Goal: Task Accomplishment & Management: Complete application form

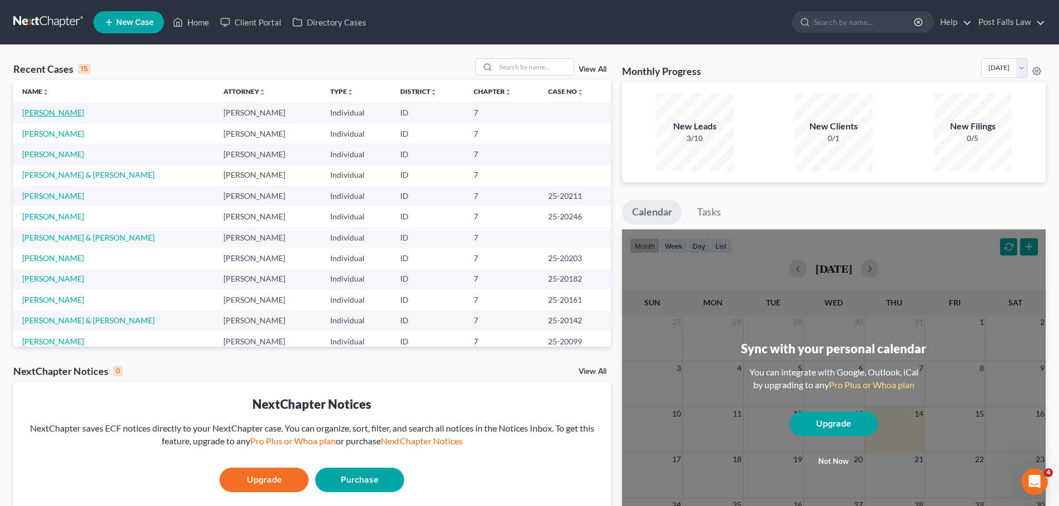
click at [62, 113] on link "[PERSON_NAME]" at bounding box center [53, 112] width 62 height 9
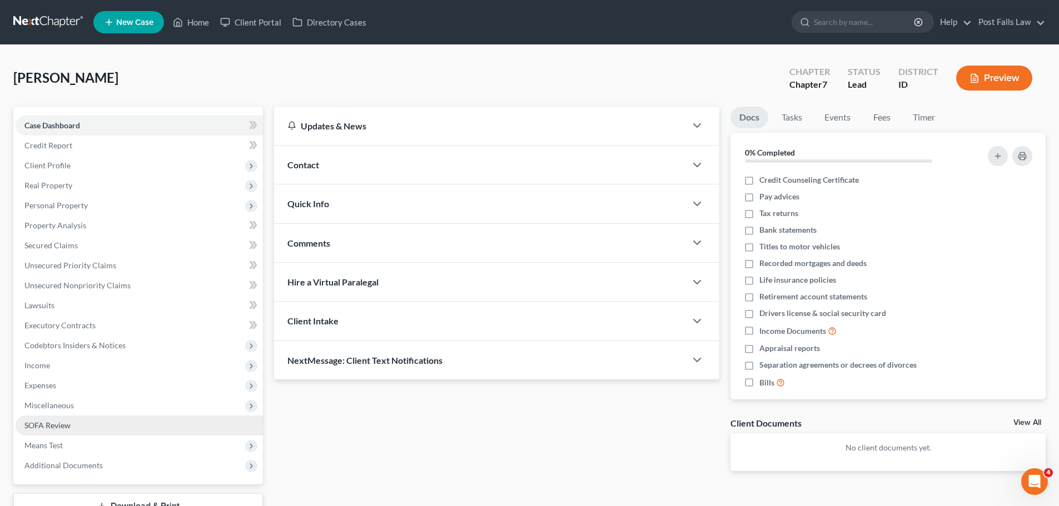
click at [43, 425] on span "SOFA Review" at bounding box center [47, 425] width 46 height 9
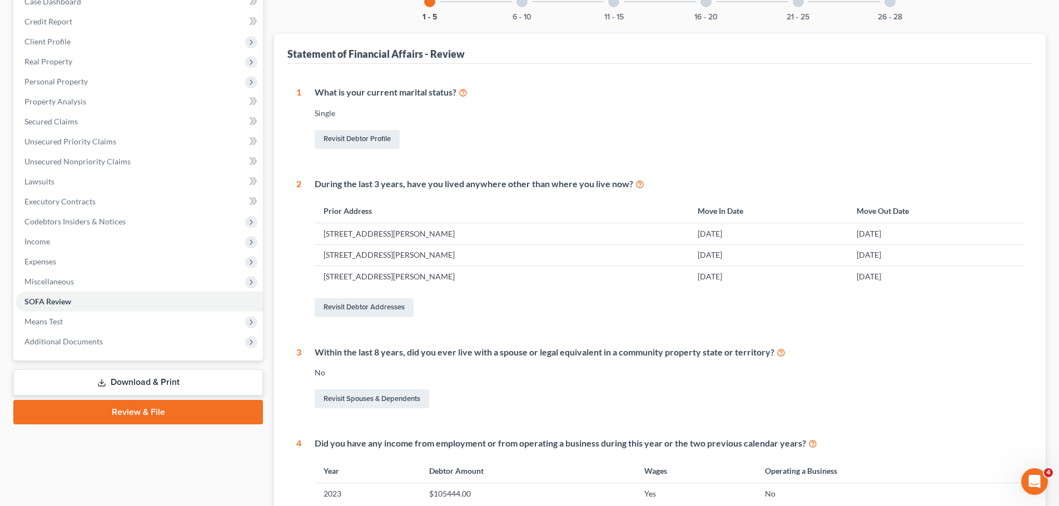
scroll to position [86, 0]
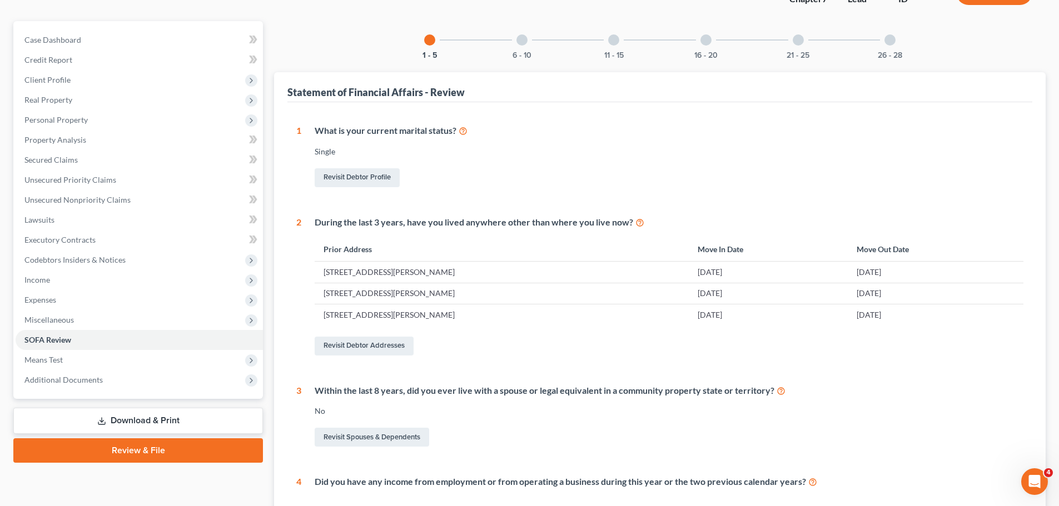
click at [519, 48] on div "6 - 10" at bounding box center [522, 40] width 38 height 38
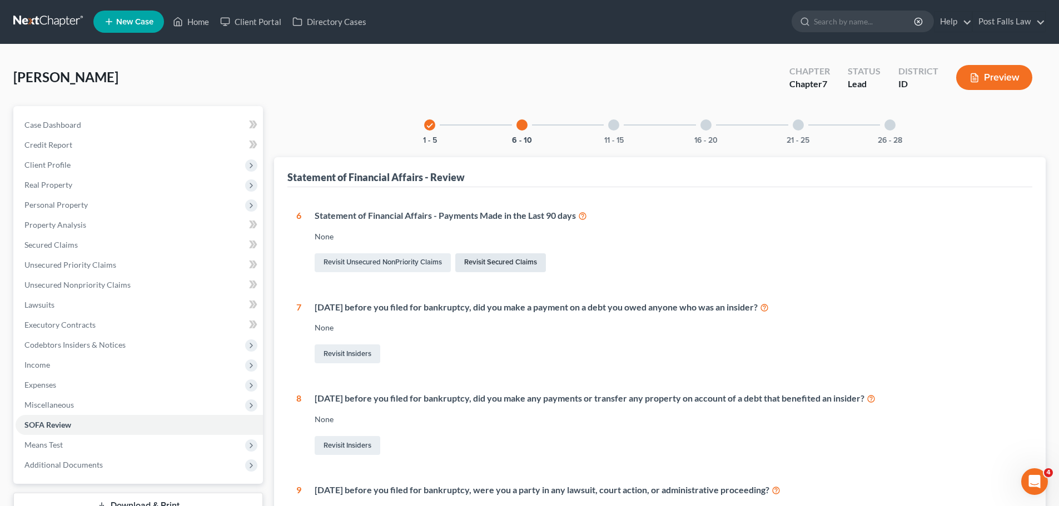
scroll to position [0, 0]
click at [614, 123] on div at bounding box center [613, 125] width 11 height 11
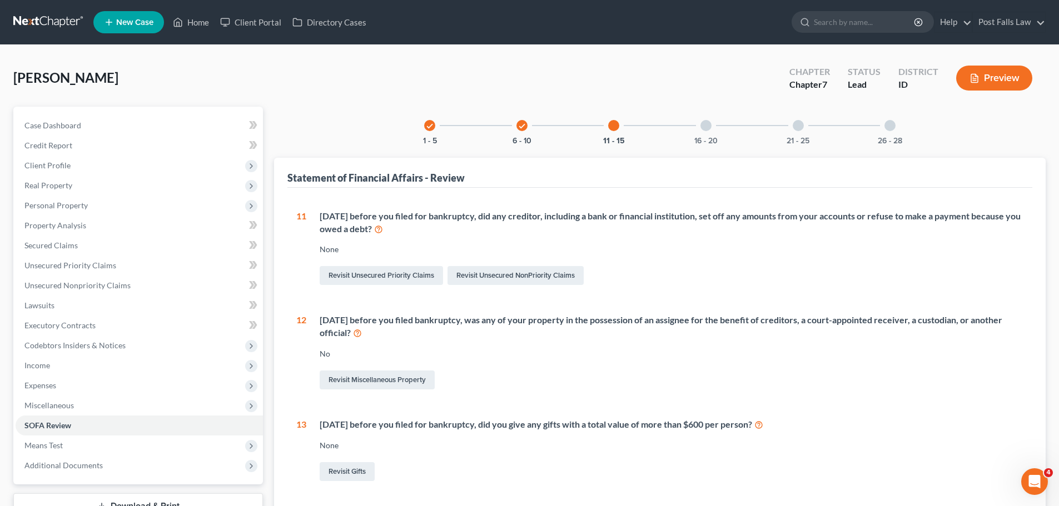
click at [707, 121] on div at bounding box center [705, 125] width 11 height 11
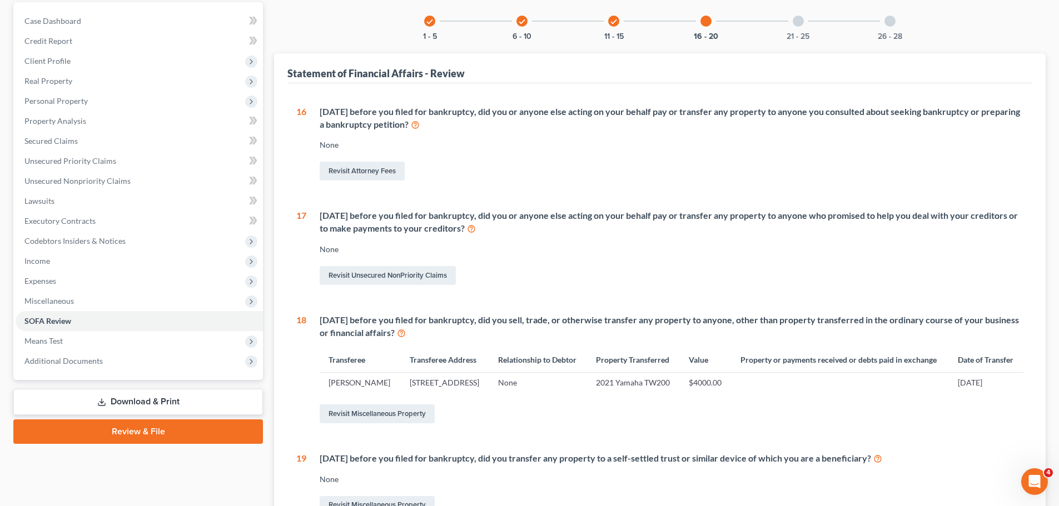
scroll to position [111, 0]
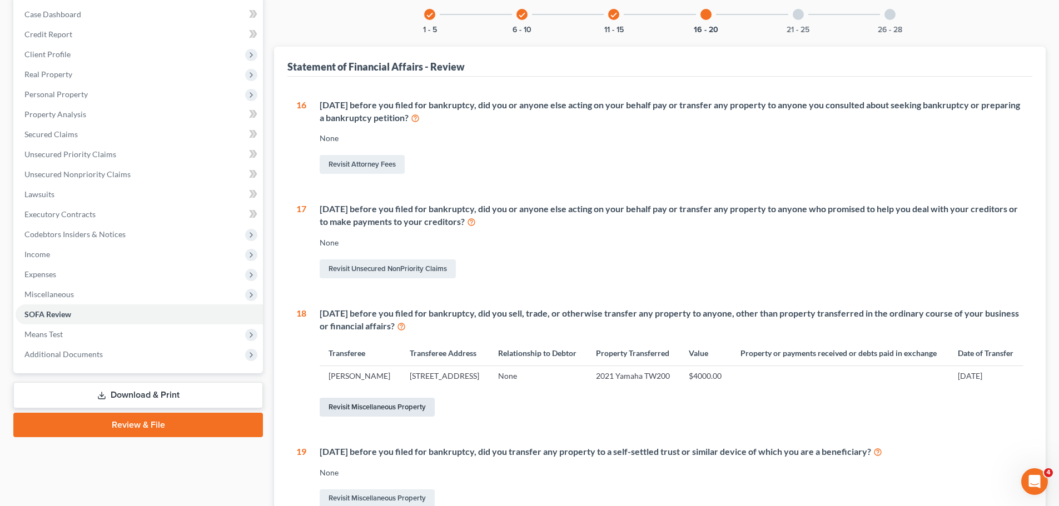
click at [415, 417] on link "Revisit Miscellaneous Property" at bounding box center [377, 407] width 115 height 19
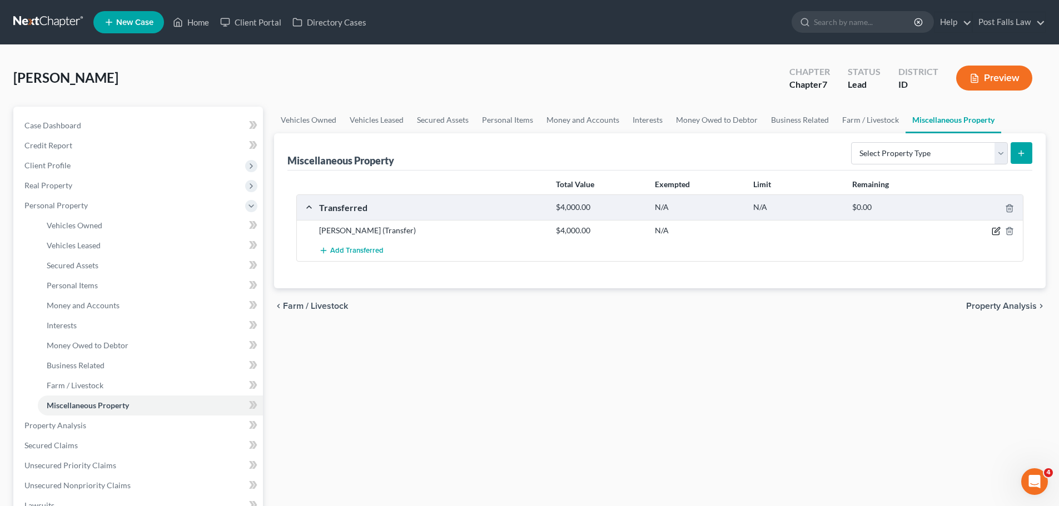
click at [996, 235] on icon "button" at bounding box center [996, 231] width 9 height 9
select select "Ordinary (within 2 years)"
select select "50"
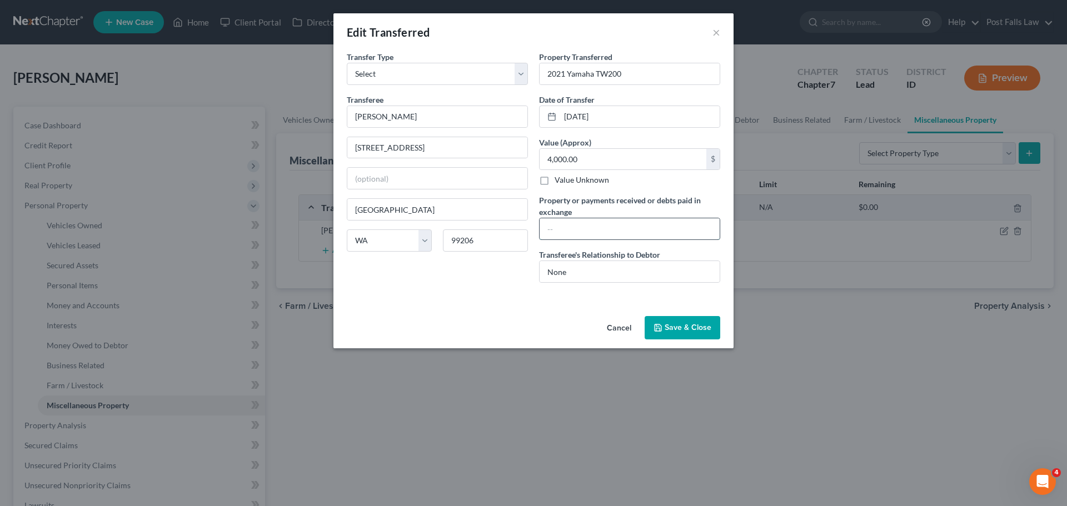
click at [597, 219] on input "text" at bounding box center [630, 228] width 180 height 21
type input "4000.00"
click at [440, 122] on input "Barbara" at bounding box center [437, 116] width 180 height 21
type input "B"
type input "Patrick Oens"
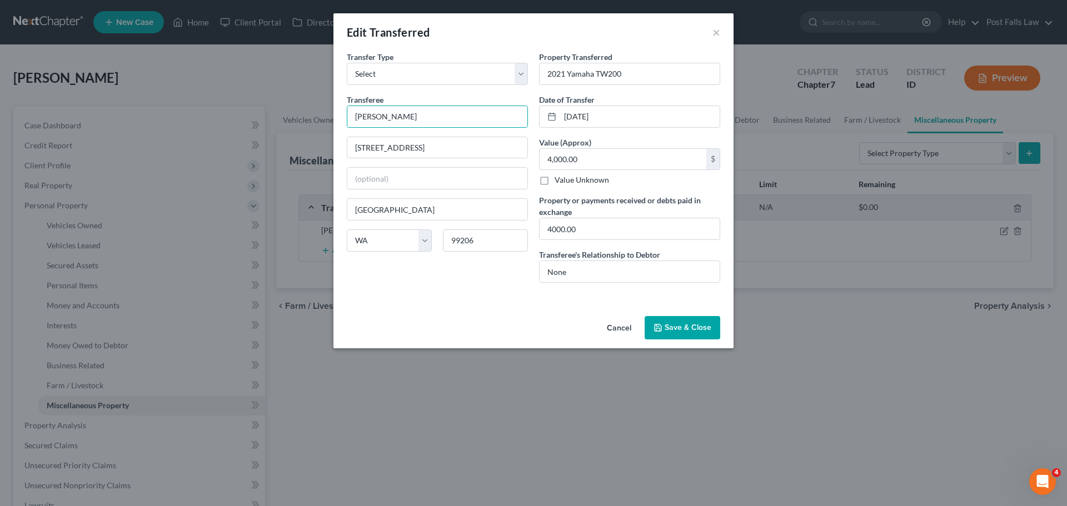
click at [694, 331] on button "Save & Close" at bounding box center [683, 327] width 76 height 23
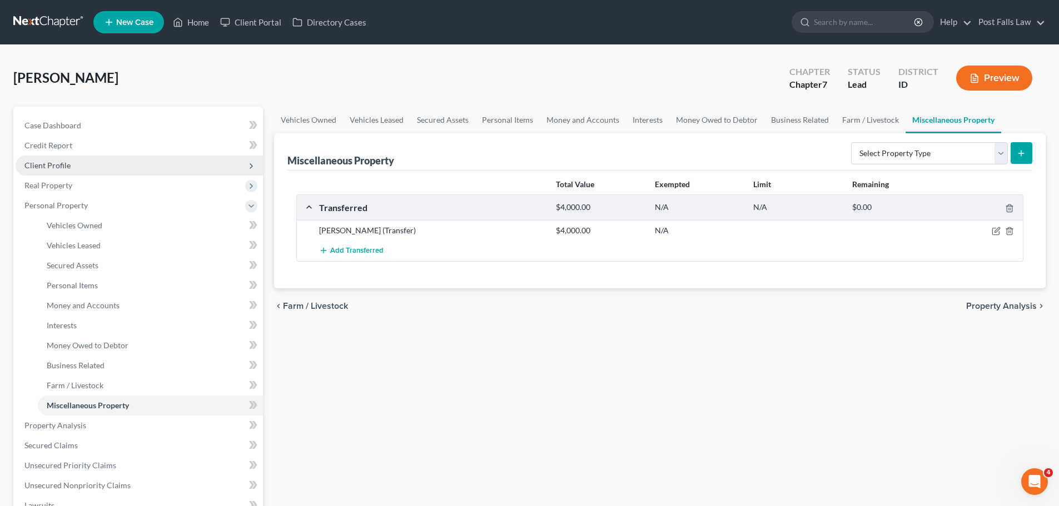
click at [66, 166] on span "Client Profile" at bounding box center [47, 165] width 46 height 9
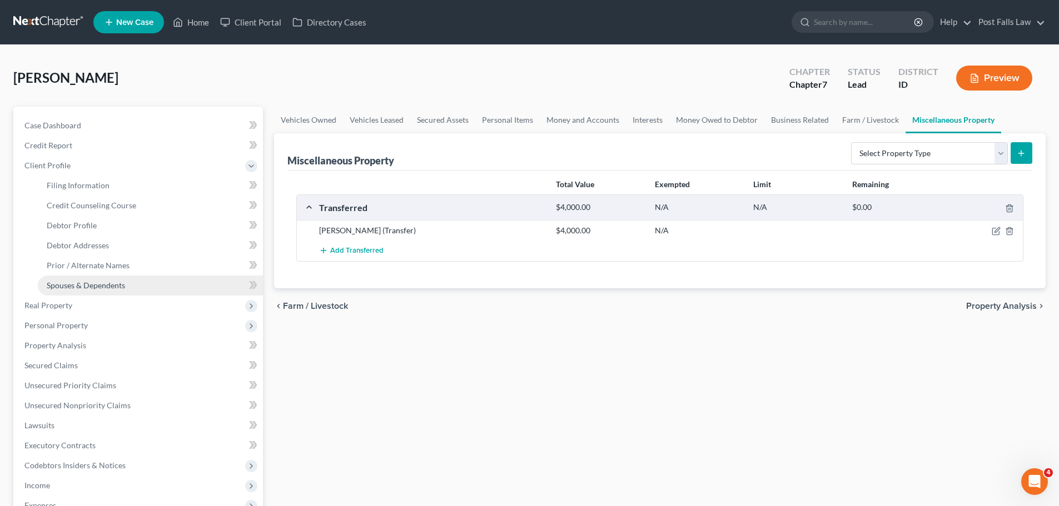
click at [84, 290] on span "Spouses & Dependents" at bounding box center [86, 285] width 78 height 9
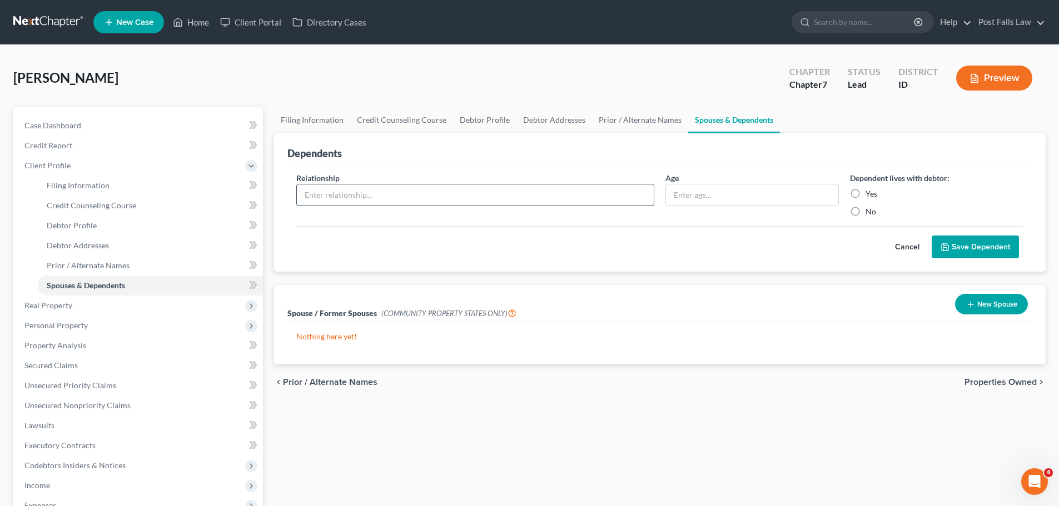
click at [357, 197] on input "text" at bounding box center [475, 195] width 357 height 21
type input "Daughter"
click at [719, 200] on input "text" at bounding box center [752, 195] width 172 height 21
type input "11"
click at [990, 252] on button "Save Dependent" at bounding box center [975, 247] width 87 height 23
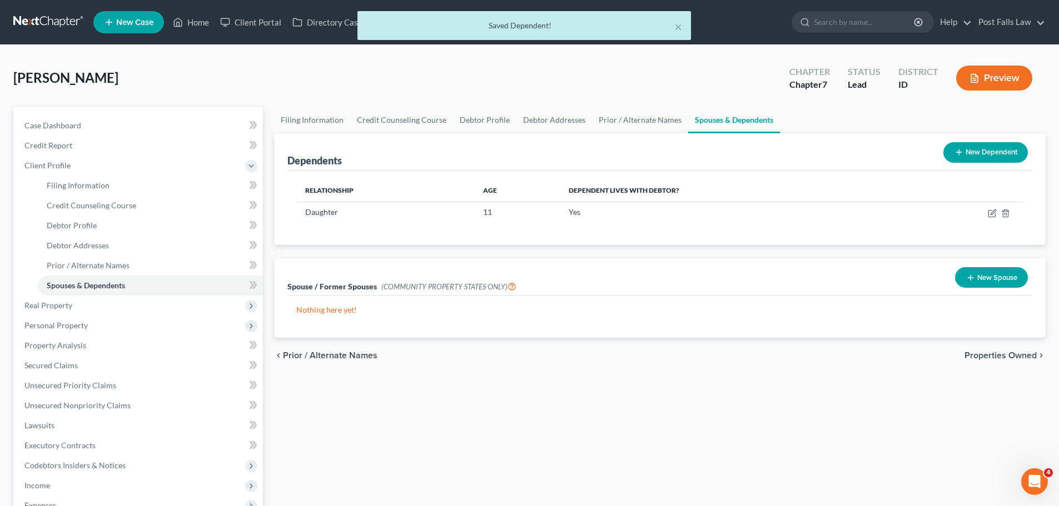
click at [952, 151] on button "New Dependent" at bounding box center [985, 152] width 85 height 21
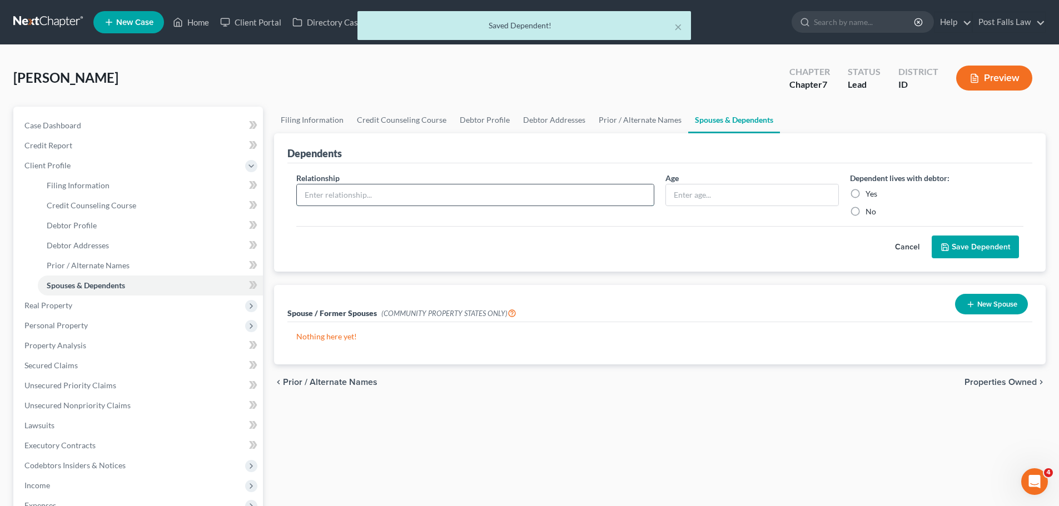
click at [376, 198] on input "text" at bounding box center [475, 195] width 357 height 21
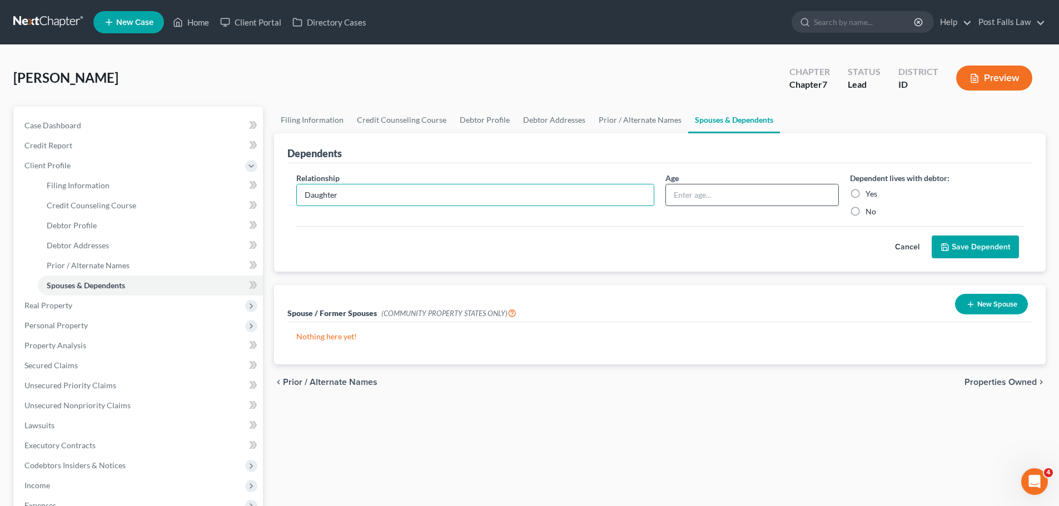
type input "Daughter"
click at [685, 198] on input "text" at bounding box center [752, 195] width 172 height 21
type input "8"
click at [866, 193] on label "Yes" at bounding box center [872, 193] width 12 height 11
click at [870, 193] on input "Yes" at bounding box center [873, 191] width 7 height 7
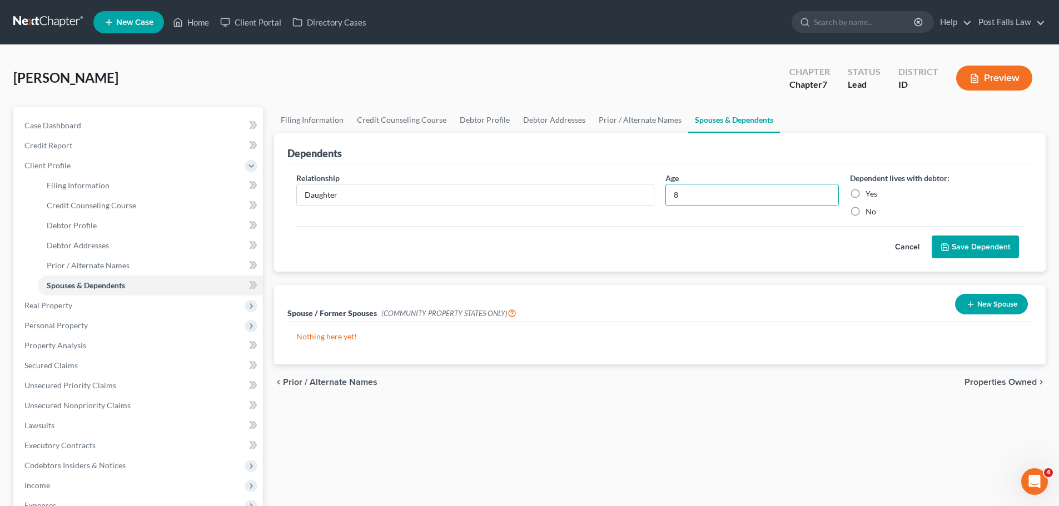
radio input "true"
click at [958, 244] on button "Save Dependent" at bounding box center [975, 247] width 87 height 23
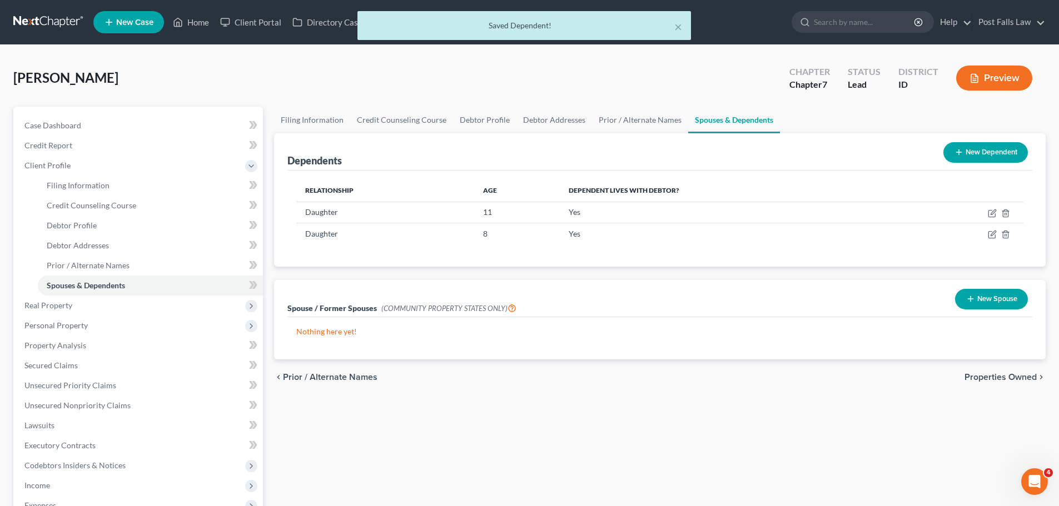
click at [958, 150] on icon at bounding box center [959, 152] width 9 height 9
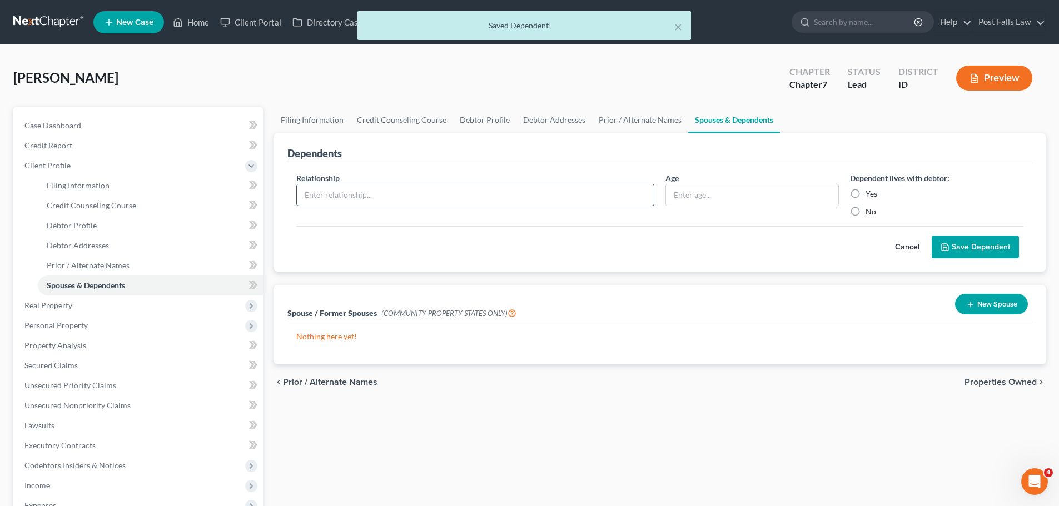
click at [469, 194] on input "text" at bounding box center [475, 195] width 357 height 21
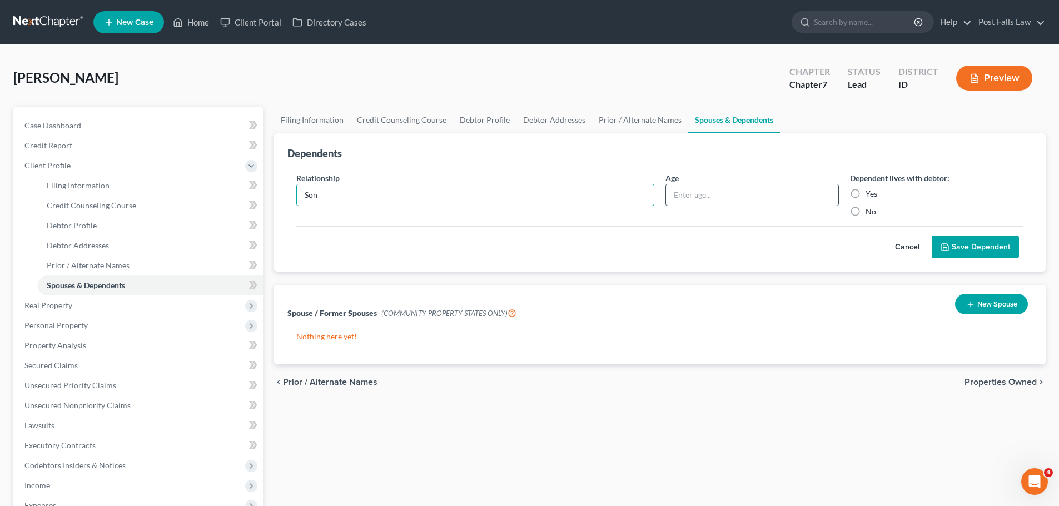
type input "Son"
click at [793, 198] on input "text" at bounding box center [752, 195] width 172 height 21
type input "6"
click at [866, 194] on label "Yes" at bounding box center [872, 193] width 12 height 11
click at [870, 194] on input "Yes" at bounding box center [873, 191] width 7 height 7
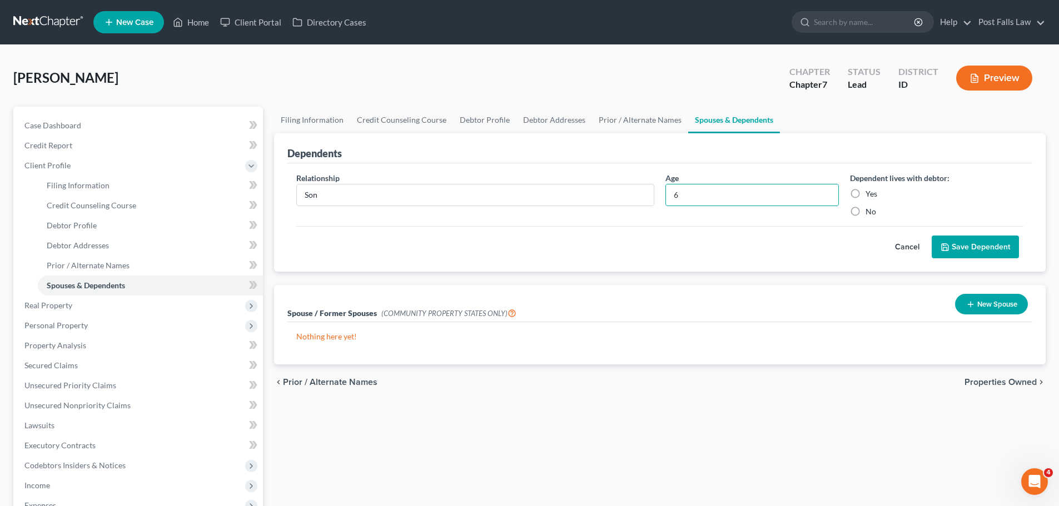
radio input "true"
click at [962, 249] on button "Save Dependent" at bounding box center [975, 247] width 87 height 23
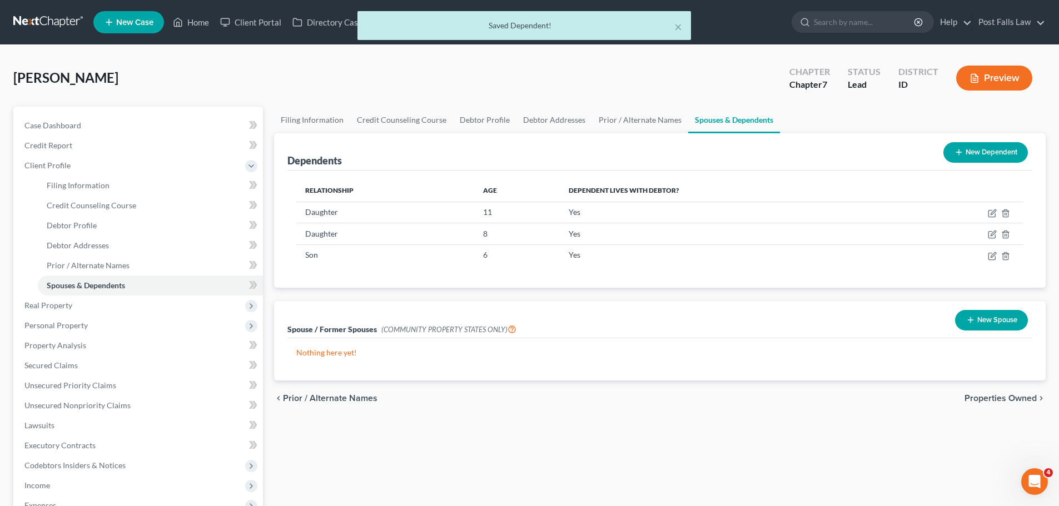
click at [961, 155] on icon at bounding box center [959, 152] width 9 height 9
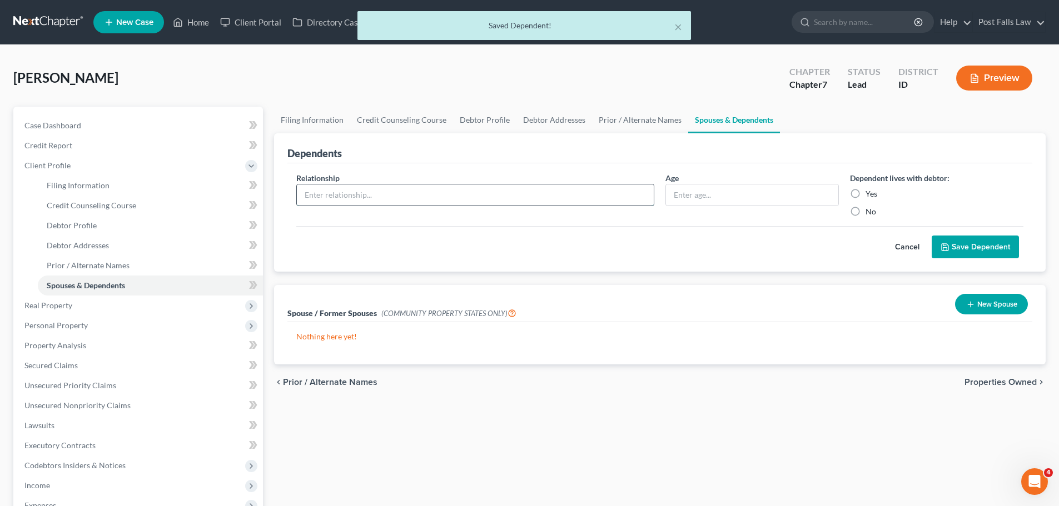
click at [351, 198] on input "text" at bounding box center [475, 195] width 357 height 21
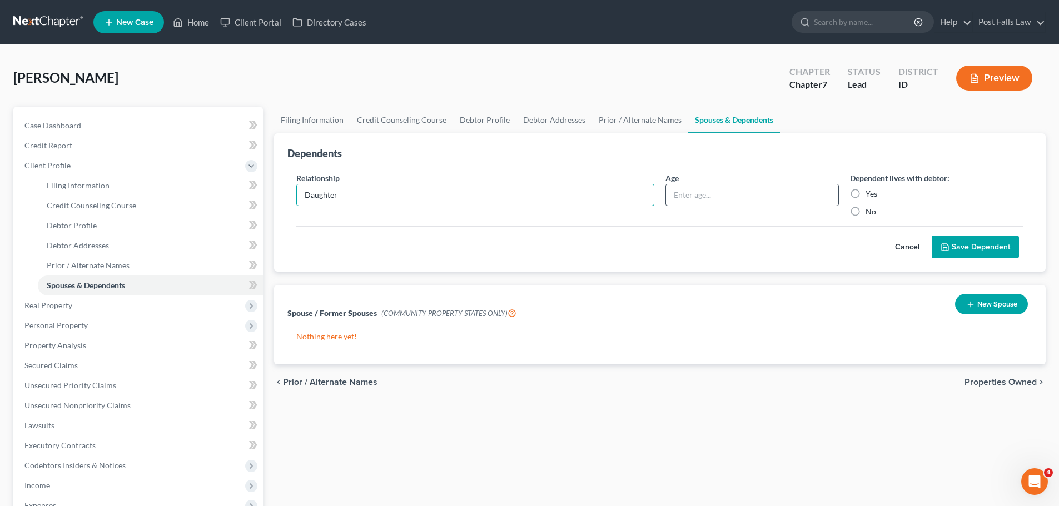
type input "Daughter"
click at [718, 187] on input "text" at bounding box center [752, 195] width 172 height 21
type input "3"
click at [866, 191] on label "Yes" at bounding box center [872, 193] width 12 height 11
click at [870, 191] on input "Yes" at bounding box center [873, 191] width 7 height 7
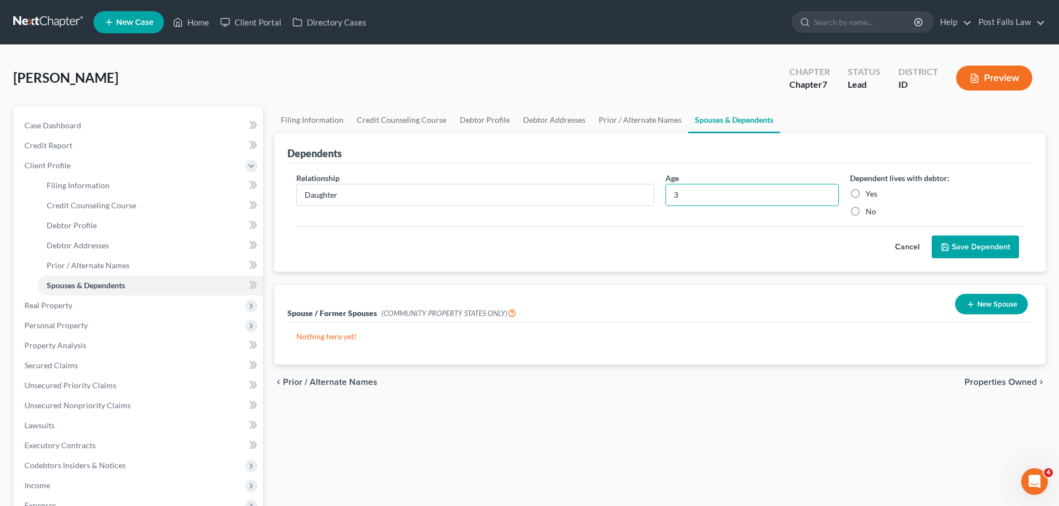
radio input "true"
click at [953, 249] on button "Save Dependent" at bounding box center [975, 247] width 87 height 23
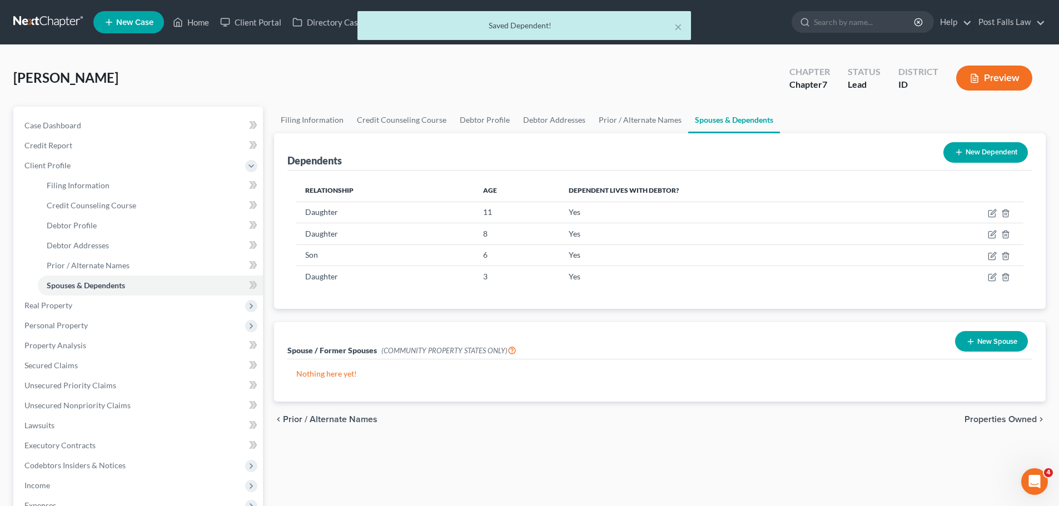
click at [963, 153] on button "New Dependent" at bounding box center [985, 152] width 85 height 21
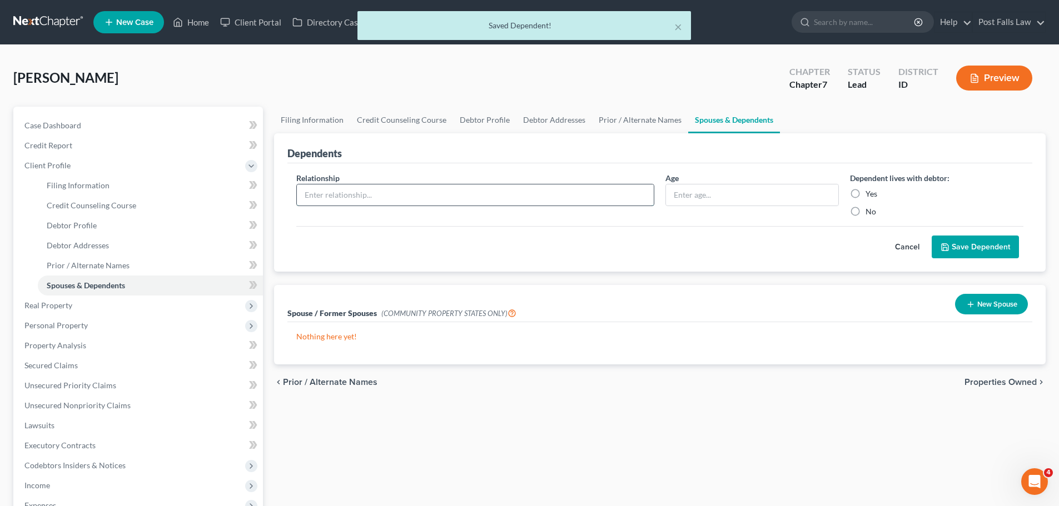
click at [466, 195] on input "text" at bounding box center [475, 195] width 357 height 21
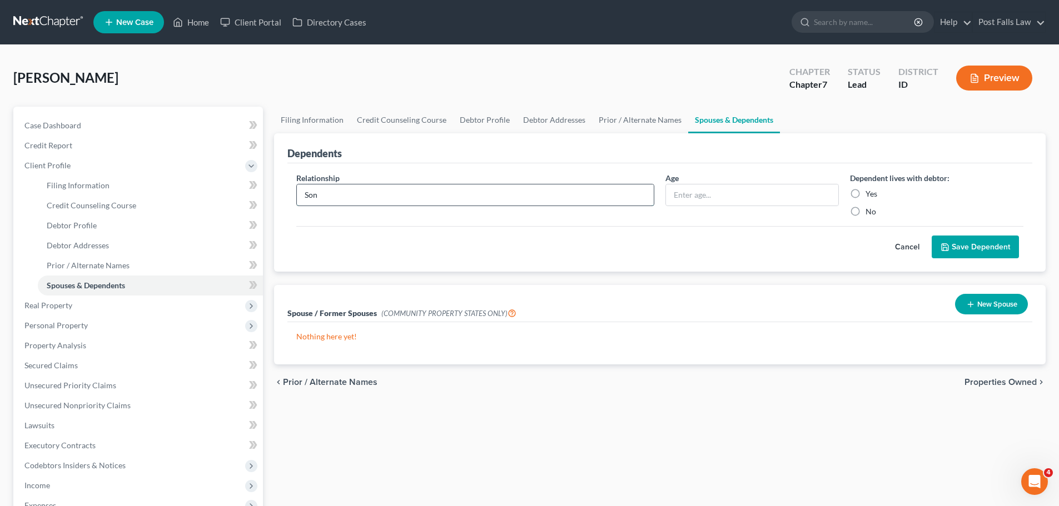
type input "Son"
type input "1"
click at [866, 190] on label "Yes" at bounding box center [872, 193] width 12 height 11
click at [870, 190] on input "Yes" at bounding box center [873, 191] width 7 height 7
radio input "true"
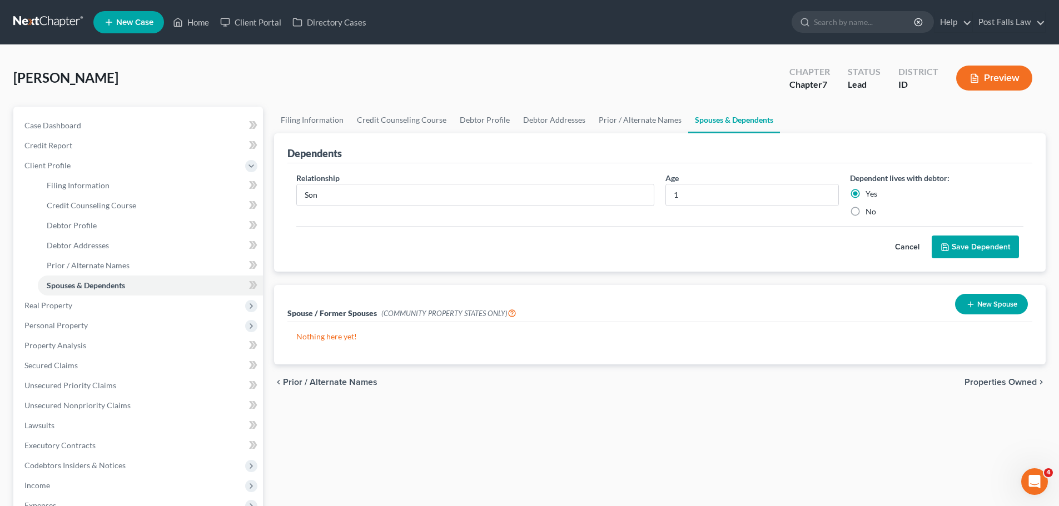
click at [953, 249] on button "Save Dependent" at bounding box center [975, 247] width 87 height 23
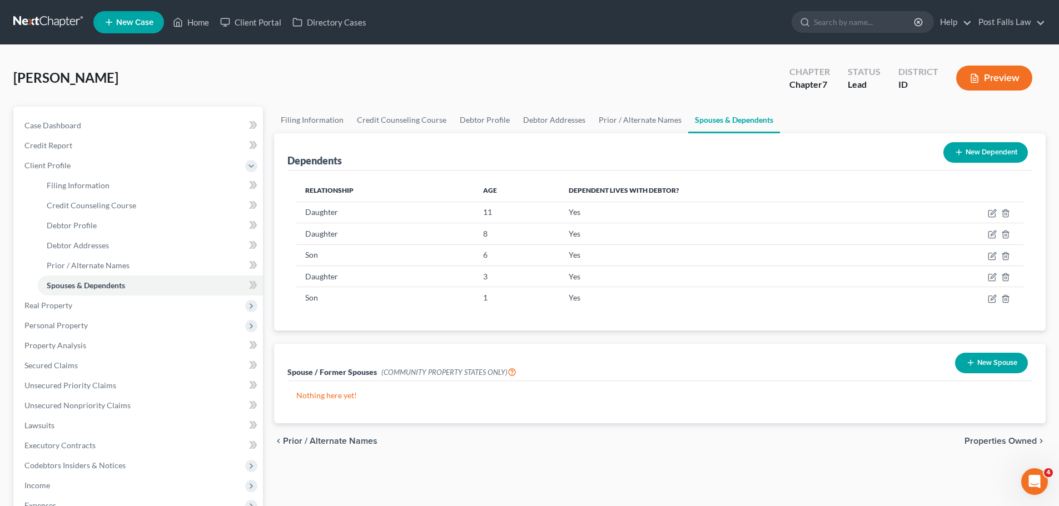
click at [964, 157] on button "New Dependent" at bounding box center [985, 152] width 85 height 21
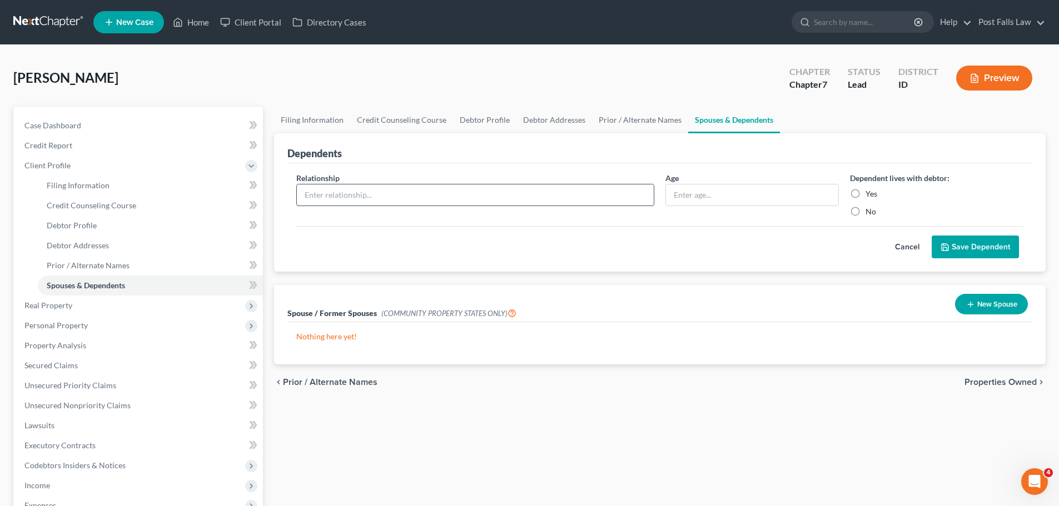
click at [495, 199] on input "text" at bounding box center [475, 195] width 357 height 21
type input "Girlfriends Daughter"
type input "12"
click at [866, 195] on label "Yes" at bounding box center [872, 193] width 12 height 11
click at [870, 195] on input "Yes" at bounding box center [873, 191] width 7 height 7
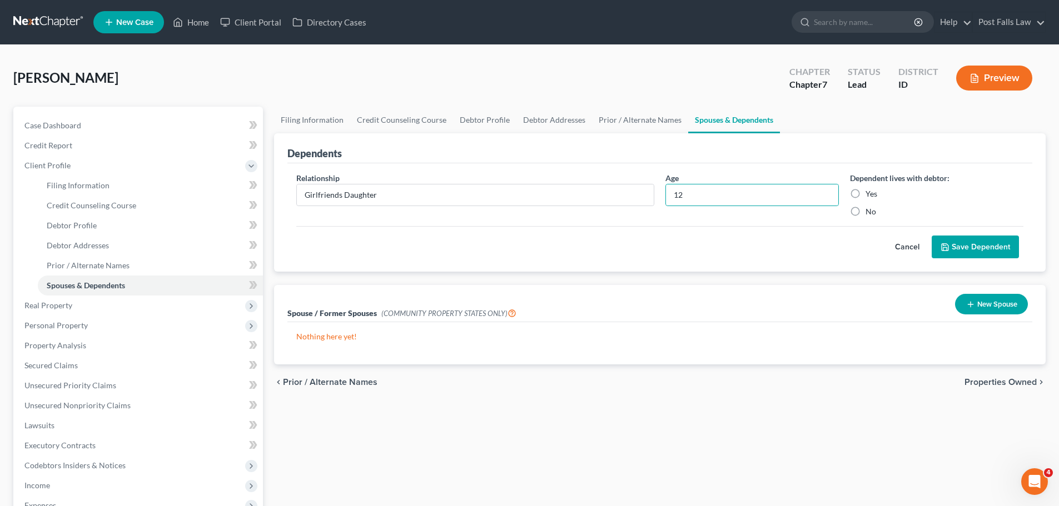
radio input "true"
click at [940, 242] on button "Save Dependent" at bounding box center [975, 247] width 87 height 23
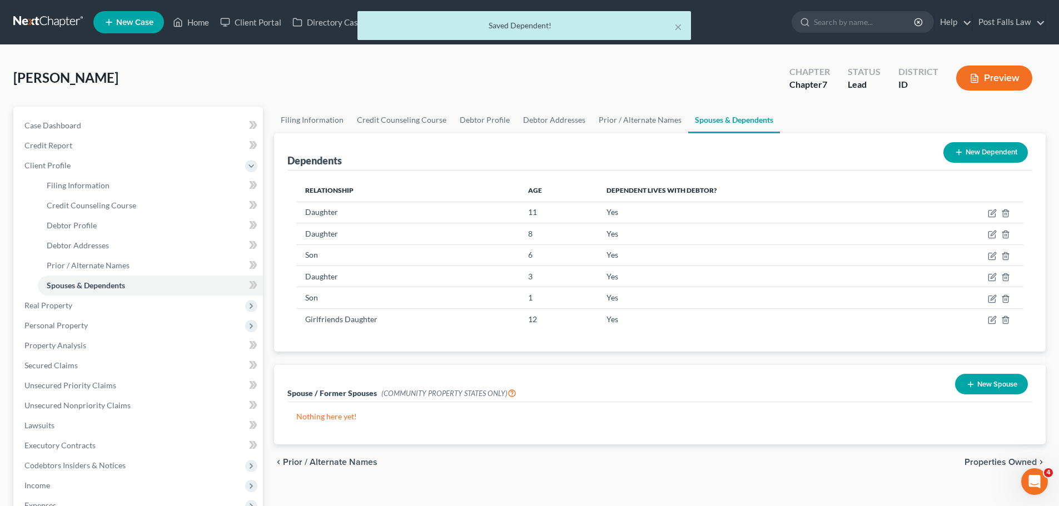
click at [966, 157] on button "New Dependent" at bounding box center [985, 152] width 85 height 21
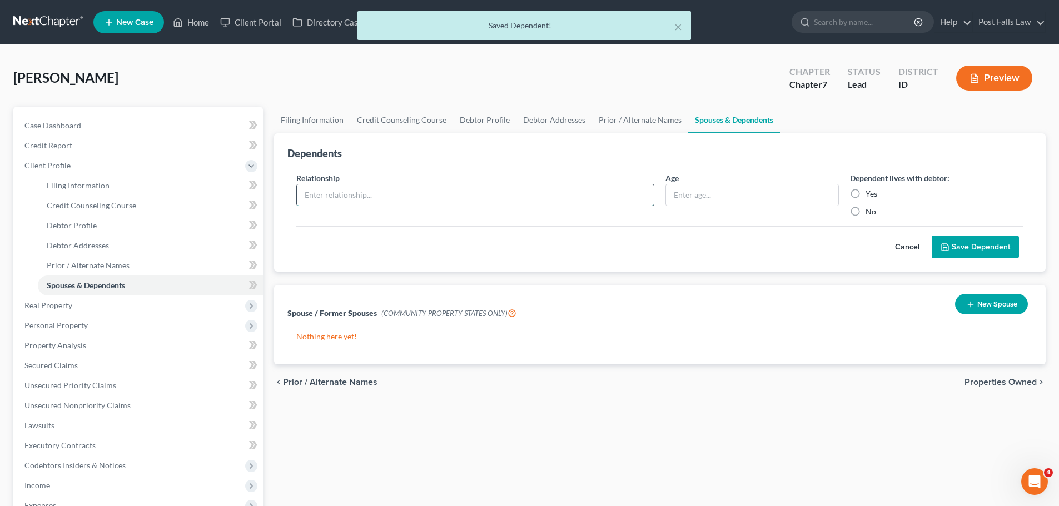
click at [435, 191] on input "text" at bounding box center [475, 195] width 357 height 21
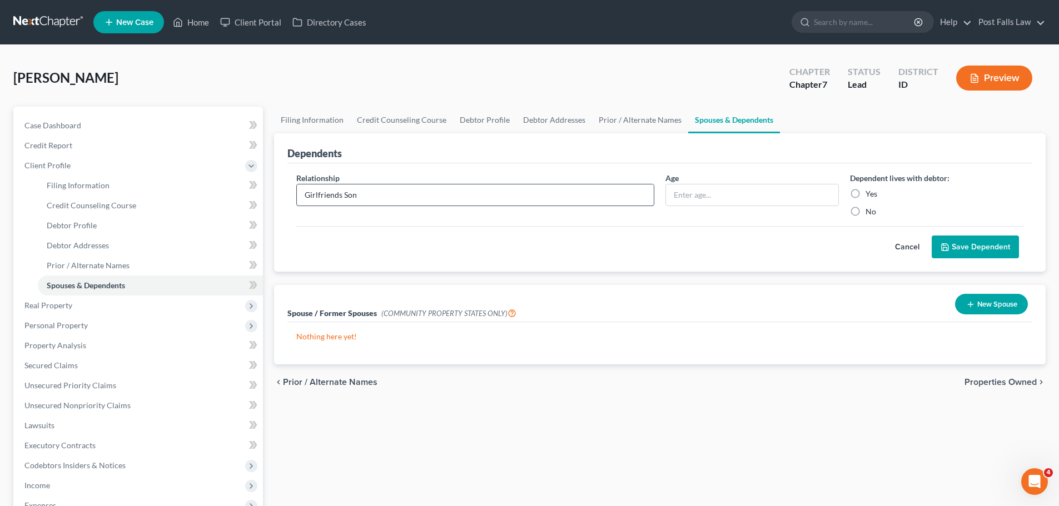
type input "Girlfriends Son"
type input "5"
click at [866, 192] on label "Yes" at bounding box center [872, 193] width 12 height 11
click at [870, 192] on input "Yes" at bounding box center [873, 191] width 7 height 7
radio input "true"
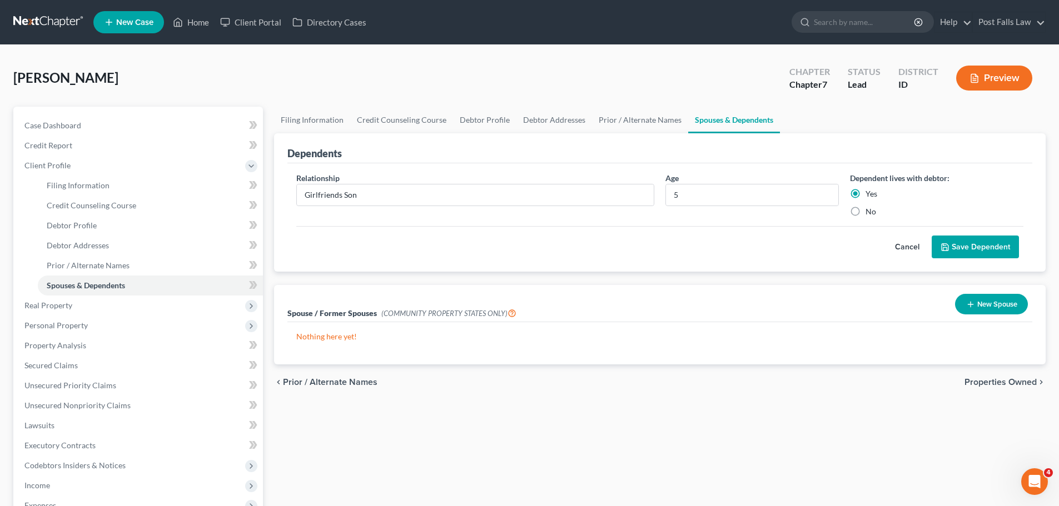
click at [957, 243] on button "Save Dependent" at bounding box center [975, 247] width 87 height 23
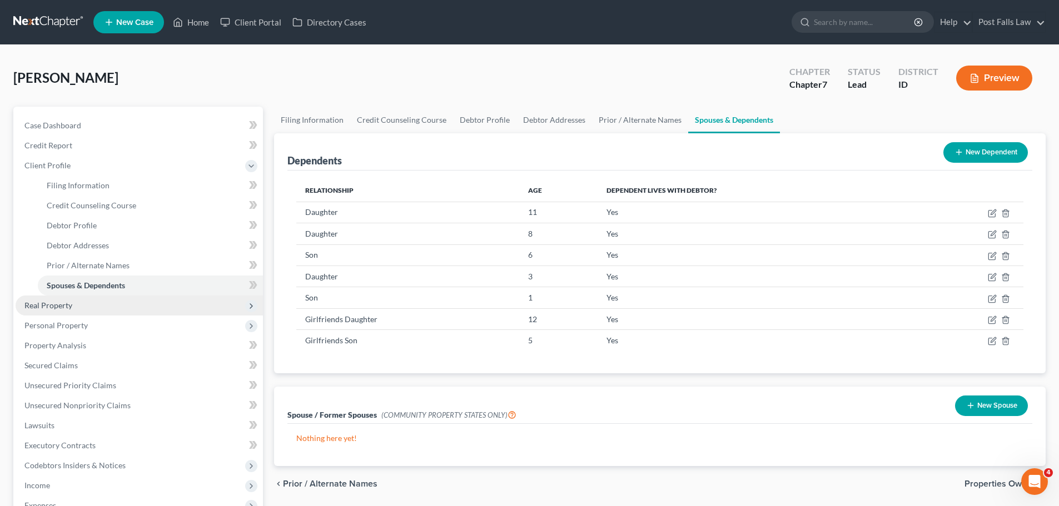
click at [57, 302] on span "Real Property" at bounding box center [48, 305] width 48 height 9
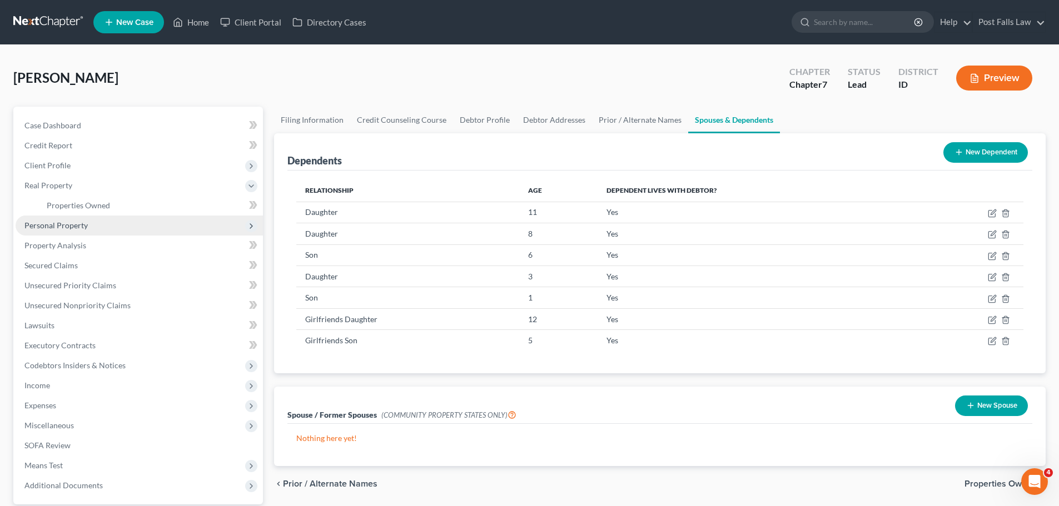
click at [59, 228] on span "Personal Property" at bounding box center [55, 225] width 63 height 9
click at [68, 226] on span "Vehicles Owned" at bounding box center [75, 225] width 56 height 9
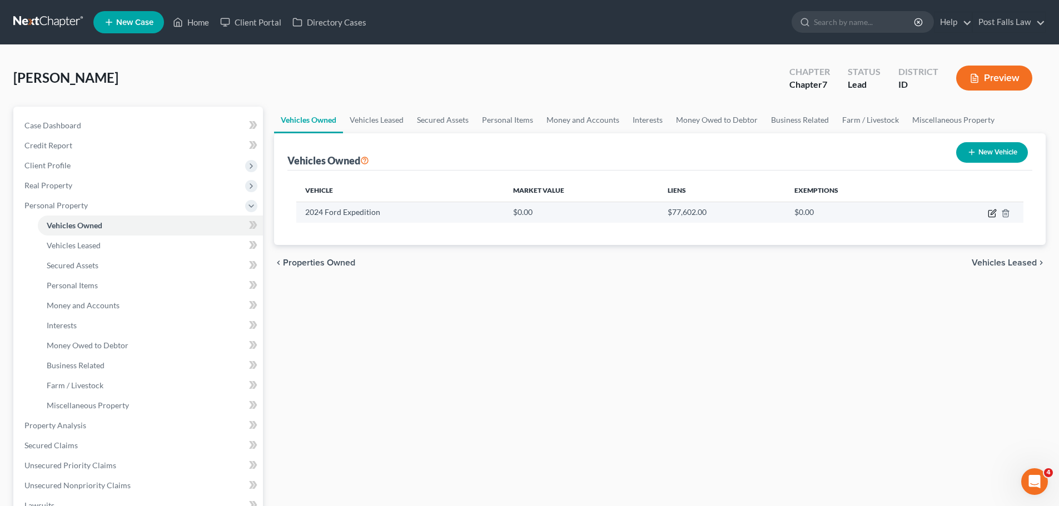
click at [990, 214] on icon "button" at bounding box center [992, 213] width 9 height 9
select select "0"
select select "2"
select select "0"
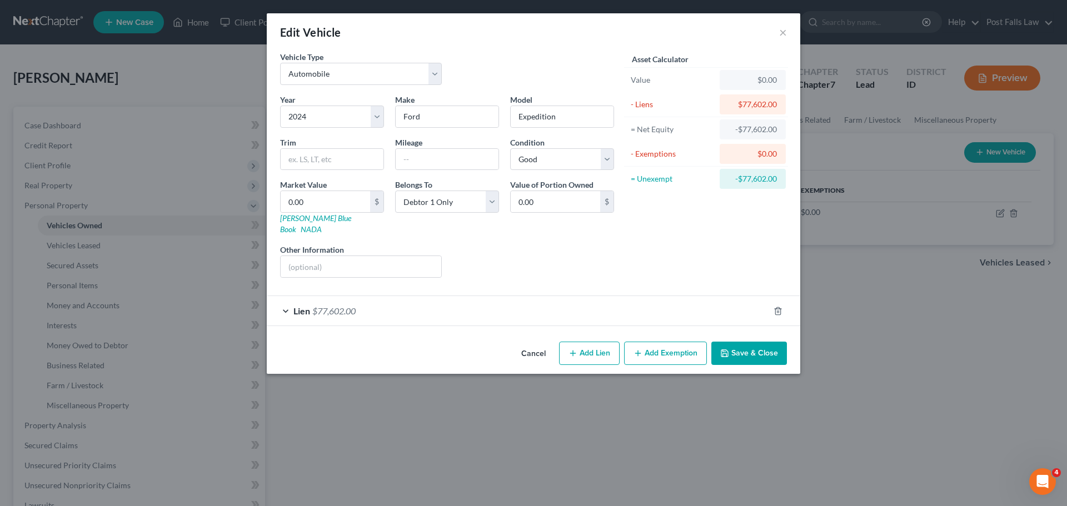
click at [331, 306] on span "$77,602.00" at bounding box center [333, 311] width 43 height 11
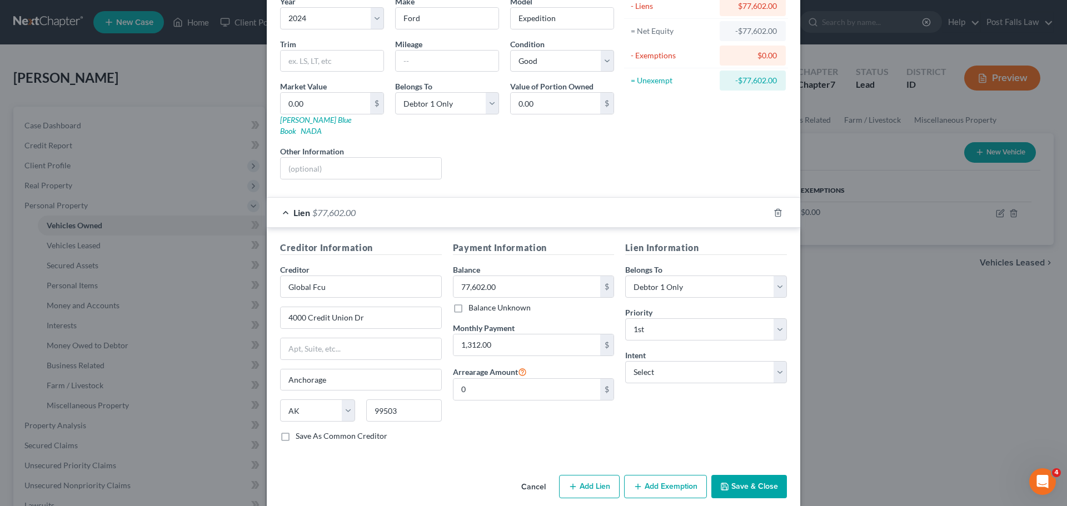
scroll to position [102, 0]
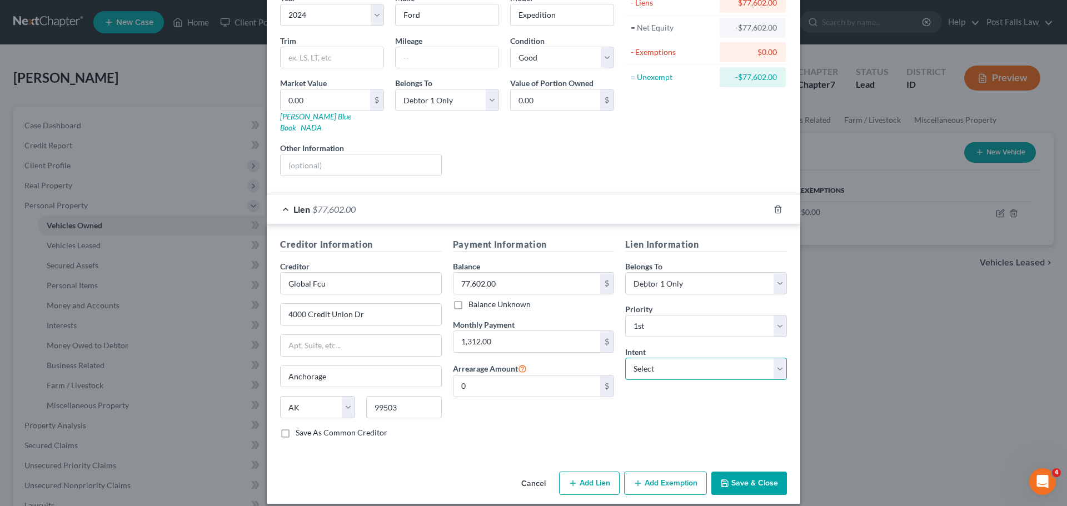
click at [775, 358] on select "Select Surrender Redeem Reaffirm Avoid Other" at bounding box center [706, 369] width 162 height 22
select select "0"
click at [625, 358] on select "Select Surrender Redeem Reaffirm Avoid Other" at bounding box center [706, 369] width 162 height 22
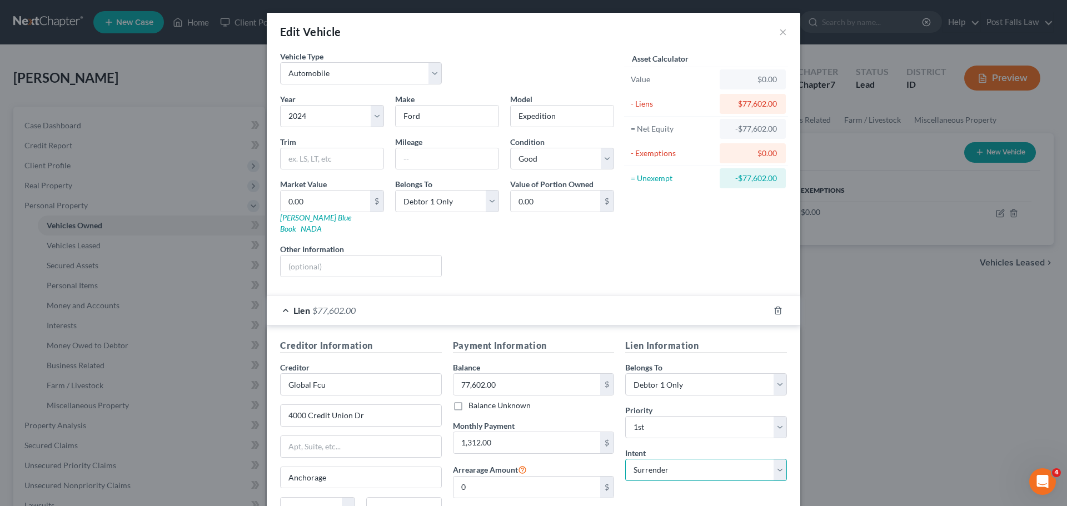
scroll to position [0, 0]
click at [426, 161] on input "text" at bounding box center [447, 159] width 103 height 21
click at [407, 161] on input "34952" at bounding box center [447, 159] width 103 height 21
type input "34,952"
click at [329, 195] on input "0.00" at bounding box center [326, 201] width 90 height 21
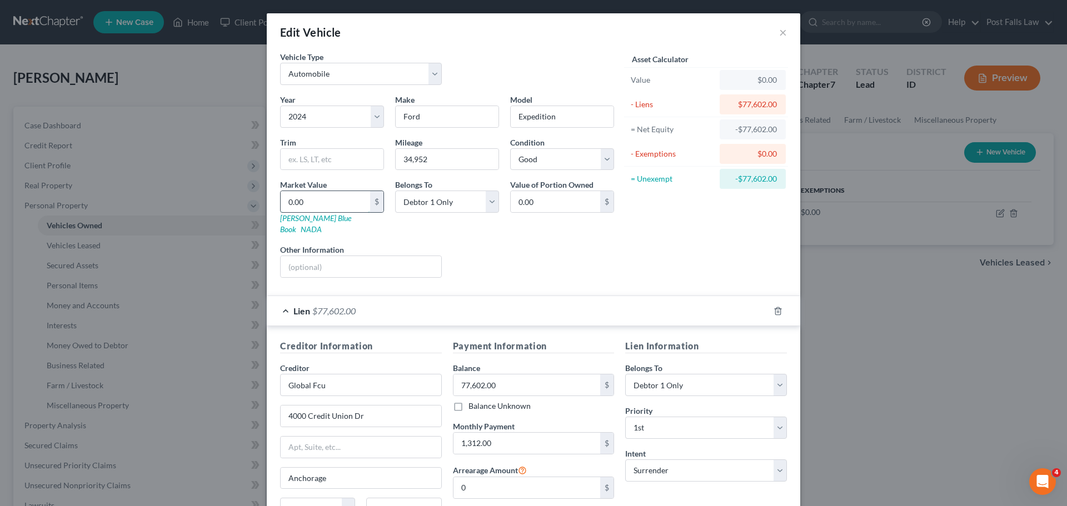
type input "5"
type input "5.00"
type input "57"
type input "57.00"
type input "570"
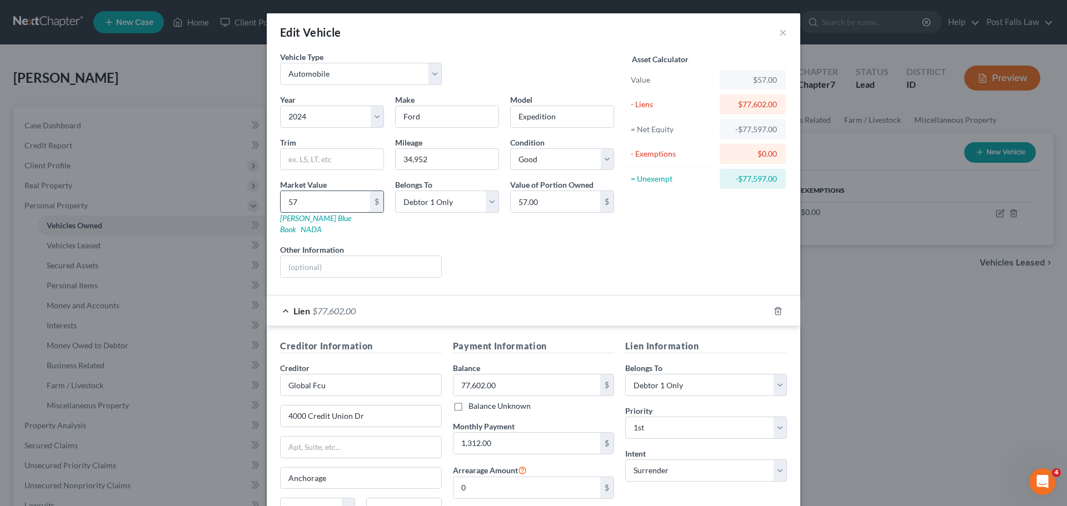
type input "570.00"
type input "5700"
type input "5,700.00"
type input "5,7000"
type input "57,000.00"
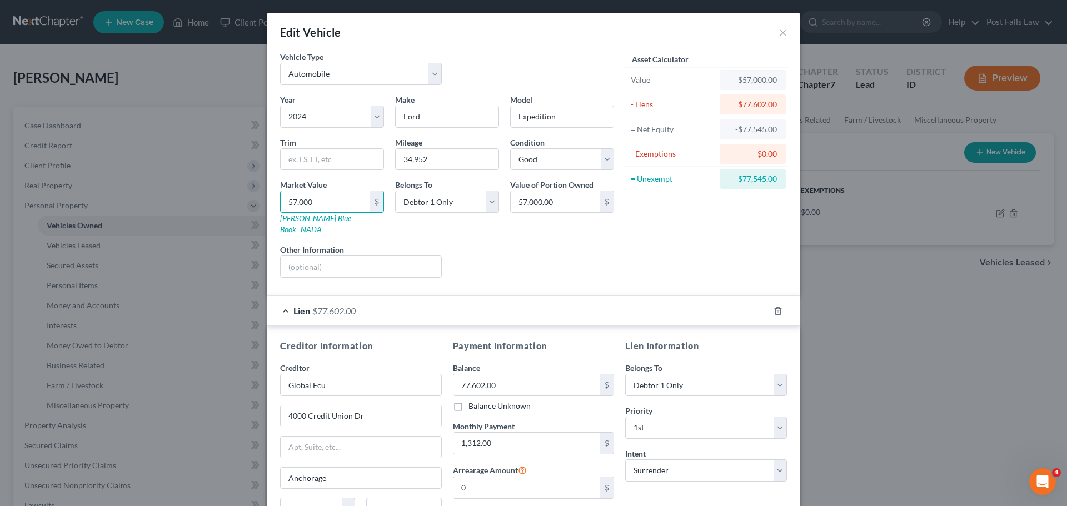
type input "57,000"
click at [709, 240] on div "Asset Calculator Value $57,000.00 - Liens $77,602.00 = Net Equity -$77,545.00 -…" at bounding box center [706, 169] width 173 height 236
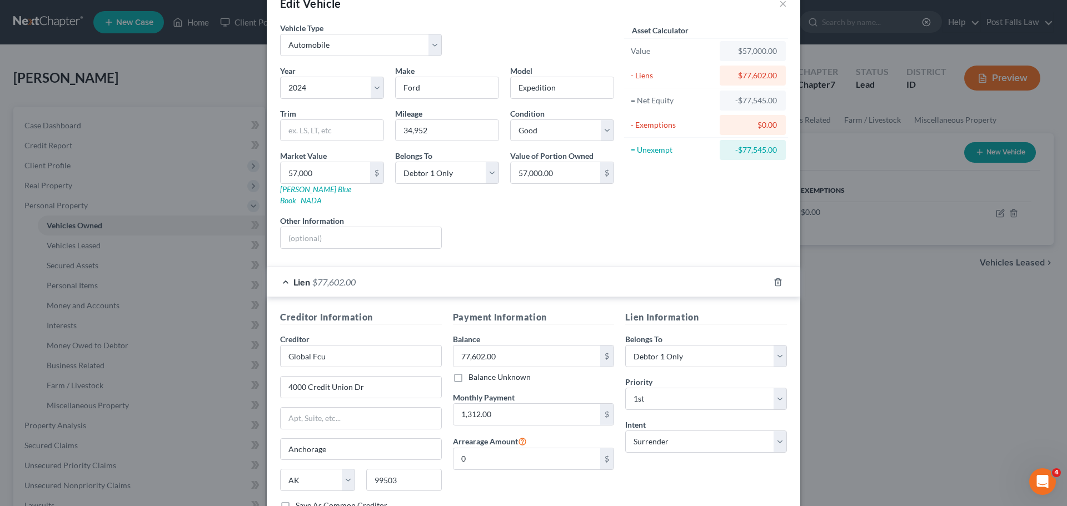
scroll to position [56, 0]
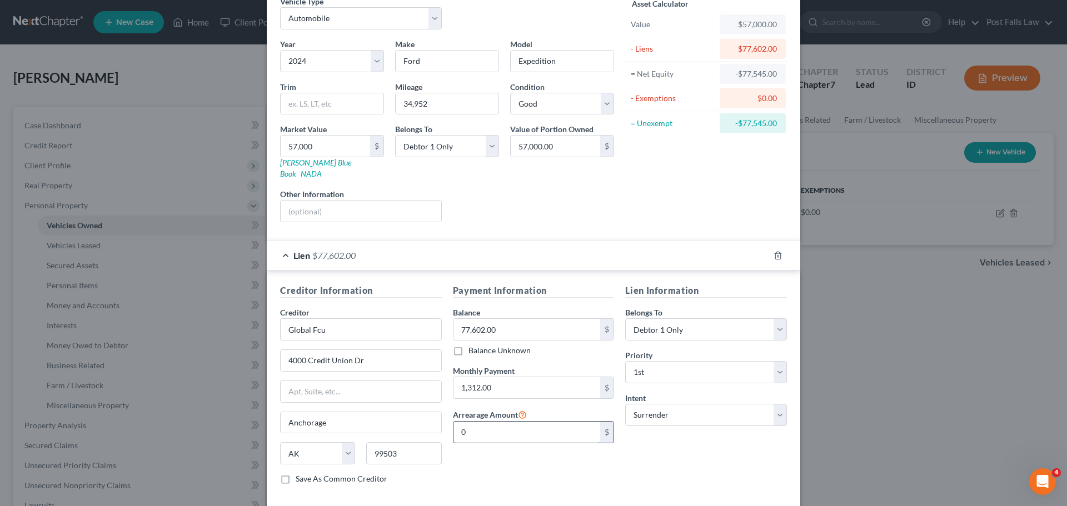
click at [535, 423] on input "0" at bounding box center [527, 432] width 147 height 21
type input "Anchorage"
click at [492, 424] on input "text" at bounding box center [527, 432] width 147 height 21
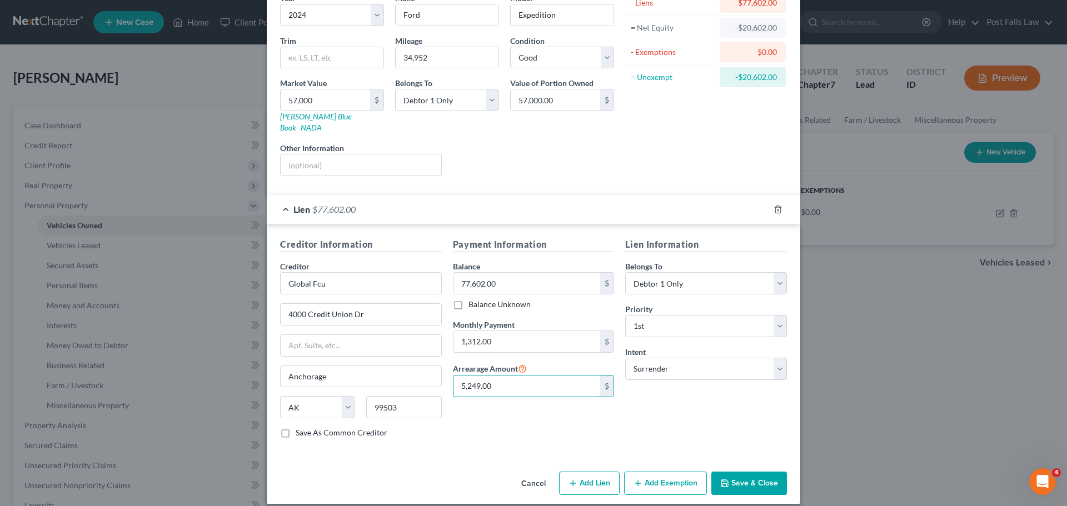
type input "5,249.00"
click at [738, 472] on button "Save & Close" at bounding box center [750, 483] width 76 height 23
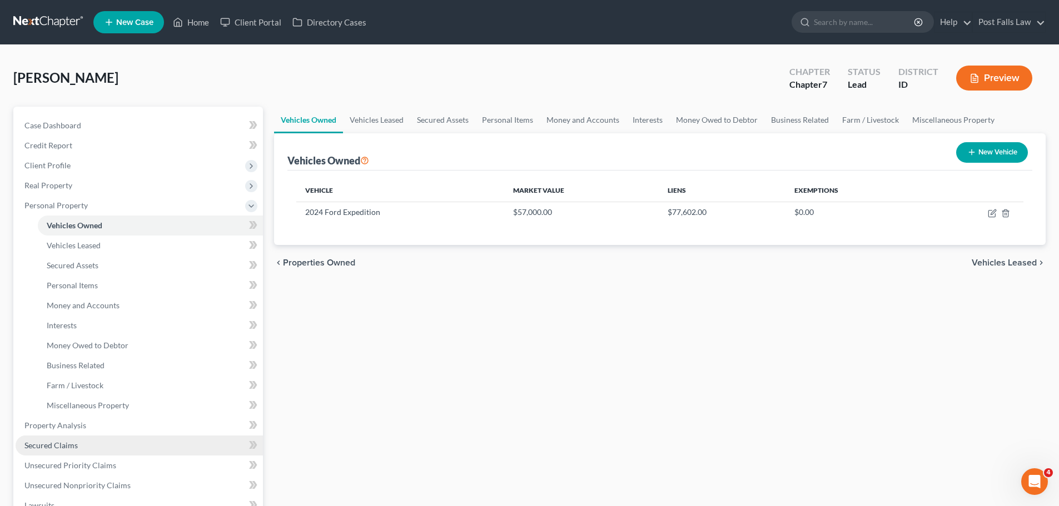
click at [68, 446] on span "Secured Claims" at bounding box center [50, 445] width 53 height 9
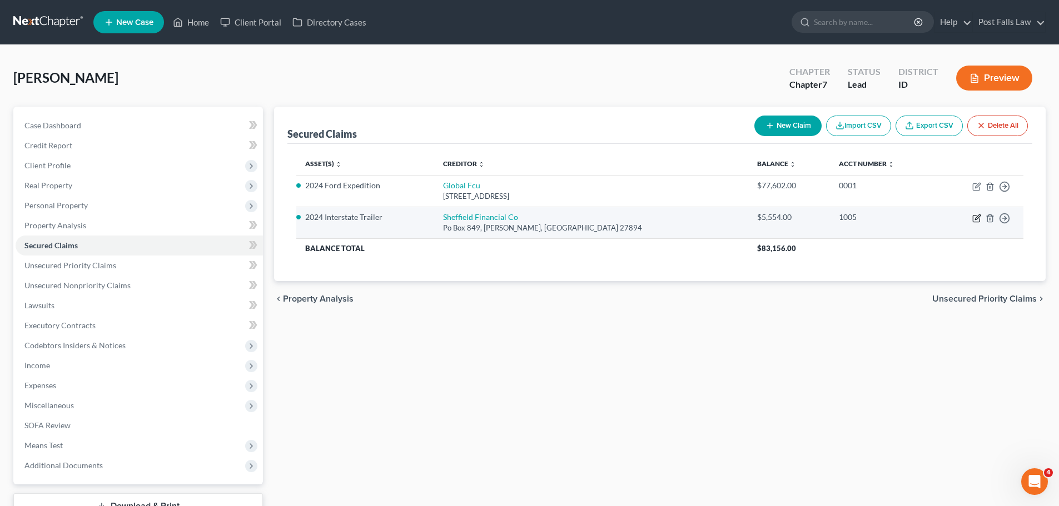
click at [977, 218] on icon "button" at bounding box center [976, 218] width 9 height 9
select select "28"
select select "0"
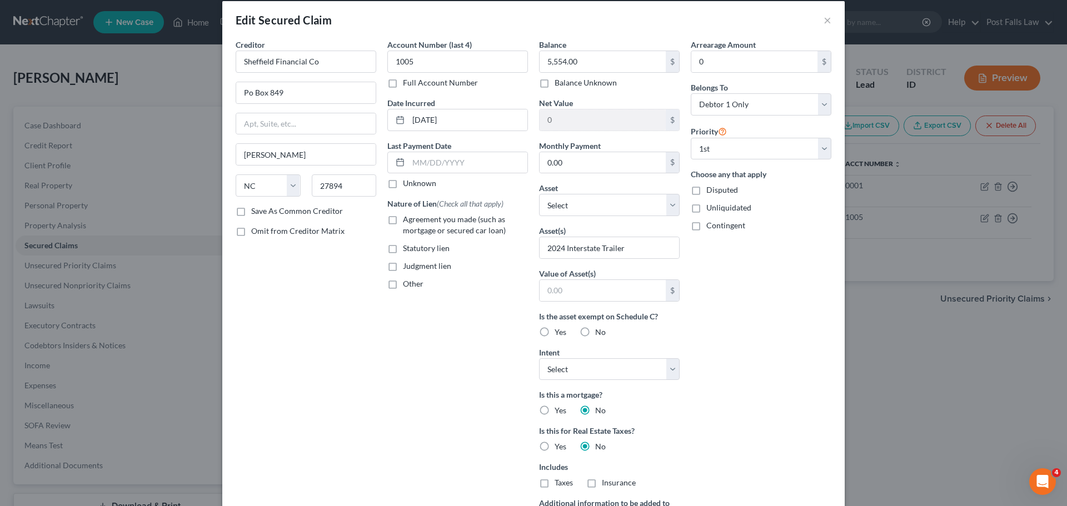
scroll to position [179, 0]
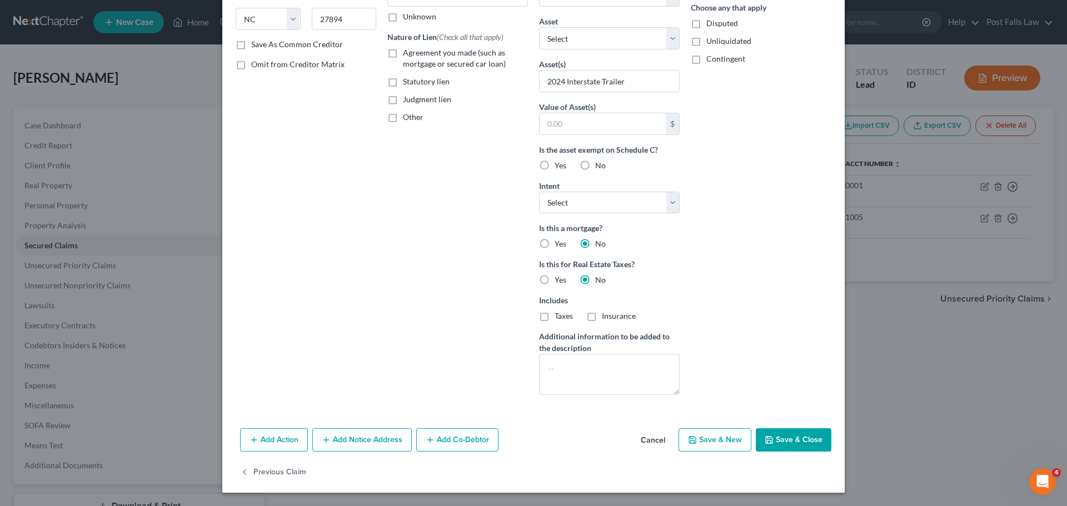
click at [654, 435] on button "Cancel" at bounding box center [653, 441] width 42 height 22
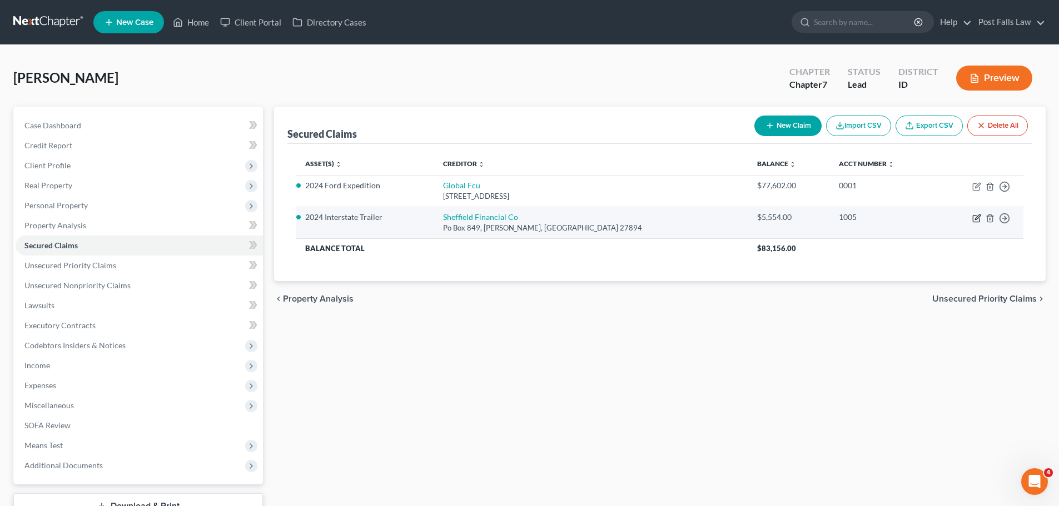
click at [976, 220] on icon "button" at bounding box center [976, 218] width 9 height 9
select select "28"
select select "0"
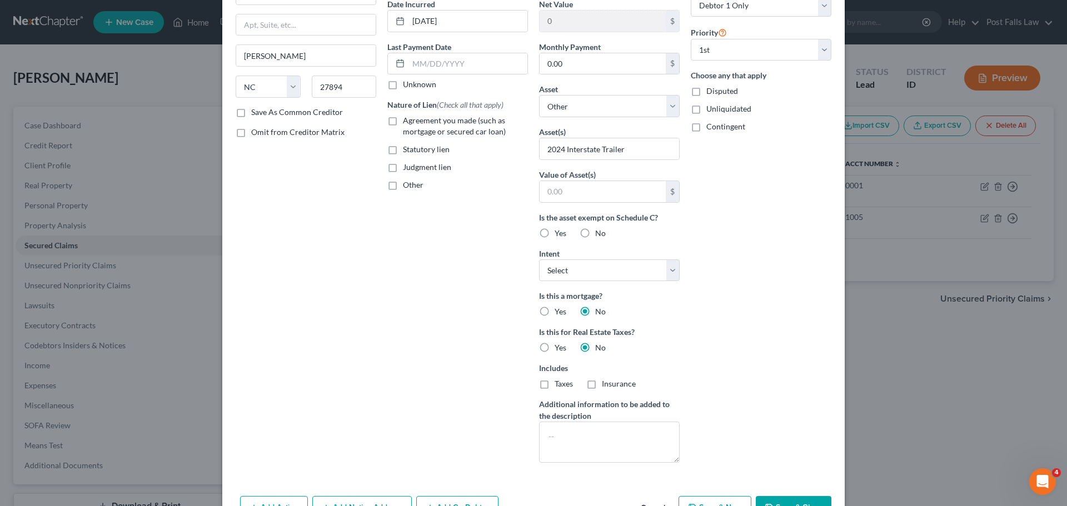
scroll to position [167, 0]
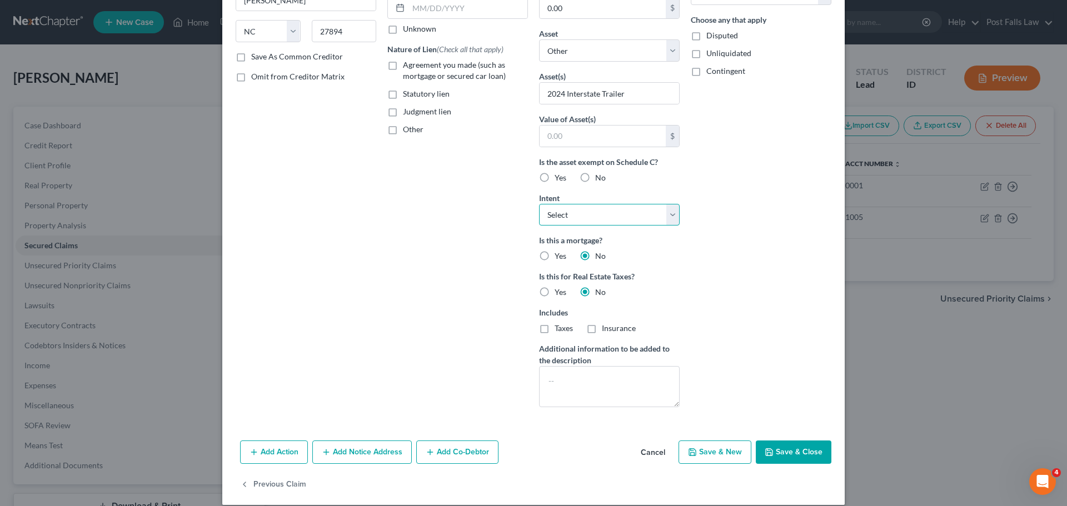
click at [674, 220] on select "Select Surrender Redeem Reaffirm Avoid Other" at bounding box center [609, 215] width 141 height 22
select select "0"
click at [539, 204] on select "Select Surrender Redeem Reaffirm Avoid Other" at bounding box center [609, 215] width 141 height 22
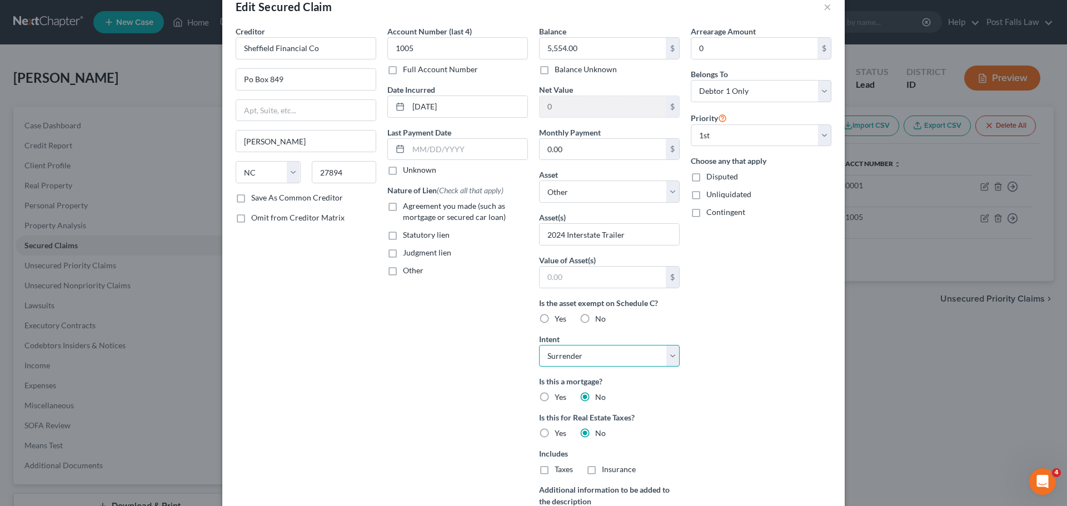
scroll to position [0, 0]
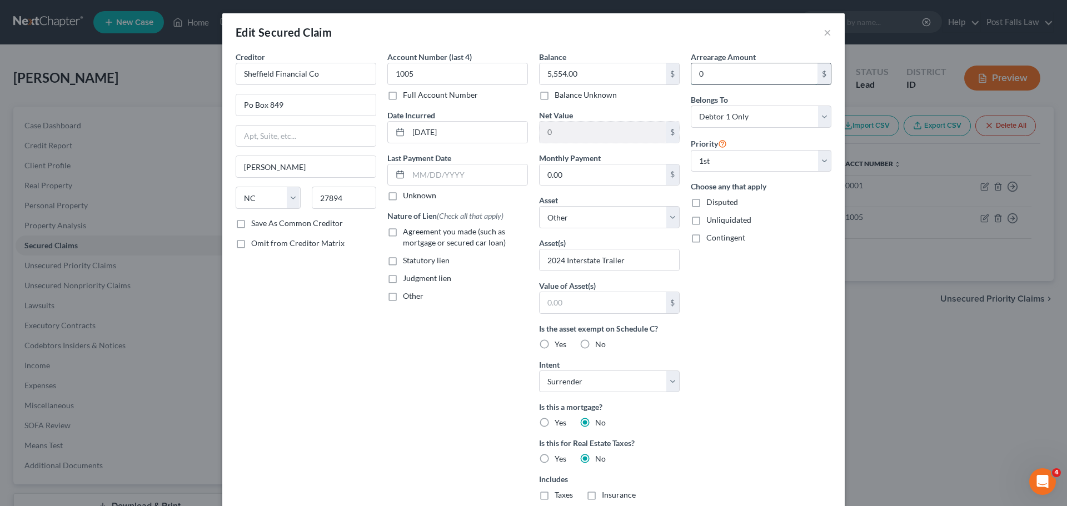
click at [723, 76] on input "0" at bounding box center [755, 73] width 126 height 21
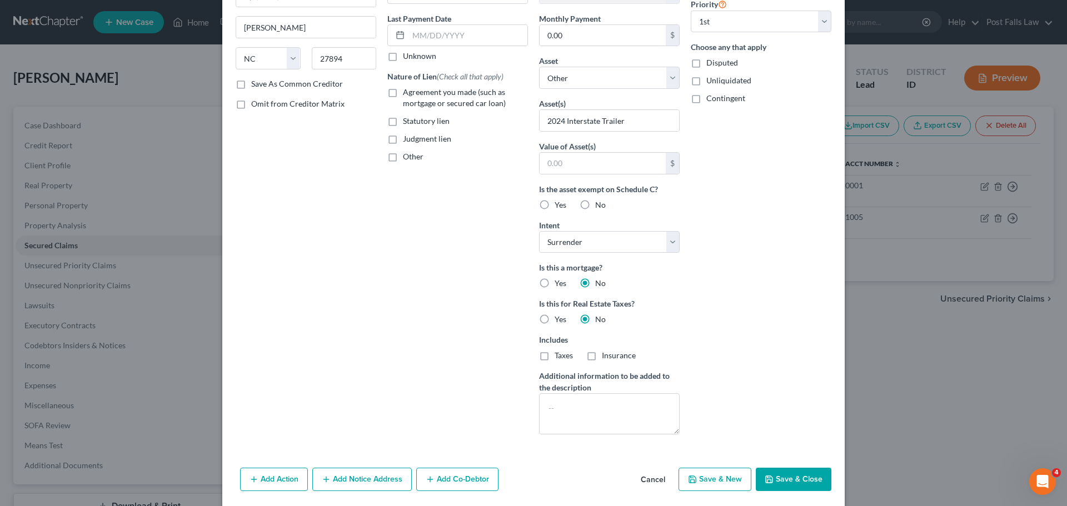
scroll to position [167, 0]
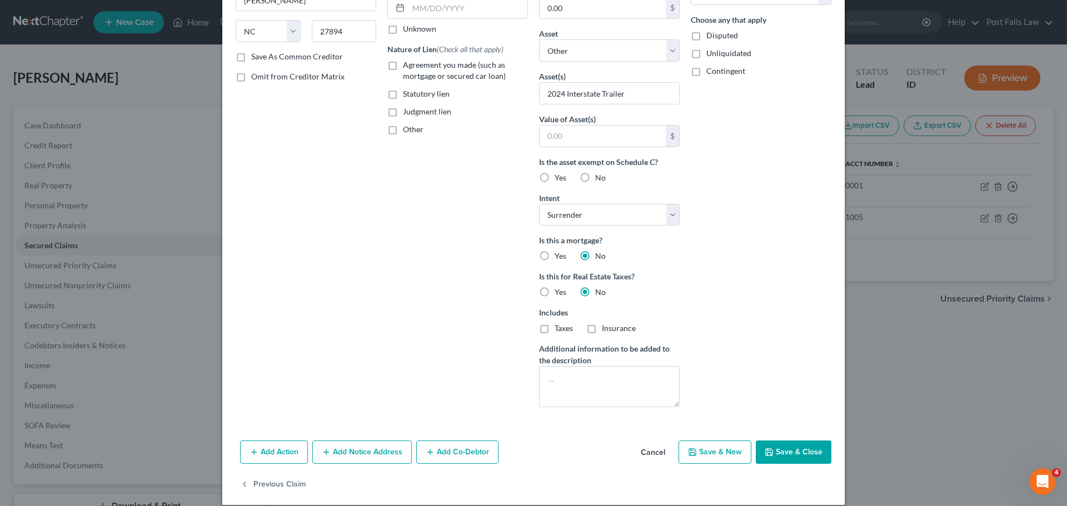
type input "5,554.00"
click at [595, 178] on label "No" at bounding box center [600, 177] width 11 height 11
click at [600, 178] on input "No" at bounding box center [603, 175] width 7 height 7
radio input "true"
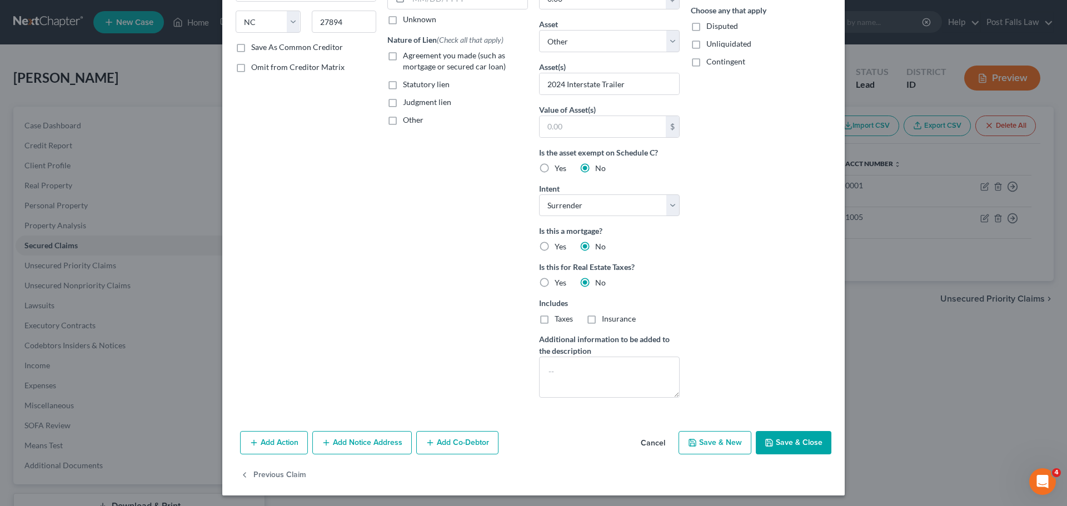
scroll to position [179, 0]
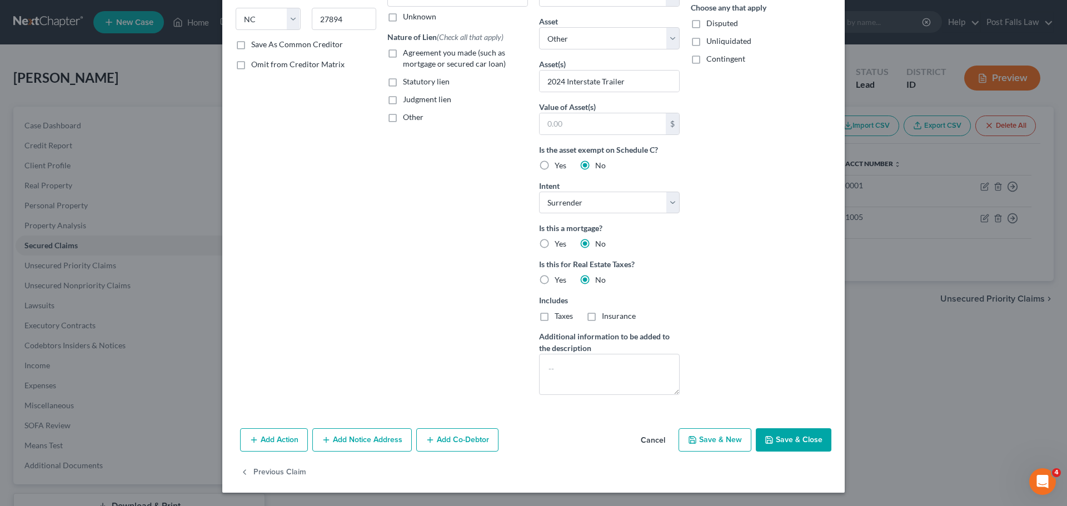
click at [782, 445] on button "Save & Close" at bounding box center [794, 440] width 76 height 23
select select
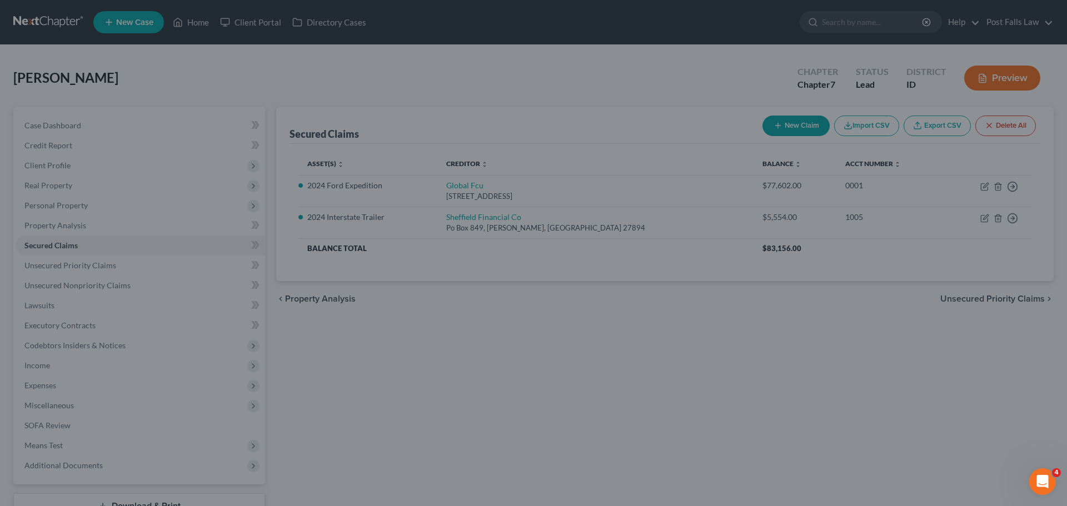
scroll to position [57, 0]
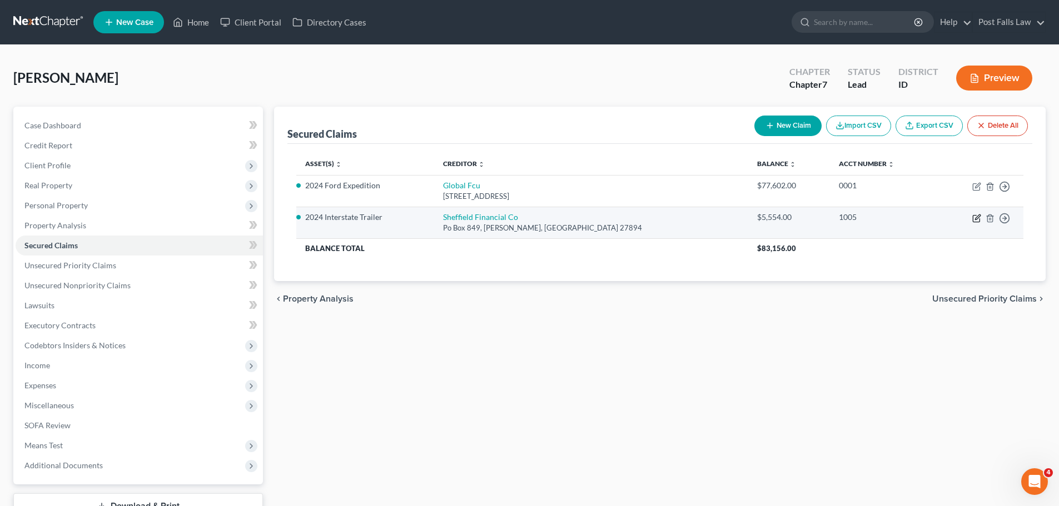
click at [981, 218] on icon "button" at bounding box center [976, 218] width 9 height 9
select select "28"
select select "0"
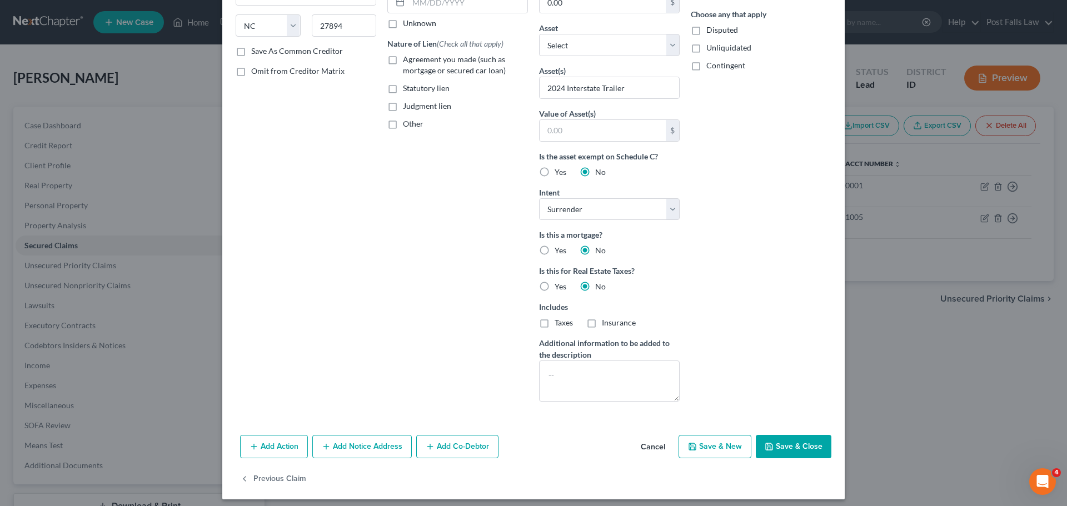
scroll to position [179, 0]
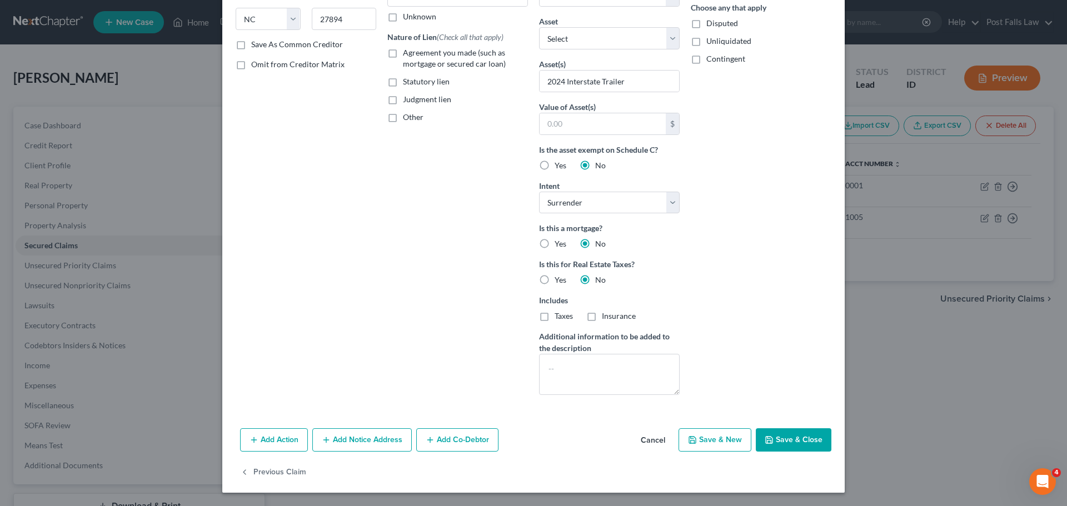
click at [700, 442] on button "Save & New" at bounding box center [715, 440] width 73 height 23
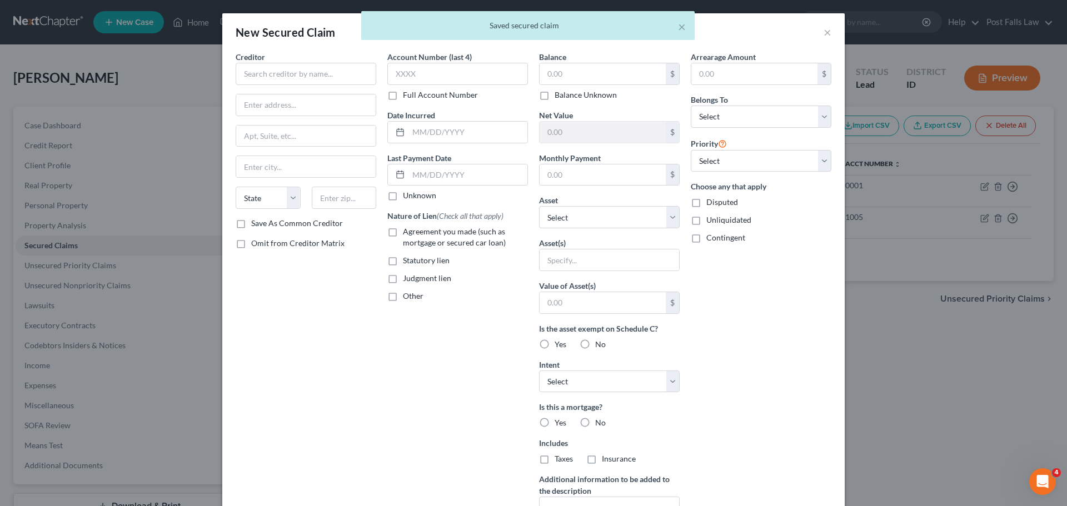
scroll to position [111, 0]
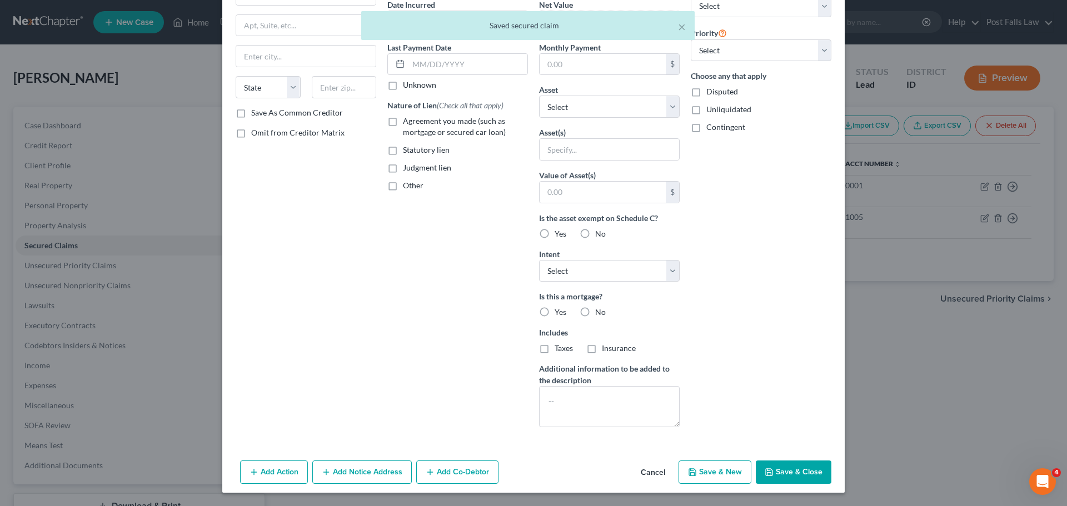
click at [648, 474] on button "Cancel" at bounding box center [653, 473] width 42 height 22
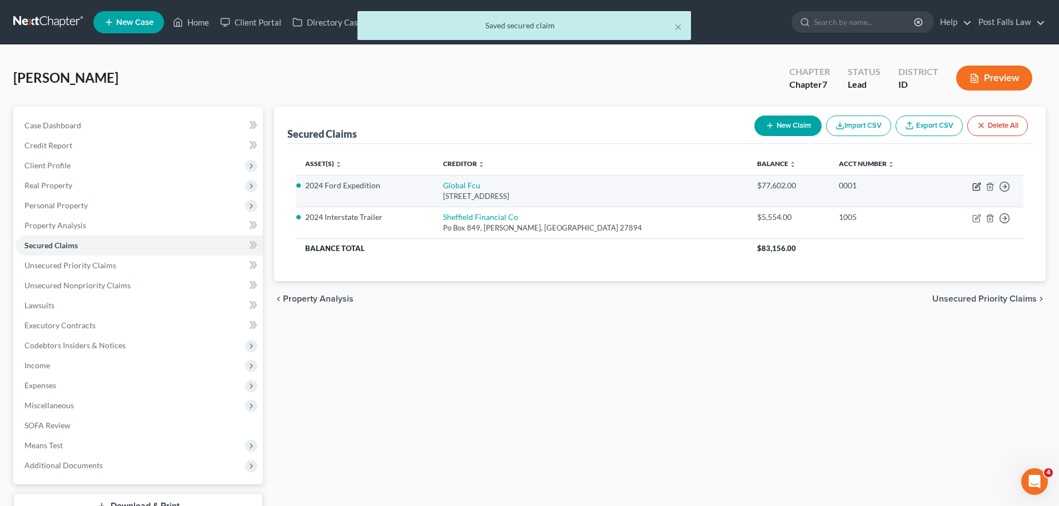
click at [978, 191] on icon "button" at bounding box center [976, 187] width 7 height 7
select select "1"
select select "5"
select select "0"
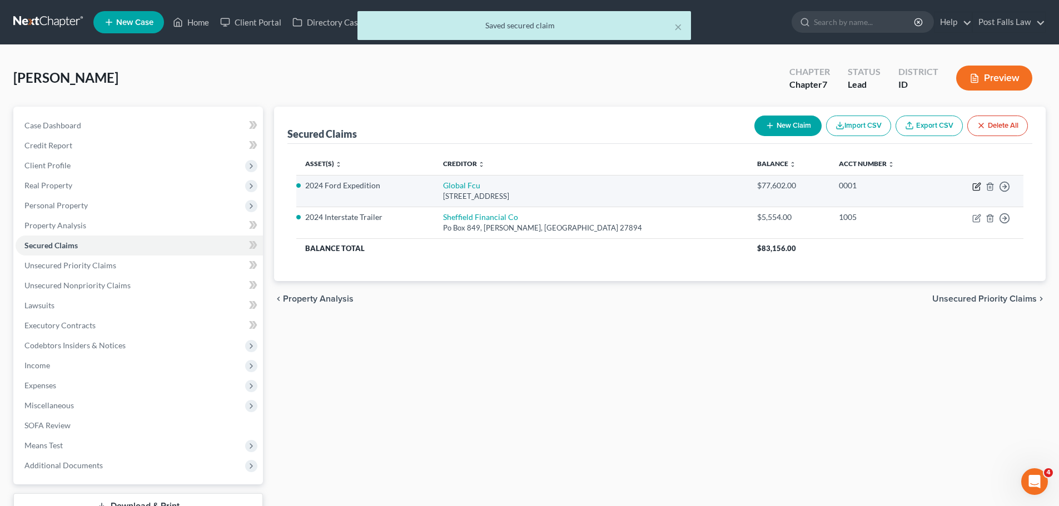
select select "0"
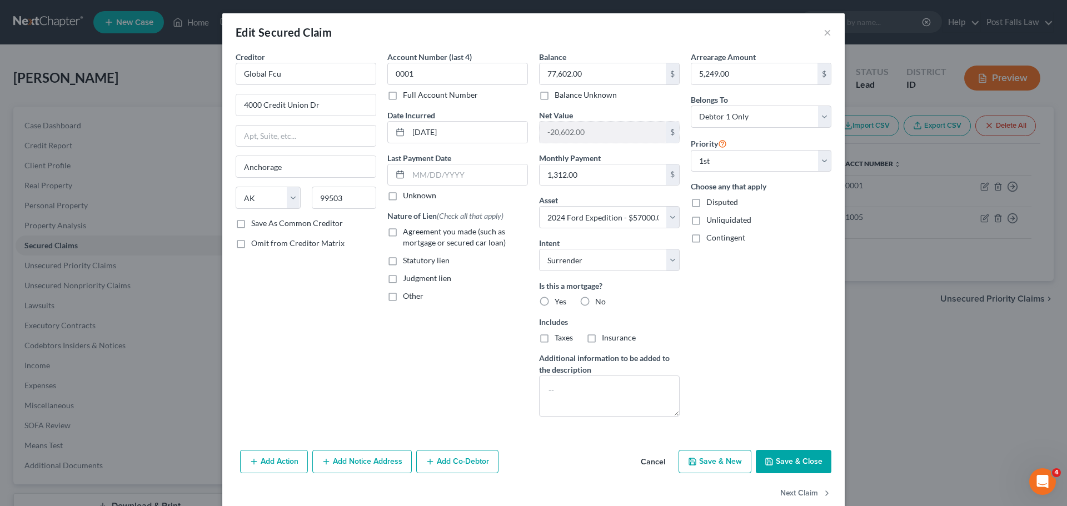
click at [595, 303] on label "No" at bounding box center [600, 301] width 11 height 11
click at [600, 303] on input "No" at bounding box center [603, 299] width 7 height 7
radio input "true"
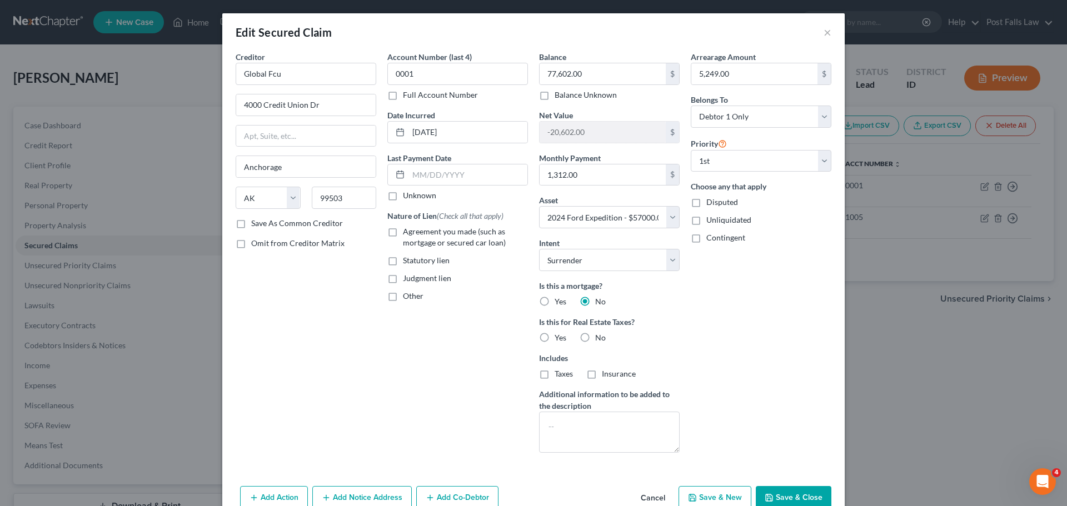
click at [595, 336] on label "No" at bounding box center [600, 337] width 11 height 11
click at [600, 336] on input "No" at bounding box center [603, 335] width 7 height 7
radio input "true"
click at [403, 231] on label "Agreement you made (such as mortgage or secured car loan)" at bounding box center [465, 237] width 125 height 22
click at [408, 231] on input "Agreement you made (such as mortgage or secured car loan)" at bounding box center [411, 229] width 7 height 7
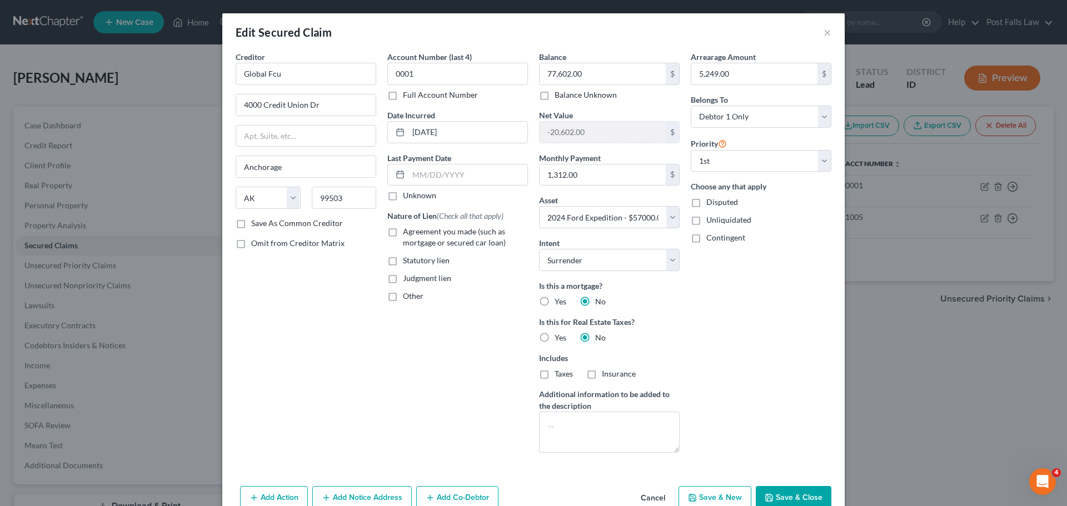
checkbox input "true"
click at [775, 498] on button "Save & Close" at bounding box center [794, 497] width 76 height 23
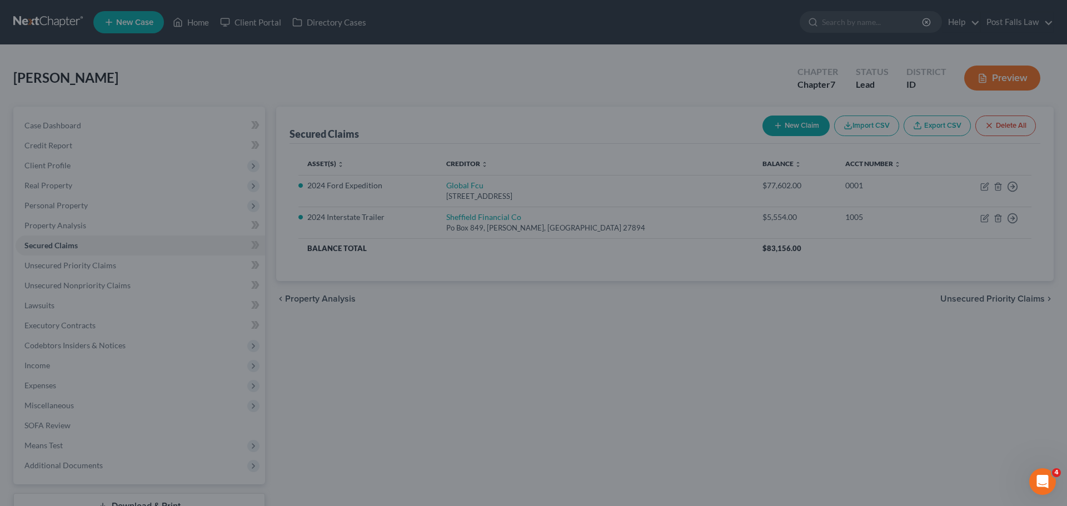
select select "5"
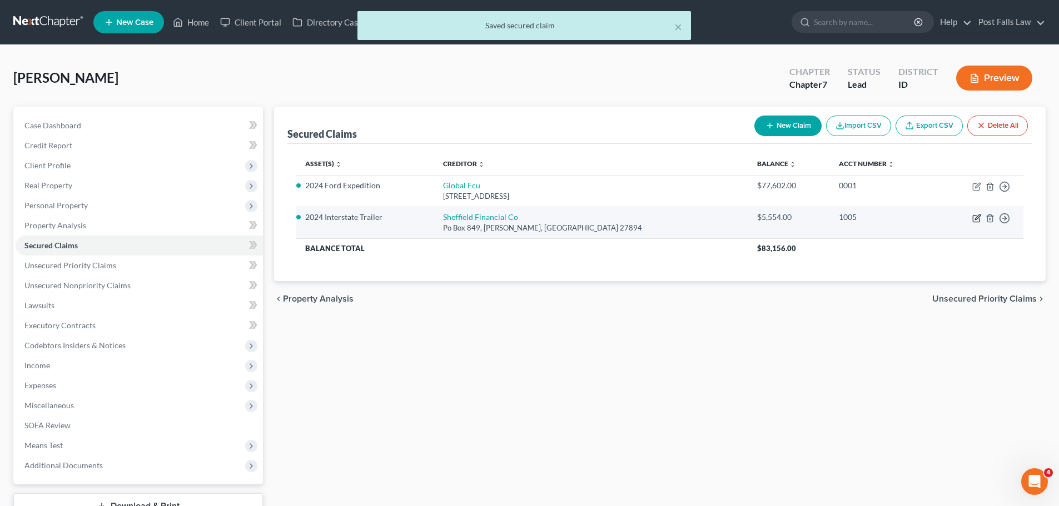
click at [978, 216] on icon "button" at bounding box center [977, 217] width 5 height 5
select select "28"
select select "0"
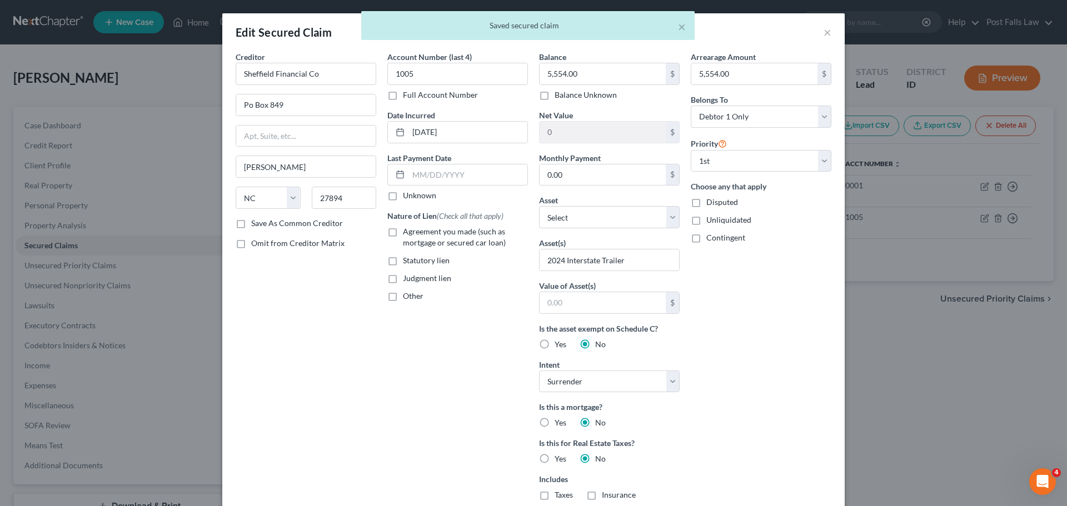
click at [403, 233] on label "Agreement you made (such as mortgage or secured car loan)" at bounding box center [465, 237] width 125 height 22
click at [408, 233] on input "Agreement you made (such as mortgage or secured car loan)" at bounding box center [411, 229] width 7 height 7
checkbox input "true"
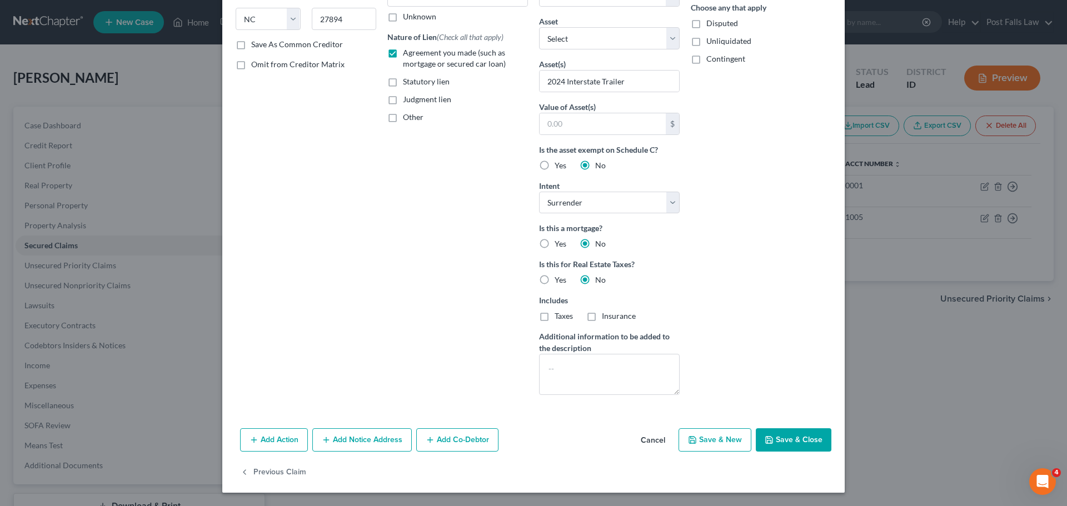
click at [791, 439] on button "Save & Close" at bounding box center [794, 440] width 76 height 23
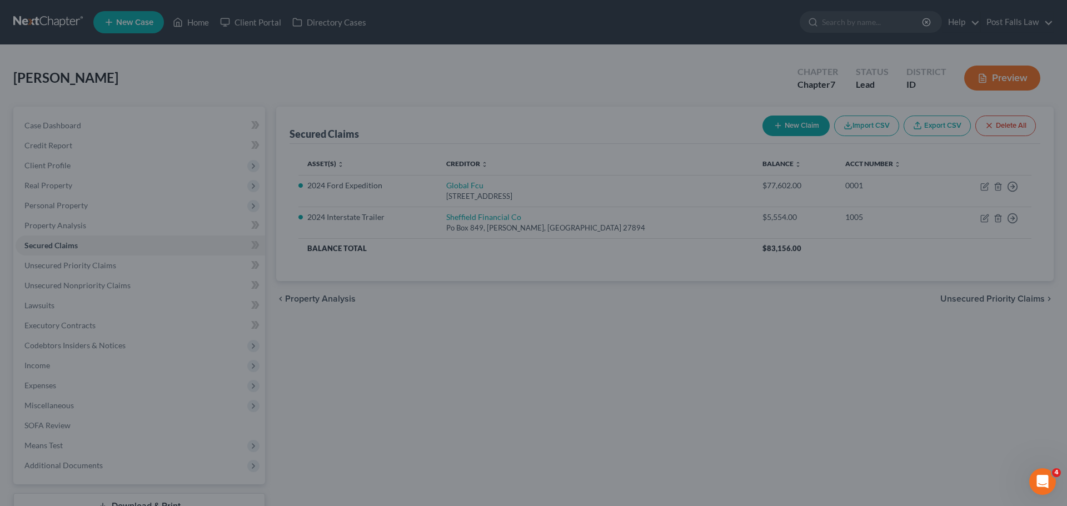
scroll to position [57, 0]
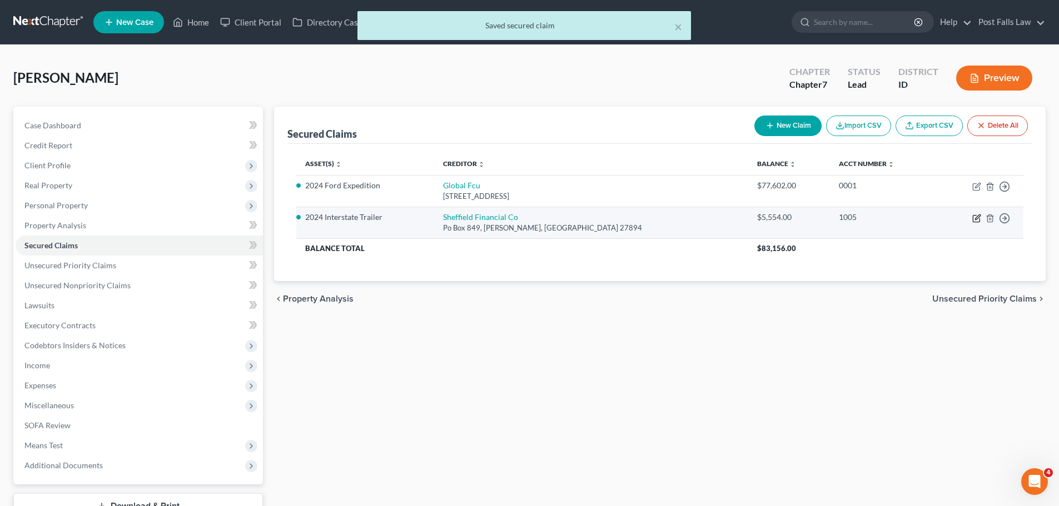
click at [972, 218] on icon "button" at bounding box center [976, 218] width 9 height 9
select select "28"
select select "0"
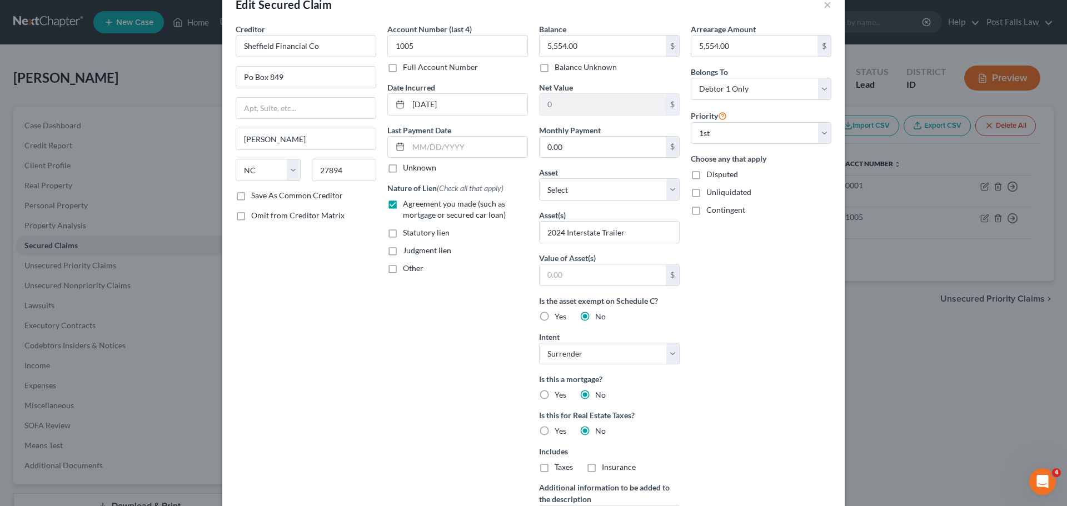
scroll to position [12, 0]
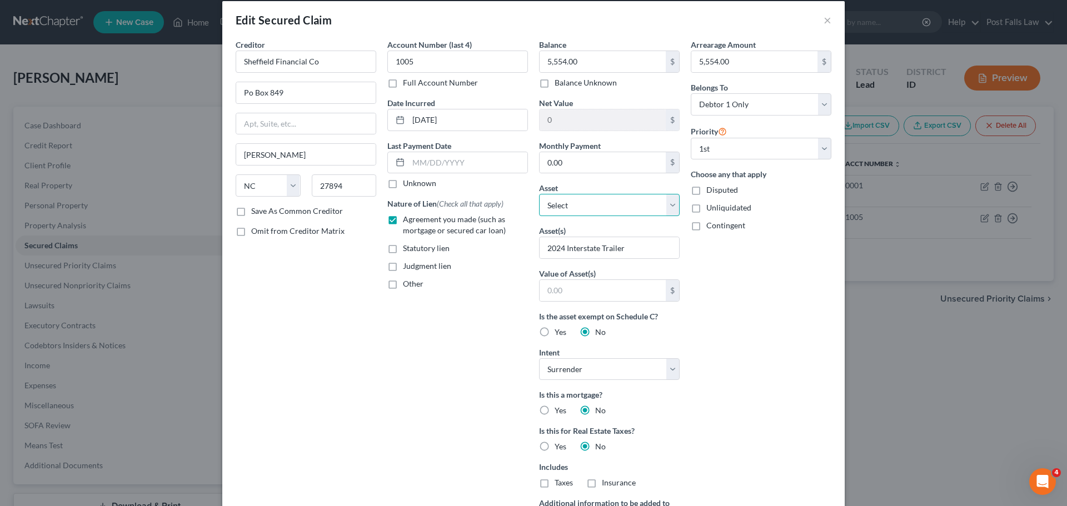
click at [669, 207] on select "Select Other Multiple Assets ICCU (Savings Account) - $0.0 Jewelry - Ring - $50…" at bounding box center [609, 205] width 141 height 22
click at [539, 194] on select "Select Other Multiple Assets ICCU (Savings Account) - $0.0 Jewelry - Ring - $50…" at bounding box center [609, 205] width 141 height 22
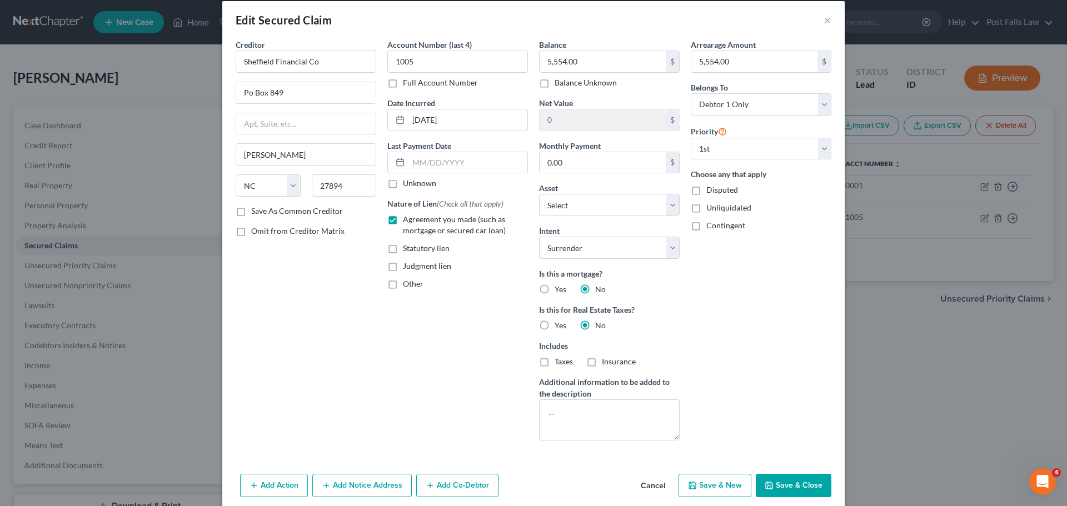
click at [769, 483] on icon "button" at bounding box center [769, 485] width 9 height 9
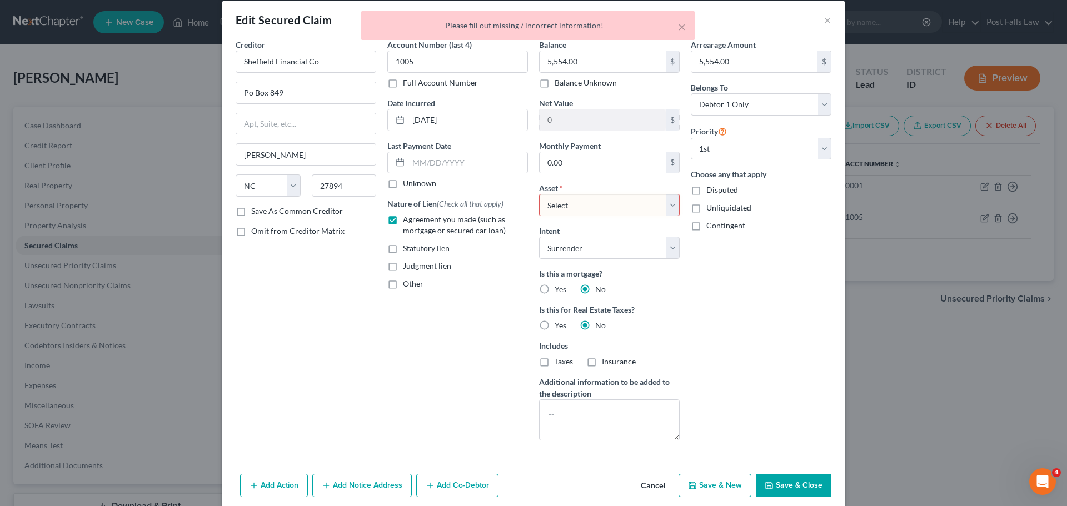
click at [662, 212] on select "Select Other Multiple Assets ICCU (Savings Account) - $0.0 Jewelry - Ring - $50…" at bounding box center [609, 205] width 141 height 22
select select "0"
click at [539, 194] on select "Select Other Multiple Assets ICCU (Savings Account) - $0.0 Jewelry - Ring - $50…" at bounding box center [609, 205] width 141 height 22
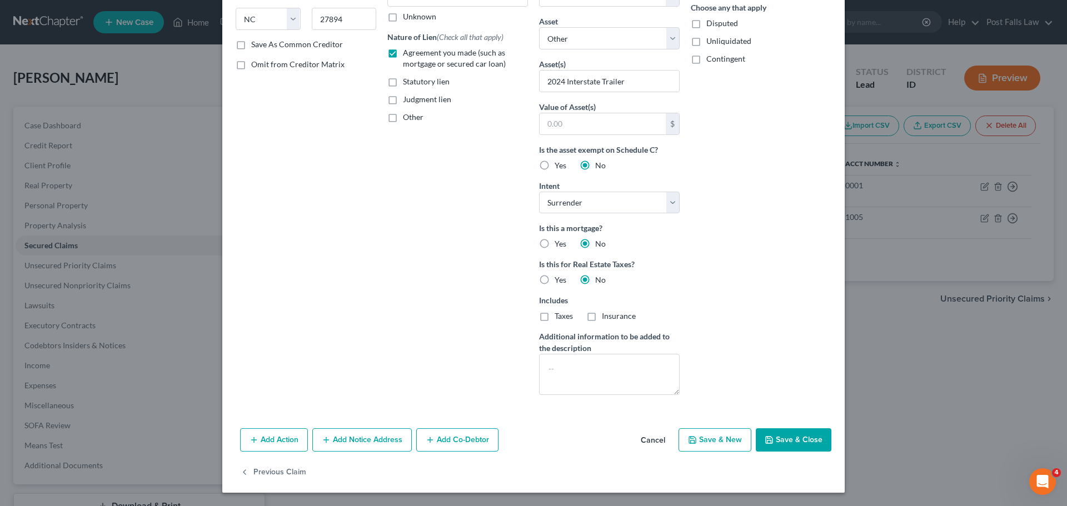
click at [797, 435] on button "Save & Close" at bounding box center [794, 440] width 76 height 23
select select
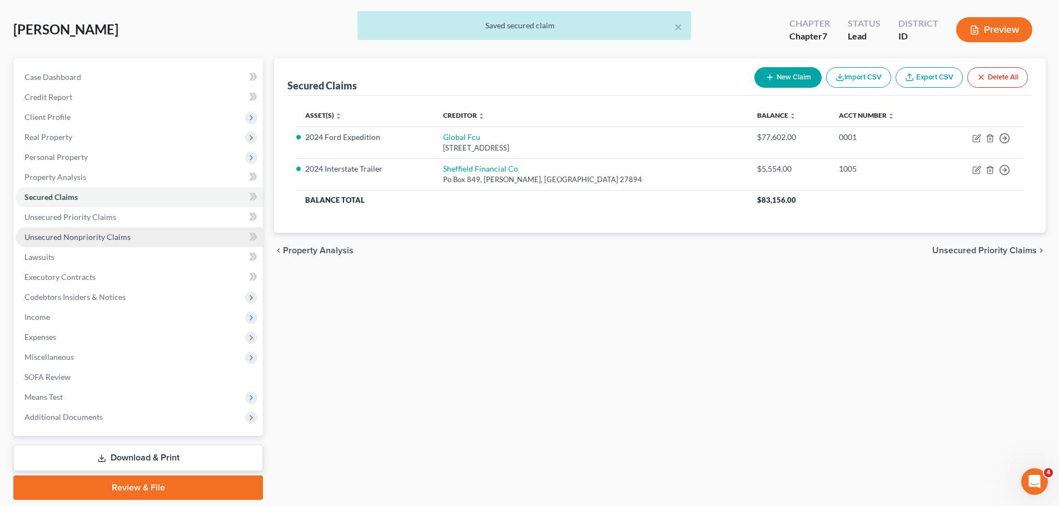
scroll to position [29, 0]
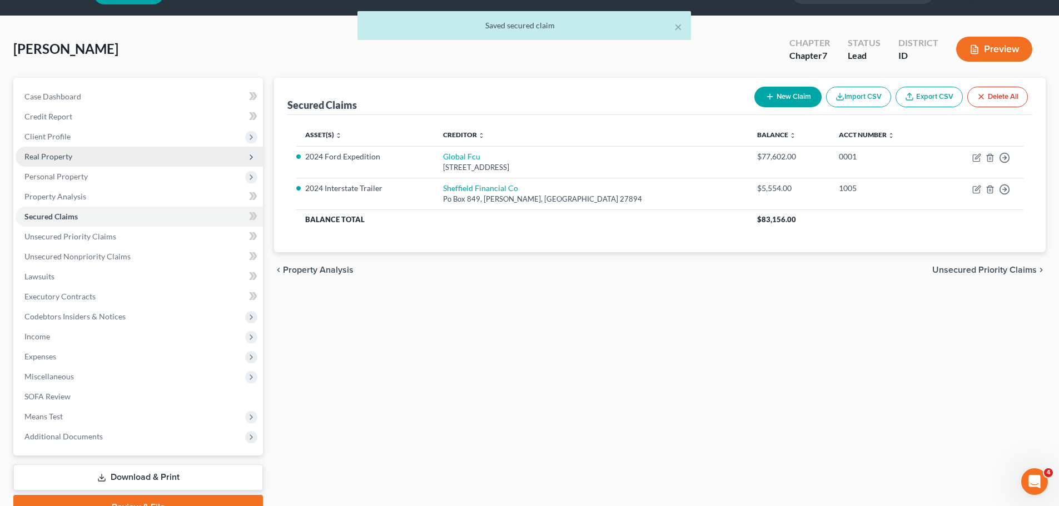
click at [68, 158] on span "Real Property" at bounding box center [48, 156] width 48 height 9
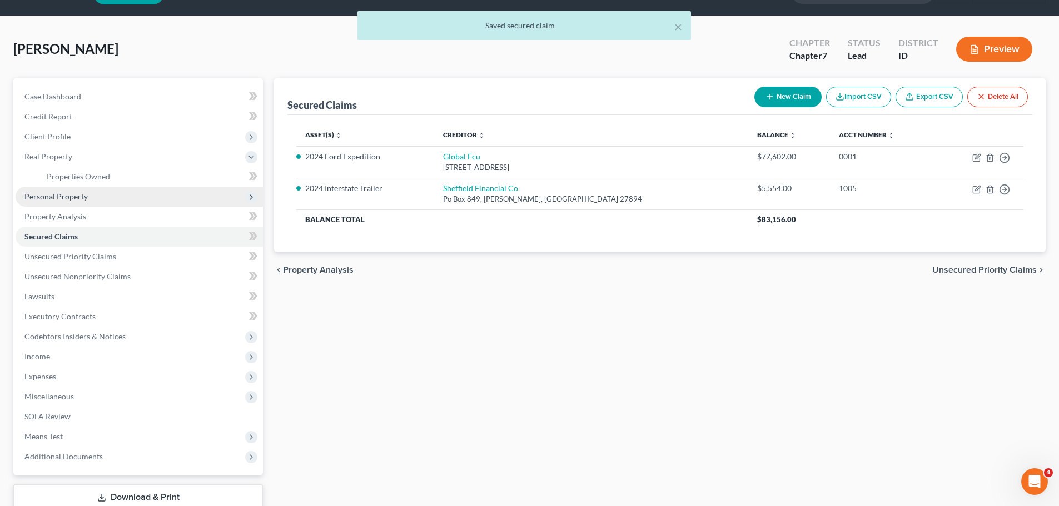
click at [67, 194] on span "Personal Property" at bounding box center [55, 196] width 63 height 9
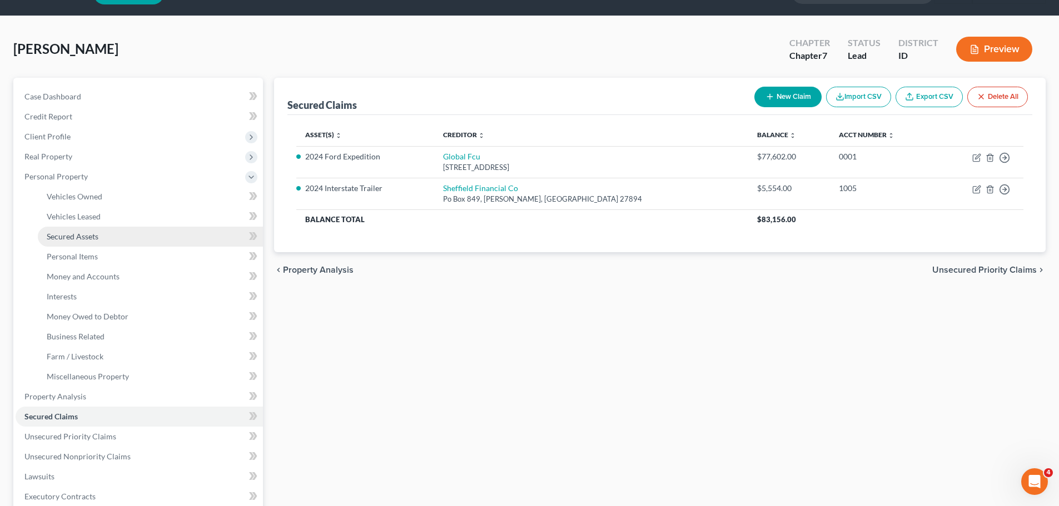
click at [79, 244] on link "Secured Assets" at bounding box center [150, 237] width 225 height 20
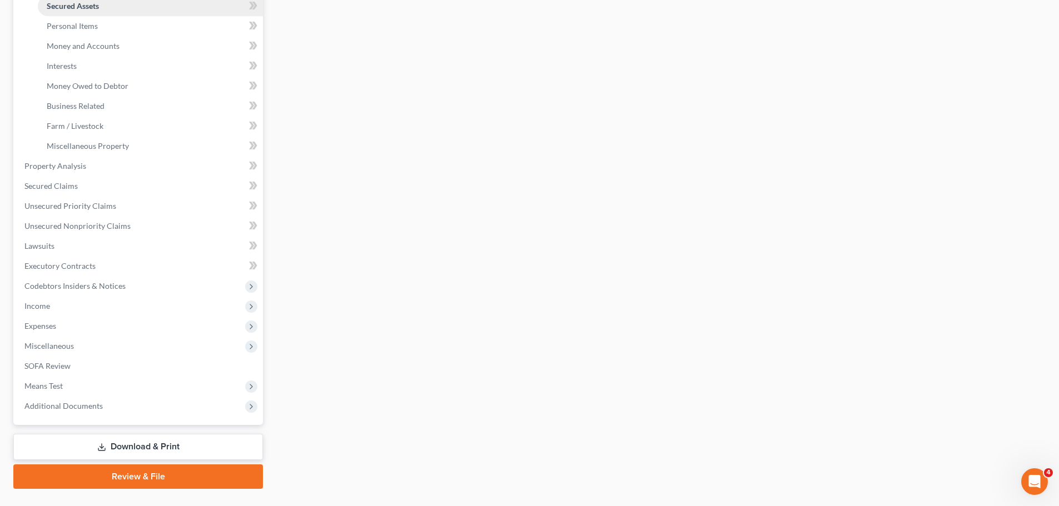
scroll to position [285, 0]
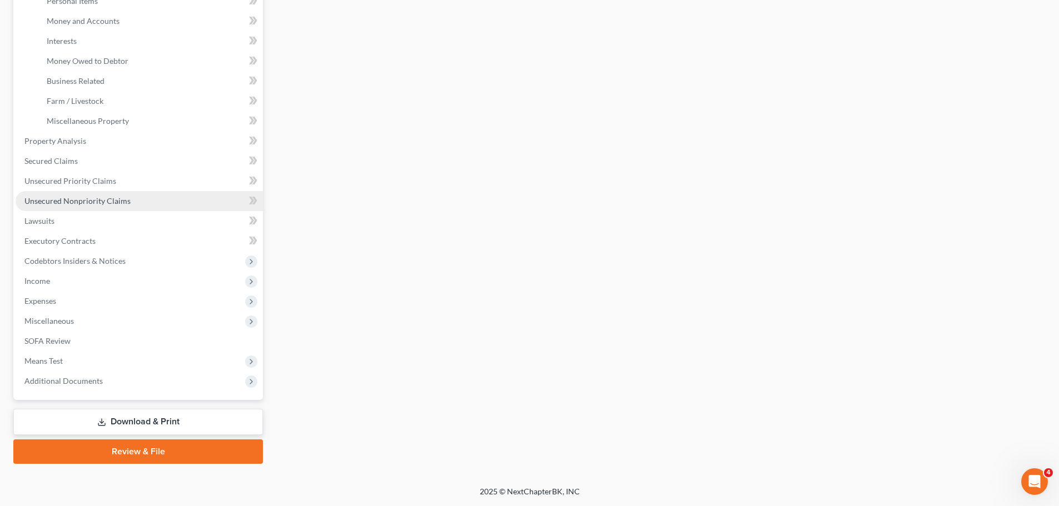
click at [78, 199] on span "Unsecured Nonpriority Claims" at bounding box center [77, 200] width 106 height 9
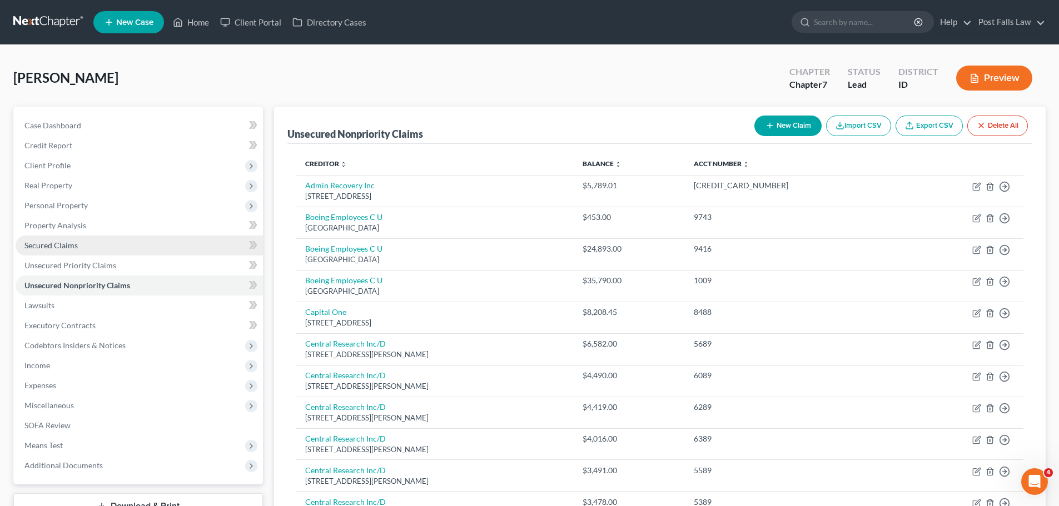
click at [86, 251] on link "Secured Claims" at bounding box center [139, 246] width 247 height 20
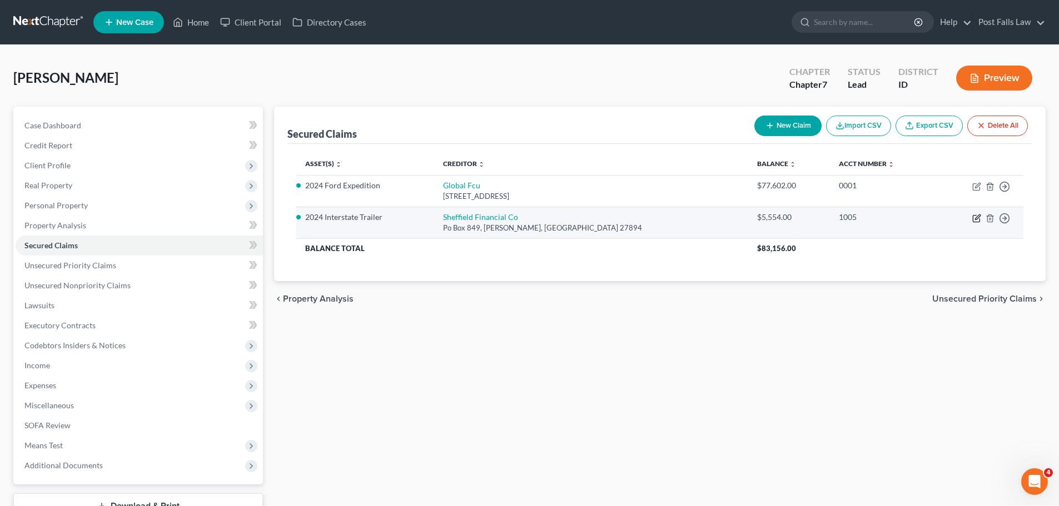
click at [973, 215] on icon "button" at bounding box center [976, 218] width 9 height 9
select select "28"
select select "0"
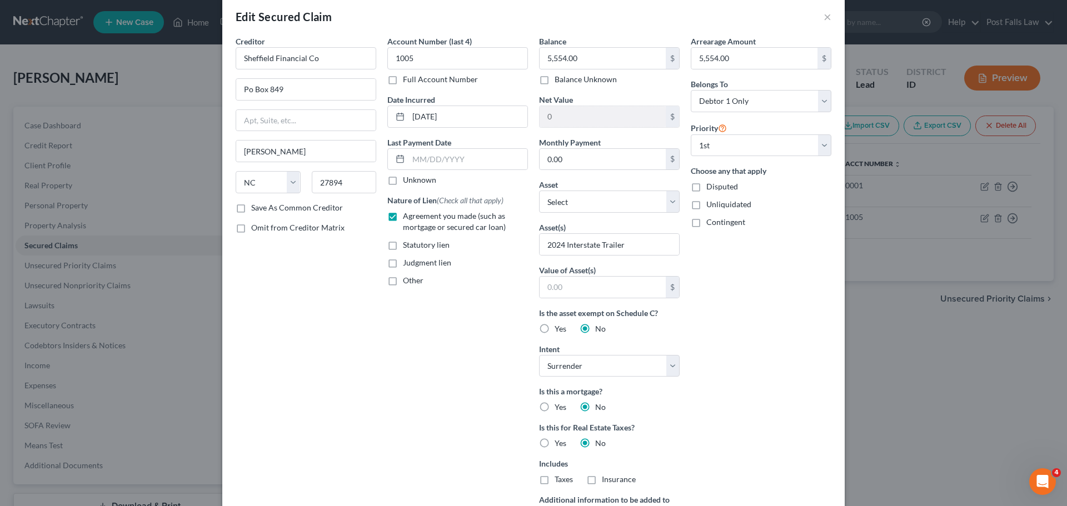
scroll to position [12, 0]
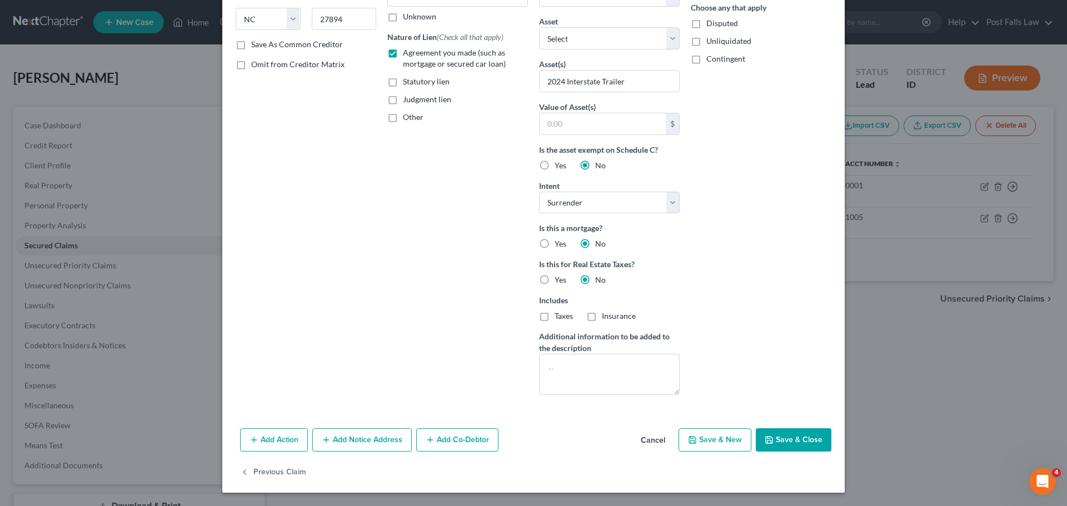
click at [781, 448] on button "Save & Close" at bounding box center [794, 440] width 76 height 23
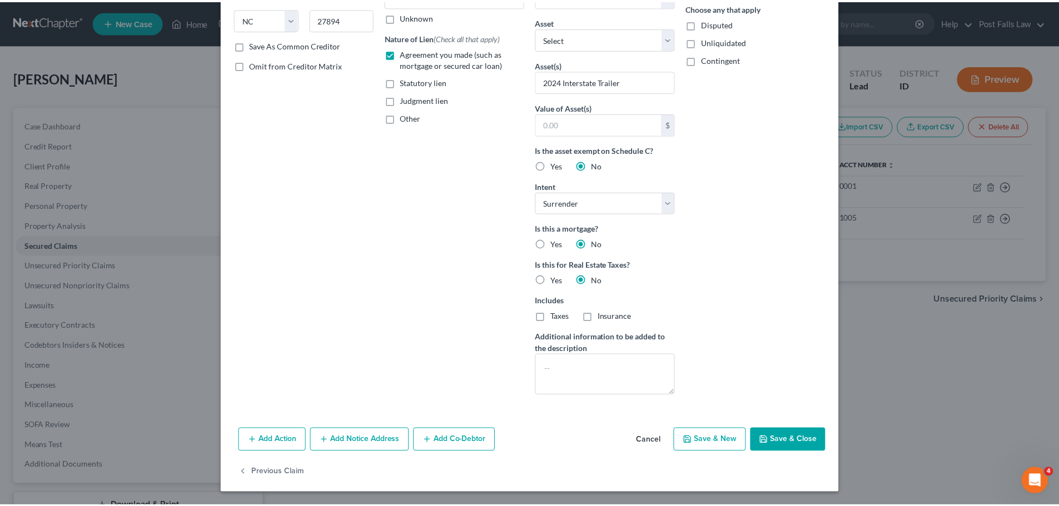
scroll to position [57, 0]
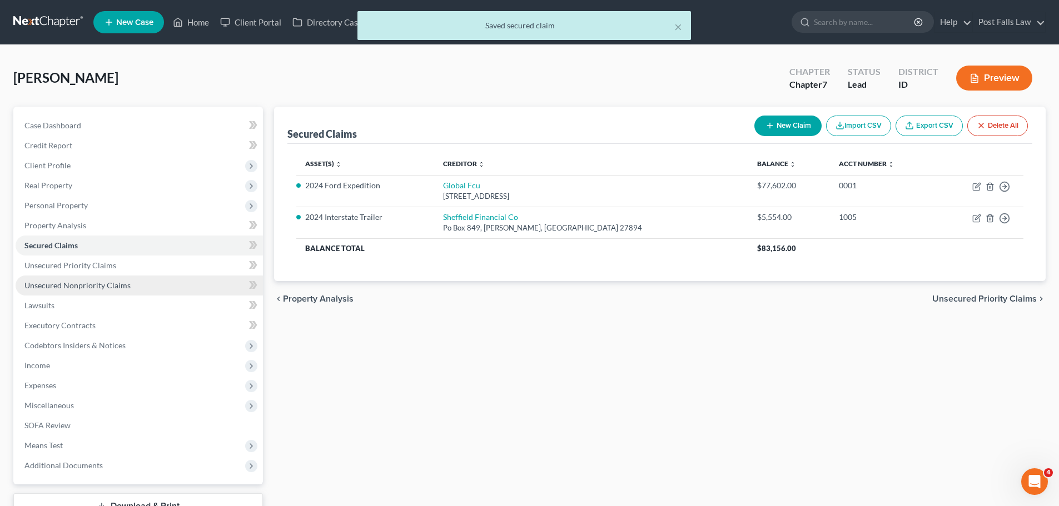
click at [98, 286] on span "Unsecured Nonpriority Claims" at bounding box center [77, 285] width 106 height 9
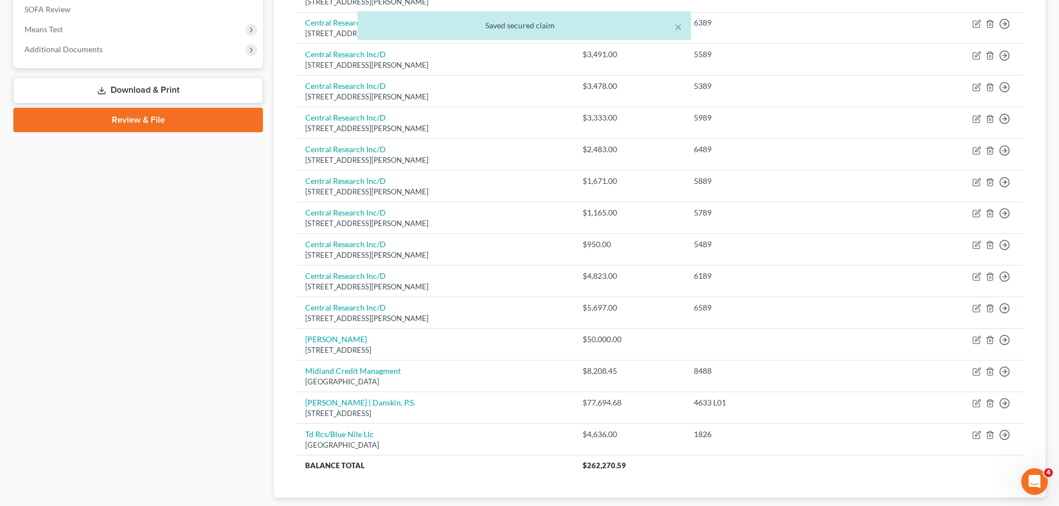
scroll to position [389, 0]
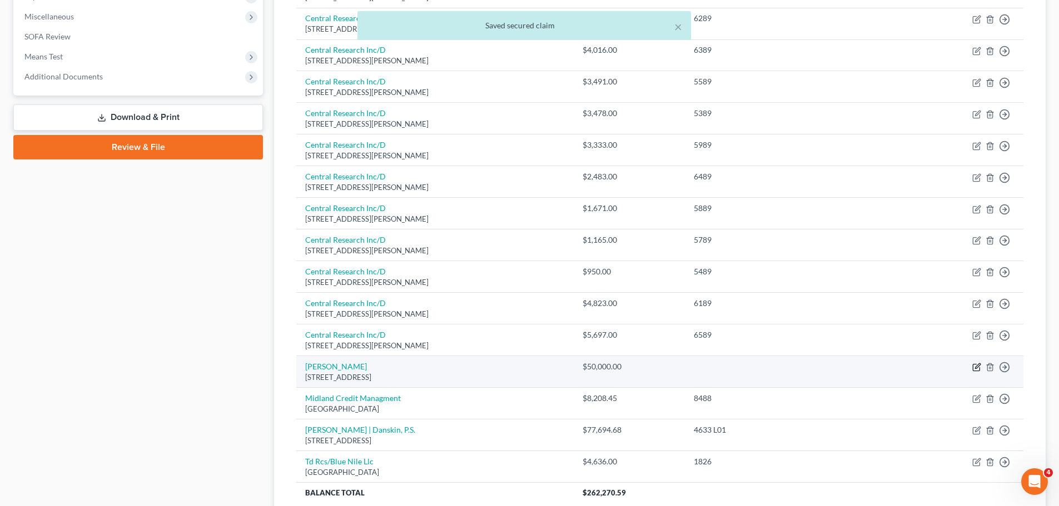
click at [975, 369] on icon "button" at bounding box center [977, 366] width 5 height 5
select select "13"
select select "14"
select select "0"
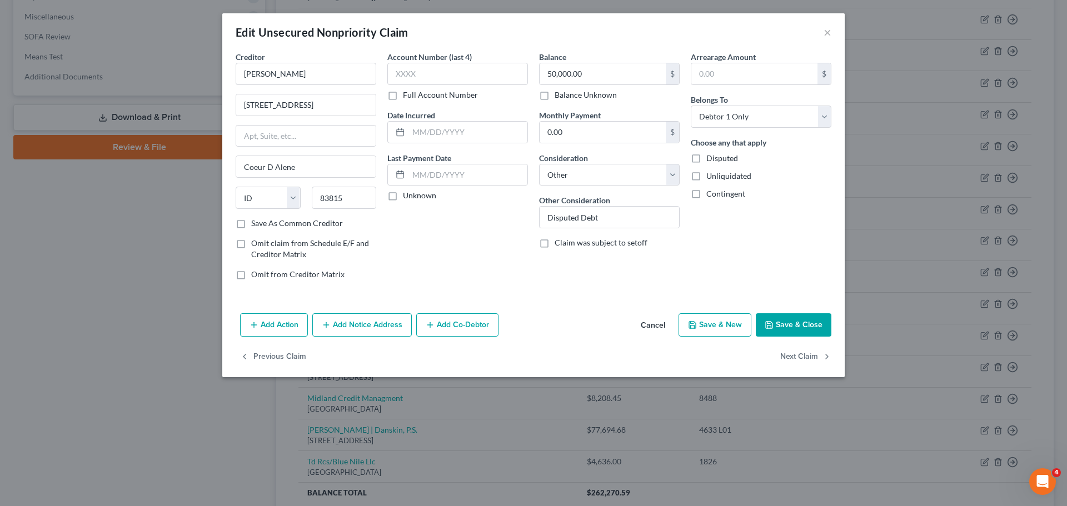
click at [707, 157] on label "Disputed" at bounding box center [723, 158] width 32 height 11
click at [711, 157] on input "Disputed" at bounding box center [714, 156] width 7 height 7
checkbox input "true"
click at [780, 326] on button "Save & Close" at bounding box center [794, 325] width 76 height 23
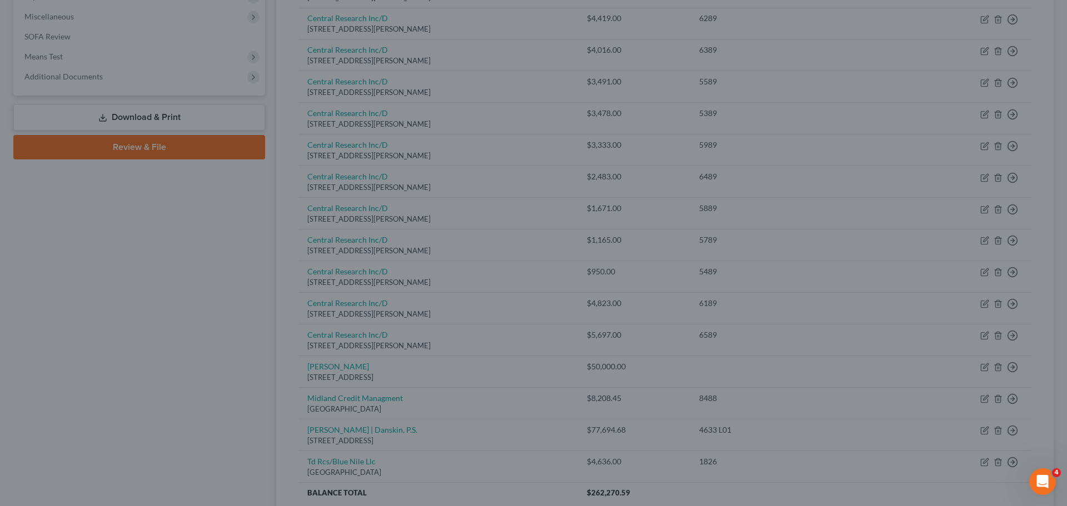
type input "0"
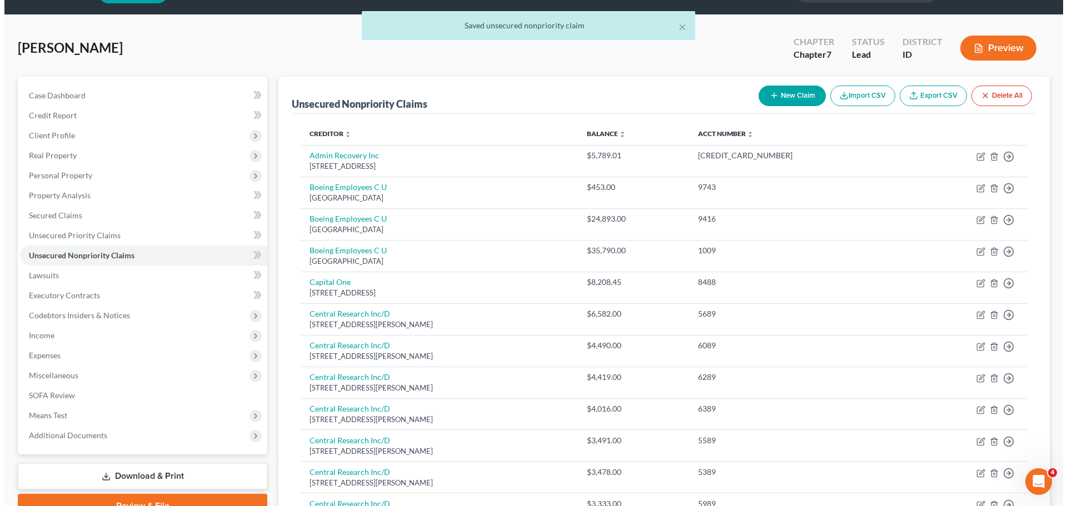
scroll to position [0, 0]
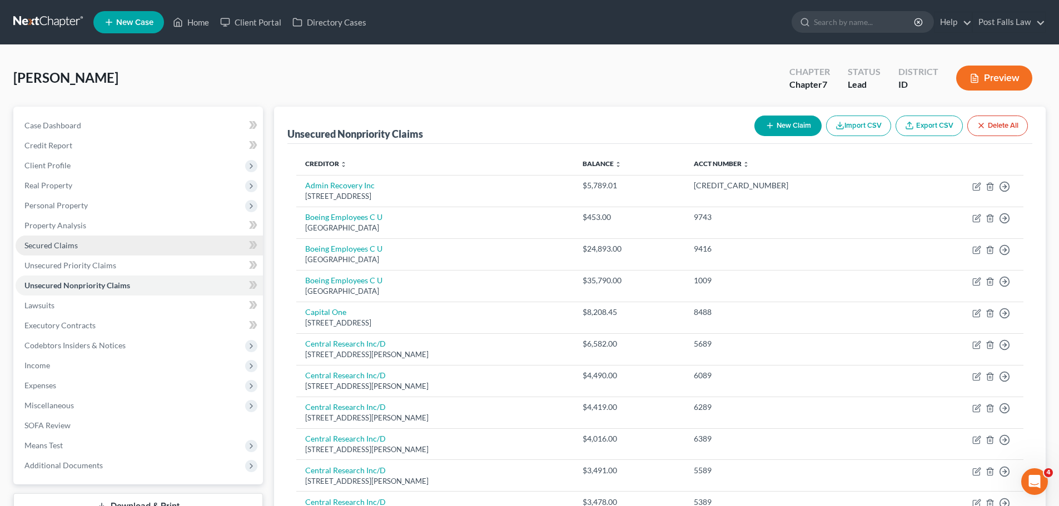
click at [45, 244] on span "Secured Claims" at bounding box center [50, 245] width 53 height 9
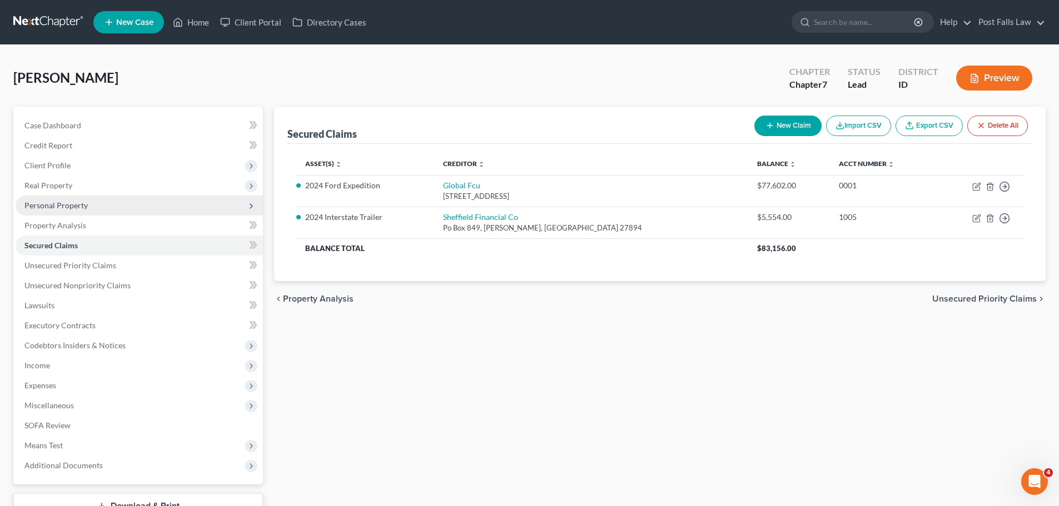
click at [48, 206] on span "Personal Property" at bounding box center [55, 205] width 63 height 9
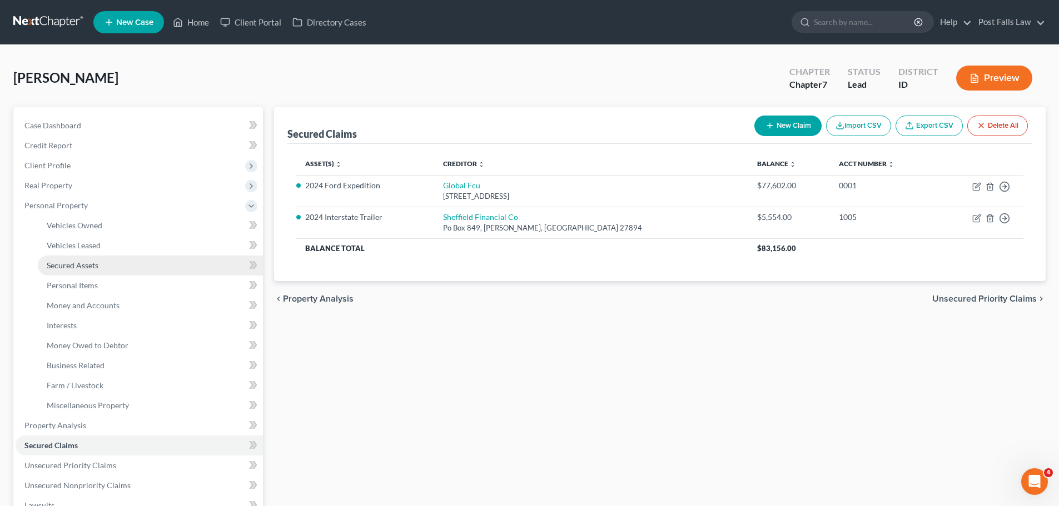
click at [68, 264] on span "Secured Assets" at bounding box center [73, 265] width 52 height 9
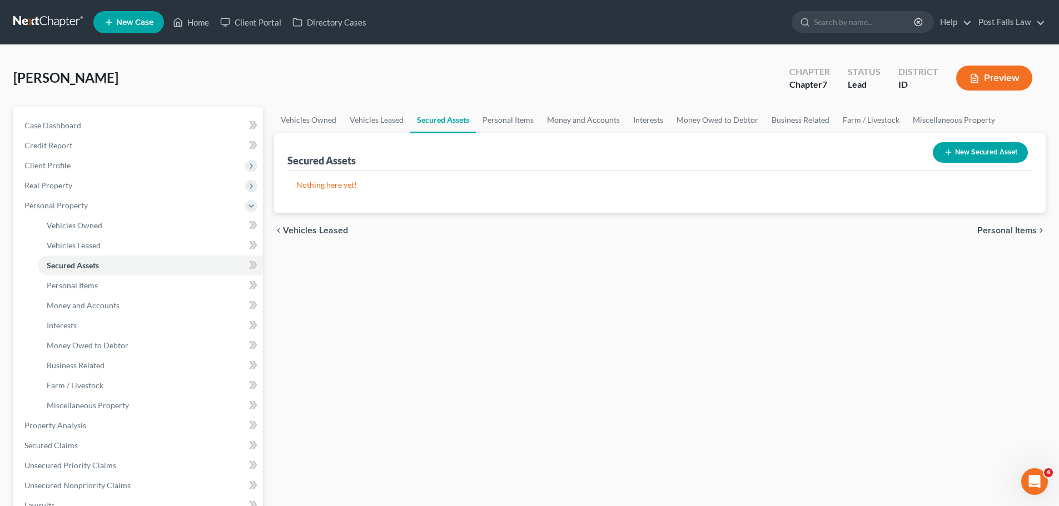
click at [985, 157] on button "New Secured Asset" at bounding box center [980, 152] width 95 height 21
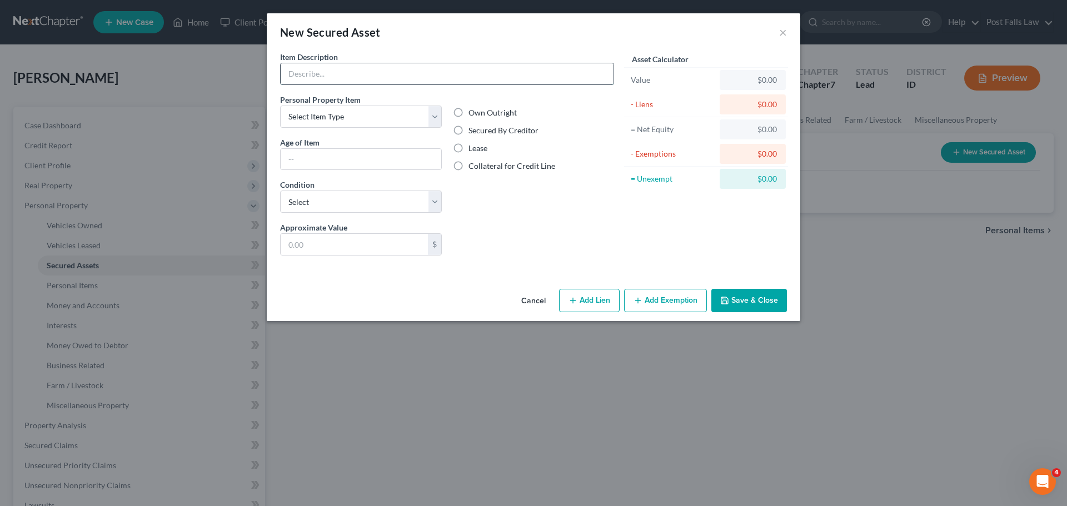
click at [512, 79] on input "text" at bounding box center [447, 73] width 333 height 21
type input "2024 Interstate Trailer"
click at [469, 131] on label "Secured By Creditor" at bounding box center [504, 130] width 70 height 11
click at [473, 131] on input "Secured By Creditor" at bounding box center [476, 128] width 7 height 7
radio input "true"
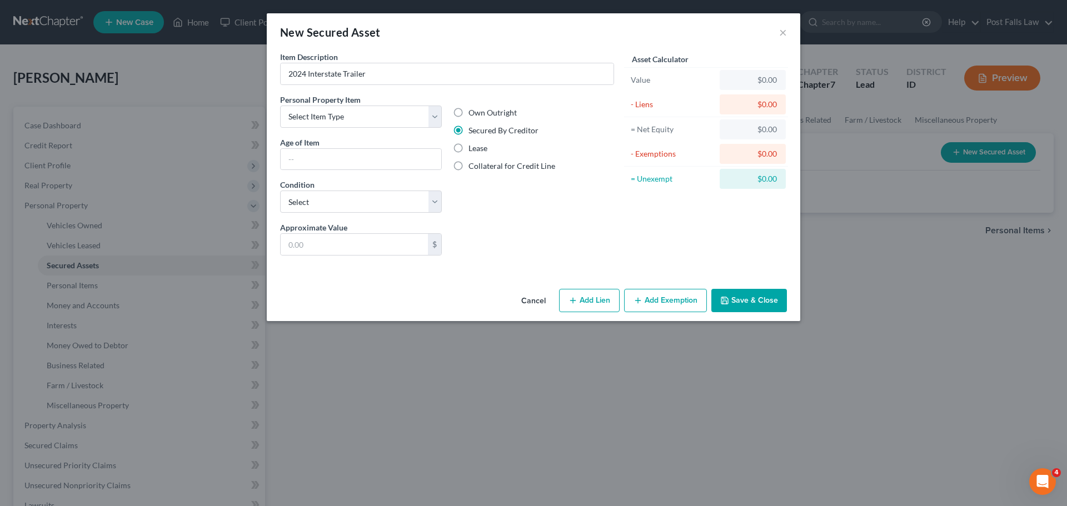
click at [443, 121] on div "Personal Property Item Select Item Type Clothing Collectibles Of Value Electron…" at bounding box center [361, 158] width 173 height 128
click at [436, 121] on select "Select Item Type Clothing Collectibles Of Value Electronics Firearms Household …" at bounding box center [361, 117] width 162 height 22
click at [430, 203] on select "Select Excellent Very Good Good Fair Poor" at bounding box center [361, 202] width 162 height 22
select select "2"
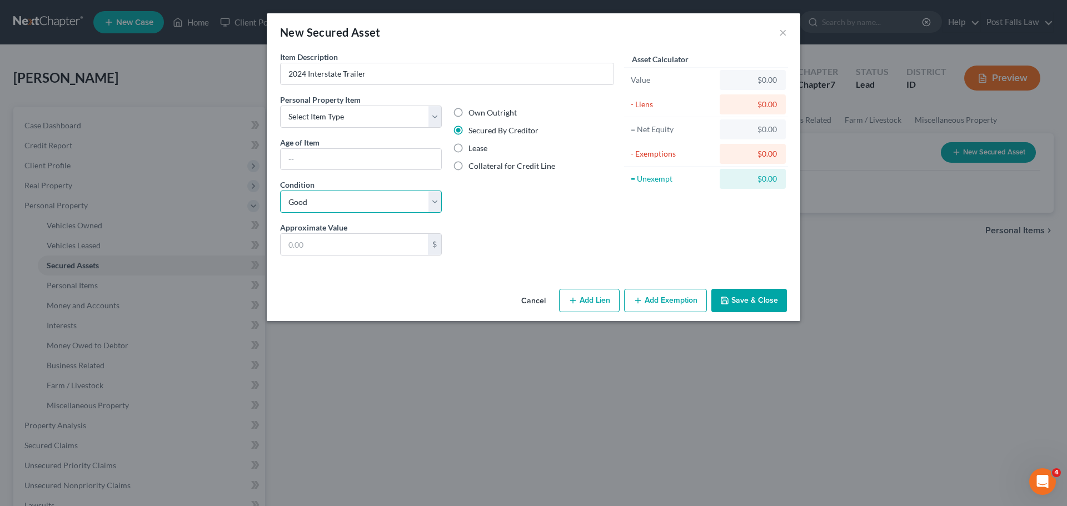
click at [280, 191] on select "Select Excellent Very Good Good Fair Poor" at bounding box center [361, 202] width 162 height 22
click at [582, 303] on button "Add Lien" at bounding box center [589, 300] width 61 height 23
select select "0"
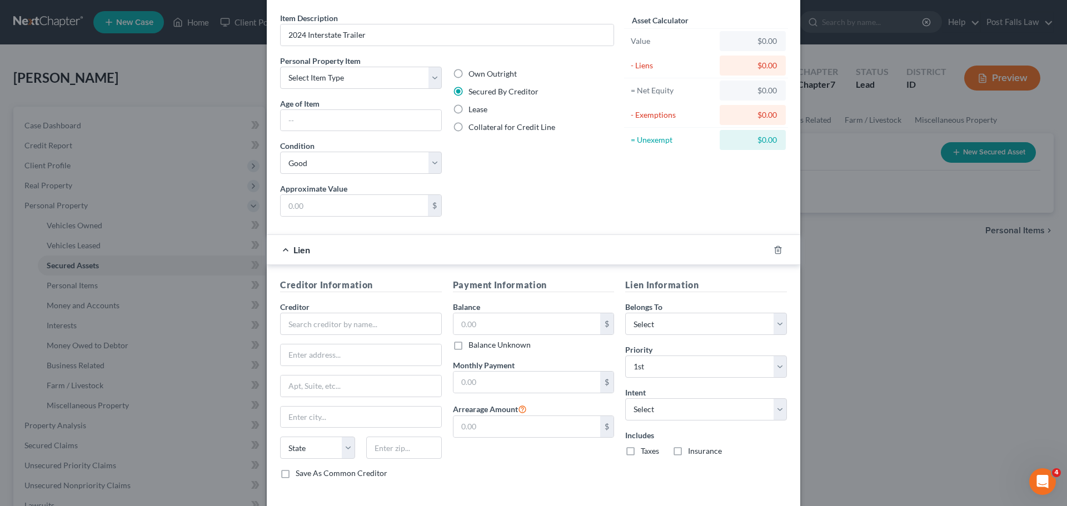
scroll to position [91, 0]
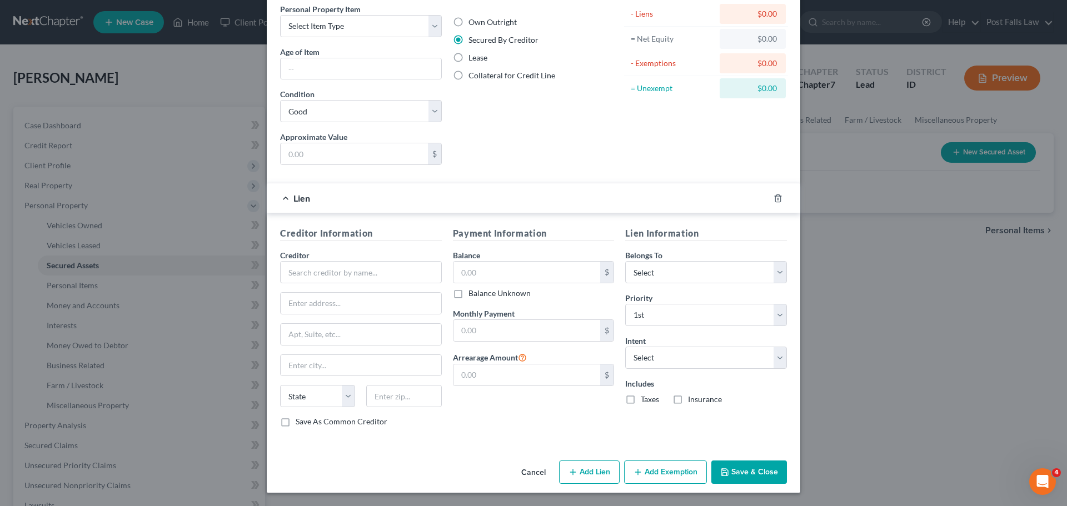
click at [528, 480] on button "Cancel" at bounding box center [534, 473] width 42 height 22
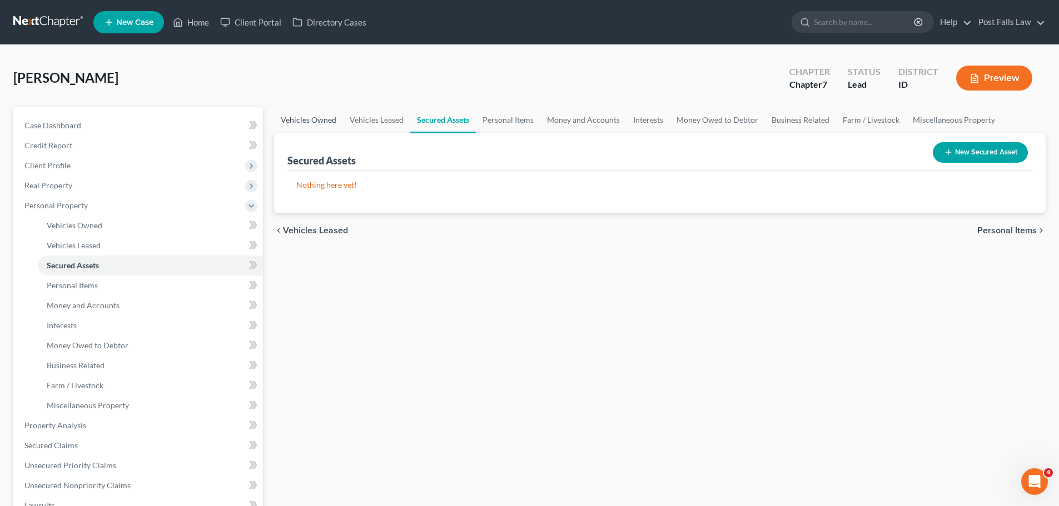
click at [321, 117] on link "Vehicles Owned" at bounding box center [308, 120] width 69 height 27
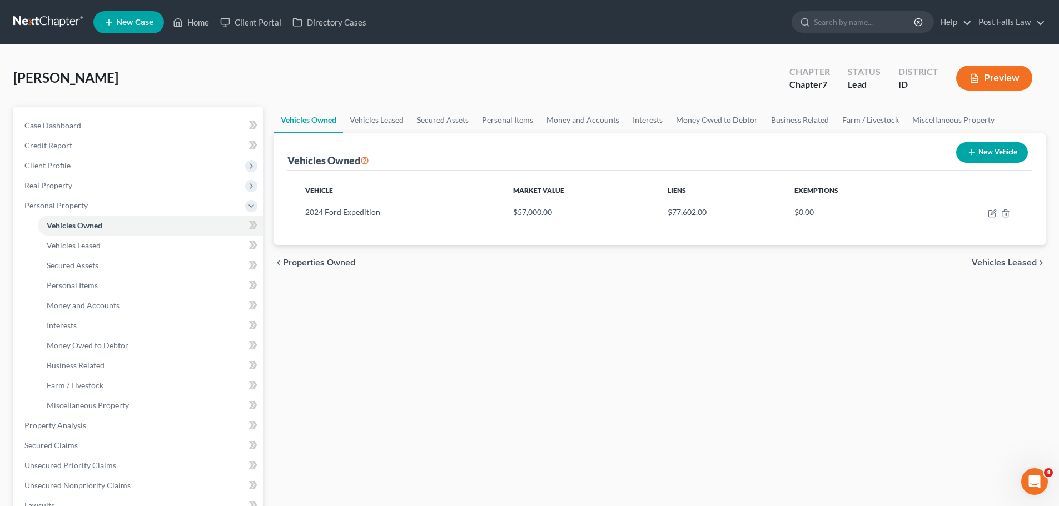
click at [971, 155] on icon "button" at bounding box center [971, 152] width 9 height 9
select select "0"
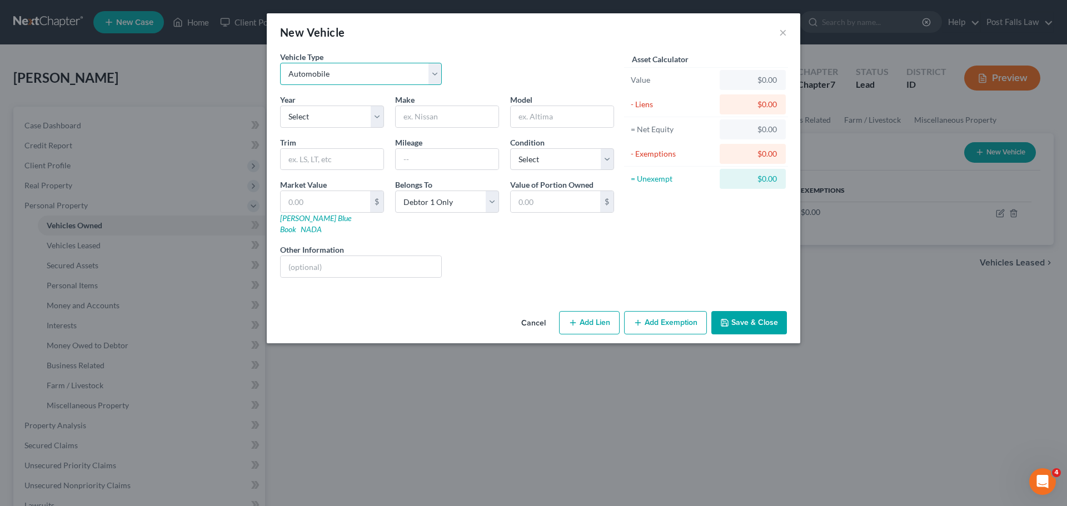
click at [435, 76] on select "Select Automobile Truck Trailer Watercraft Aircraft Motor Home Atv Other Vehicle" at bounding box center [361, 74] width 162 height 22
select select "2"
click at [280, 63] on select "Select Automobile Truck Trailer Watercraft Aircraft Motor Home Atv Other Vehicle" at bounding box center [361, 74] width 162 height 22
click at [366, 118] on select "Select 2026 2025 2024 2023 2022 2021 2020 2019 2018 2017 2016 2015 2014 2013 20…" at bounding box center [332, 117] width 104 height 22
select select "2"
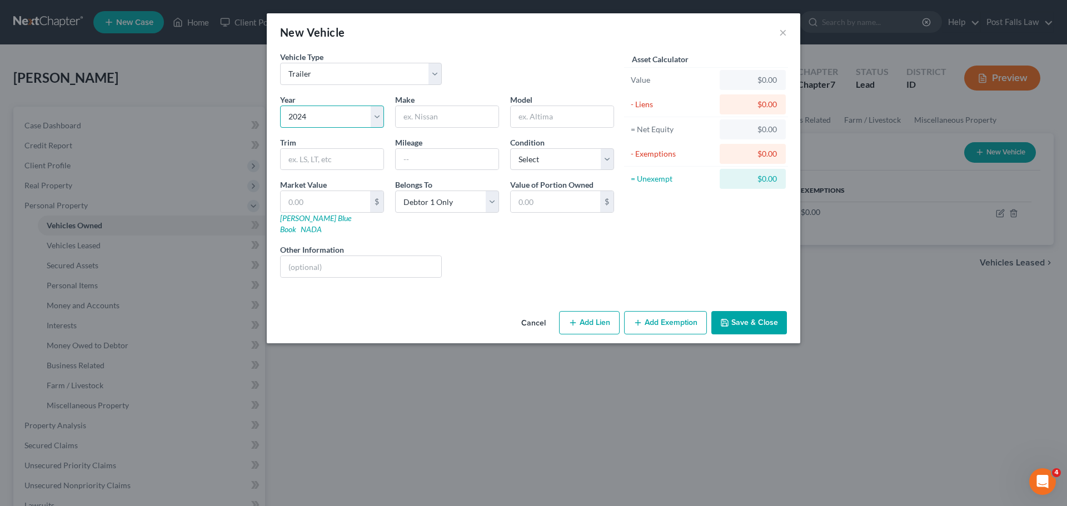
click at [280, 106] on select "Select 2026 2025 2024 2023 2022 2021 2020 2019 2018 2017 2016 2015 2014 2013 20…" at bounding box center [332, 117] width 104 height 22
click at [454, 103] on div "Make *" at bounding box center [447, 111] width 115 height 34
click at [453, 111] on input "text" at bounding box center [447, 116] width 103 height 21
type input "Interstate"
type input "Trailer"
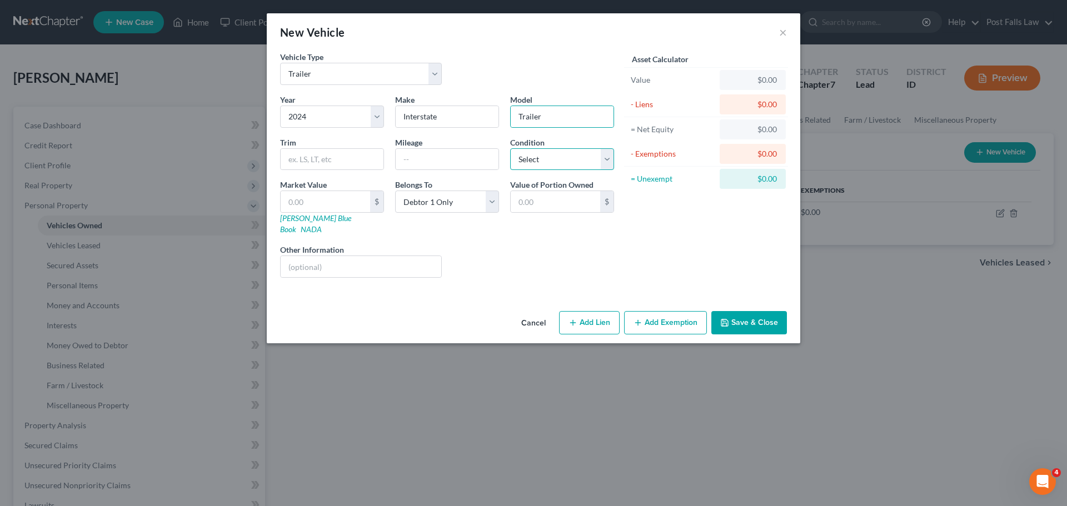
click at [609, 160] on select "Select Excellent Very Good Good Fair Poor" at bounding box center [562, 159] width 104 height 22
select select "2"
click at [510, 148] on select "Select Excellent Very Good Good Fair Poor" at bounding box center [562, 159] width 104 height 22
click at [430, 80] on select "Select Automobile Truck Trailer Watercraft Aircraft Motor Home Atv Other Vehicle" at bounding box center [361, 74] width 162 height 22
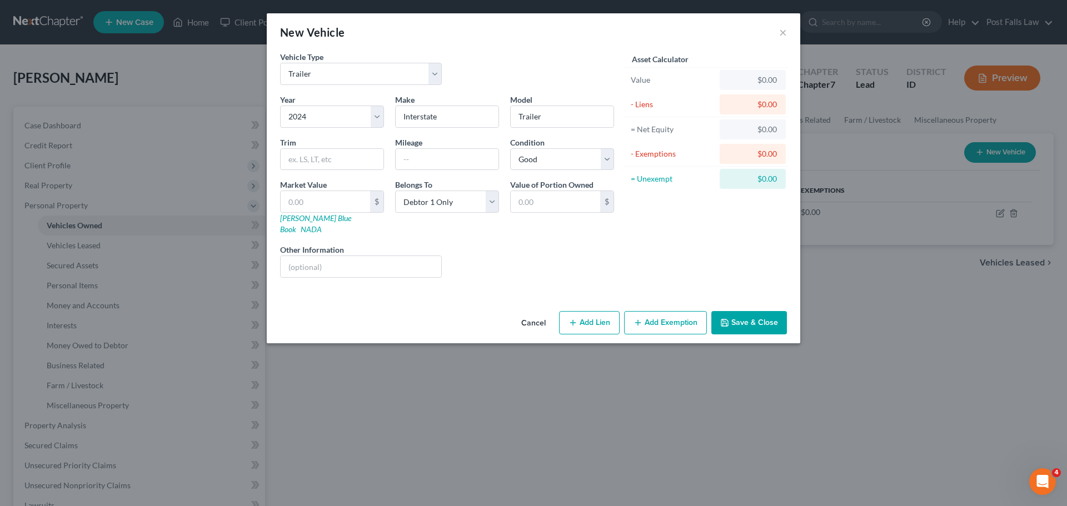
click at [604, 314] on button "Add Lien" at bounding box center [589, 322] width 61 height 23
select select "0"
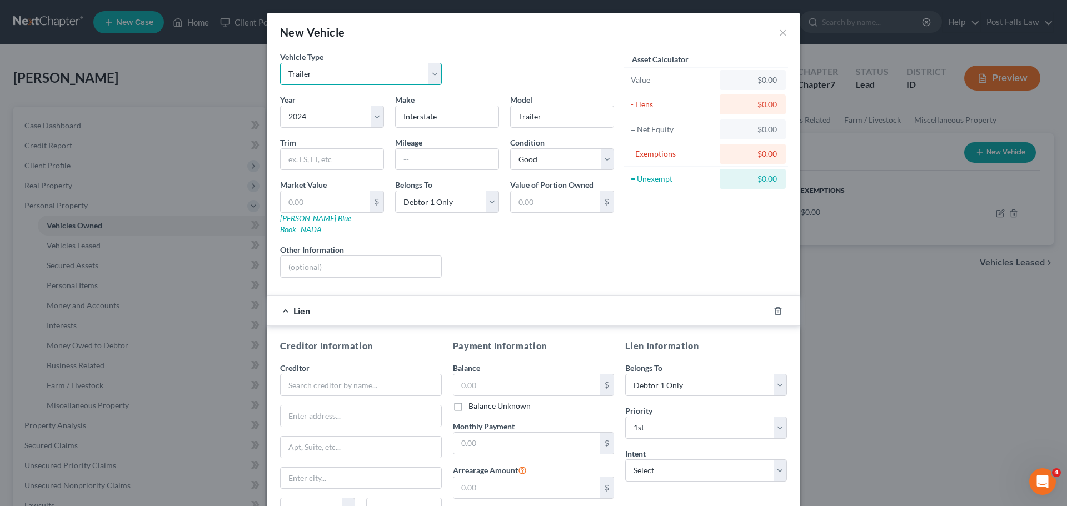
click at [429, 66] on select "Select Automobile Truck Trailer Watercraft Aircraft Motor Home Atv Other Vehicle" at bounding box center [361, 74] width 162 height 22
select select "0"
click at [280, 63] on select "Select Automobile Truck Trailer Watercraft Aircraft Motor Home Atv Other Vehicle" at bounding box center [361, 74] width 162 height 22
click at [294, 306] on span "Lien" at bounding box center [302, 311] width 17 height 11
click at [776, 307] on icon "button" at bounding box center [778, 311] width 9 height 9
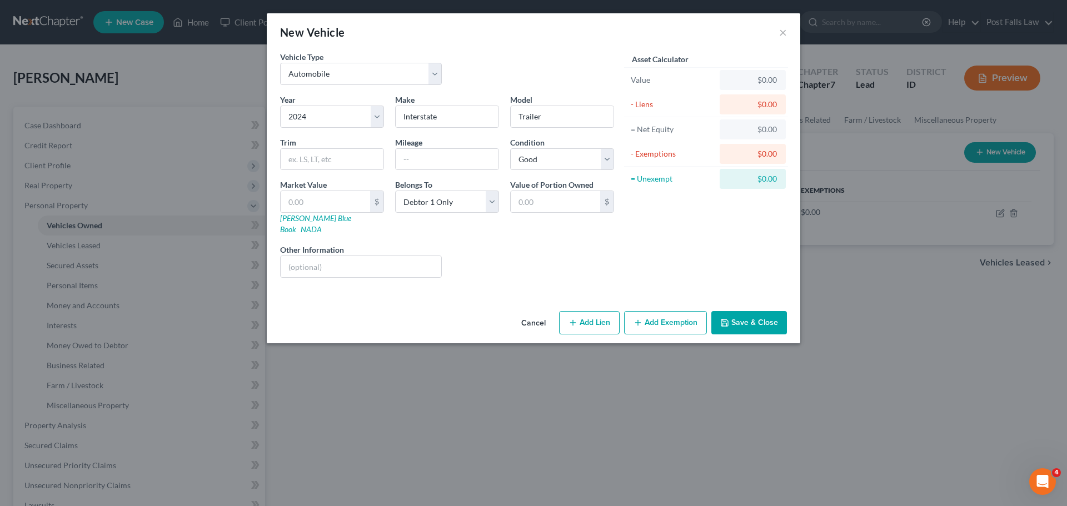
click at [545, 231] on div "Year Select 2026 2025 2024 2023 2022 2021 2020 2019 2018 2017 2016 2015 2014 20…" at bounding box center [447, 190] width 345 height 193
click at [590, 311] on button "Add Lien" at bounding box center [589, 322] width 61 height 23
select select "0"
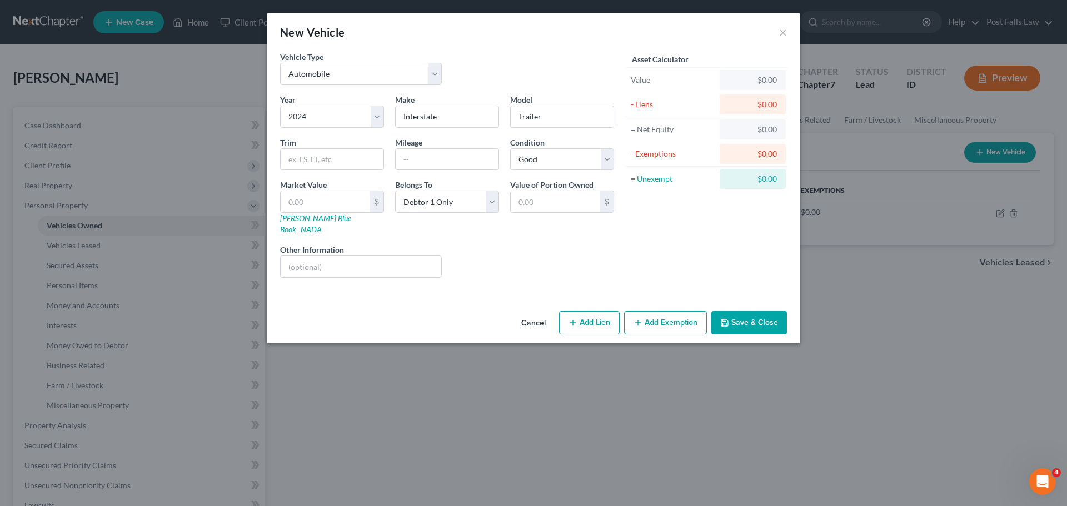
select select "0"
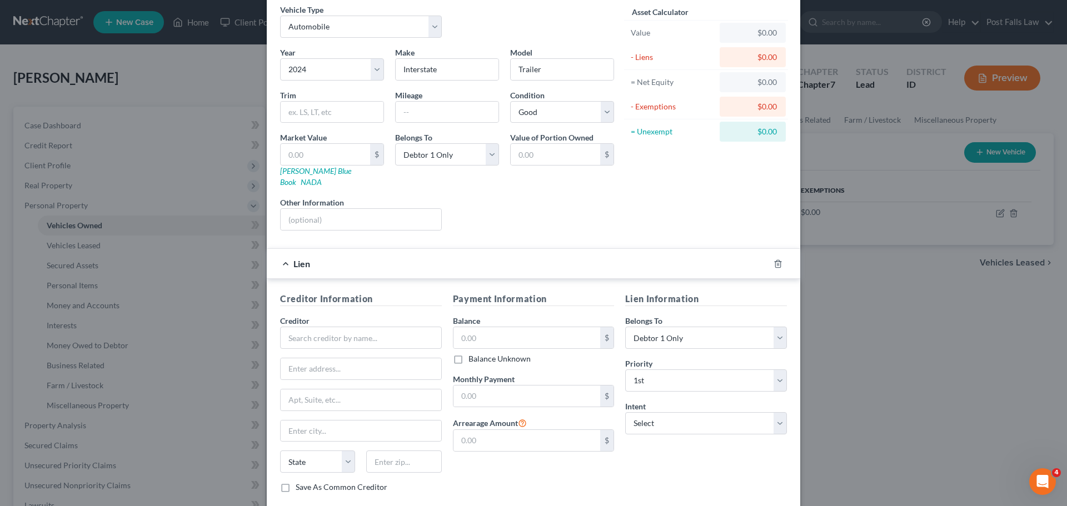
scroll to position [102, 0]
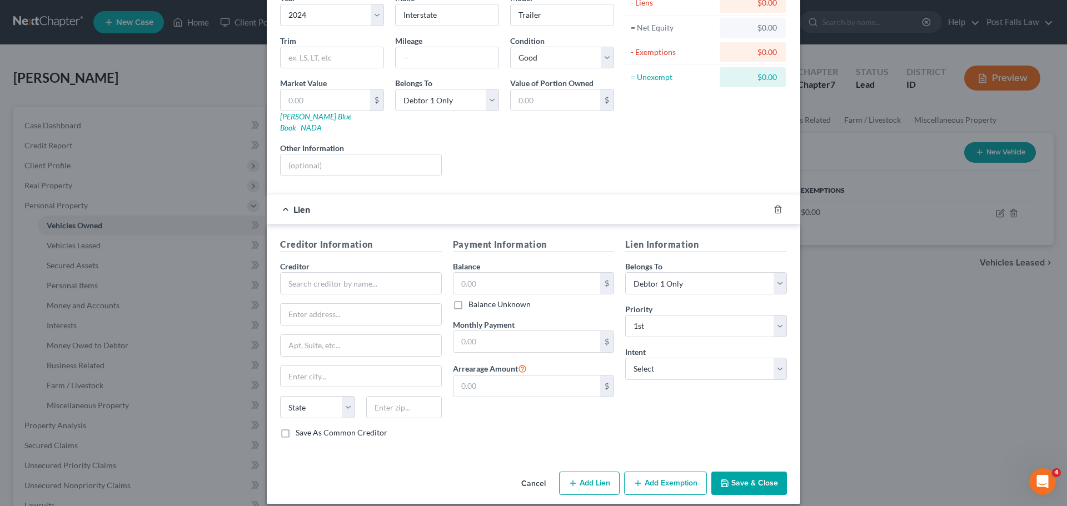
click at [540, 473] on button "Cancel" at bounding box center [534, 484] width 42 height 22
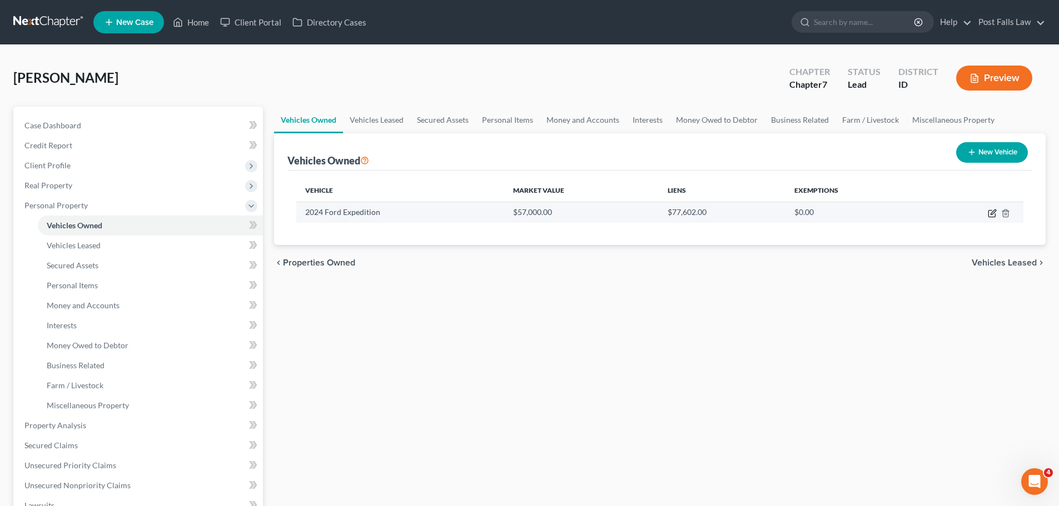
click at [992, 210] on icon "button" at bounding box center [992, 213] width 9 height 9
select select "0"
select select "2"
select select "0"
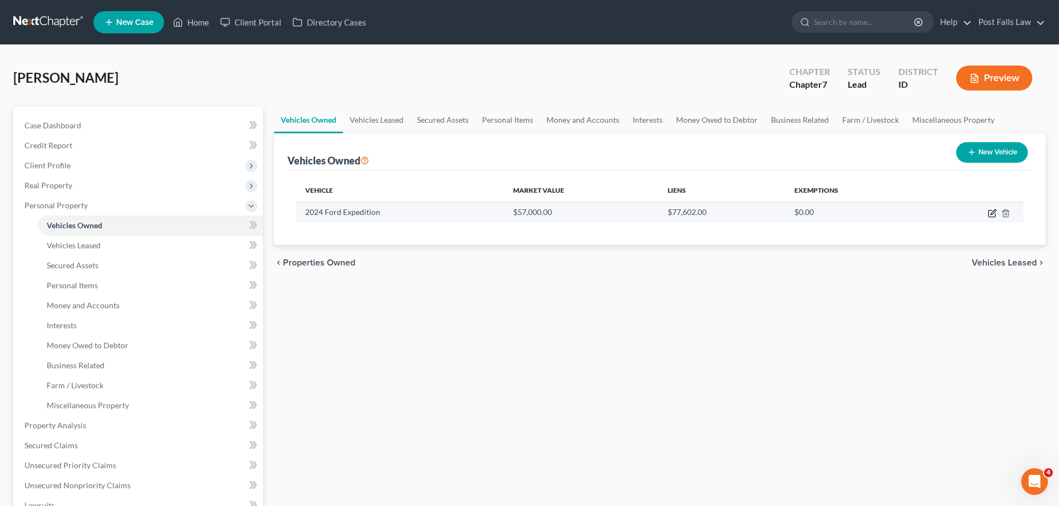
select select "1"
select select "0"
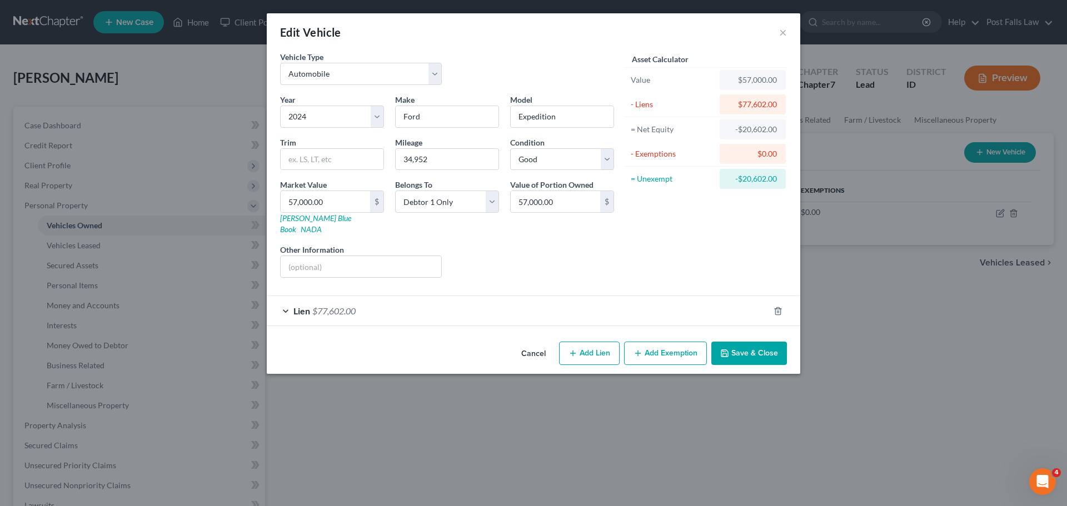
click at [307, 306] on span "Lien" at bounding box center [302, 311] width 17 height 11
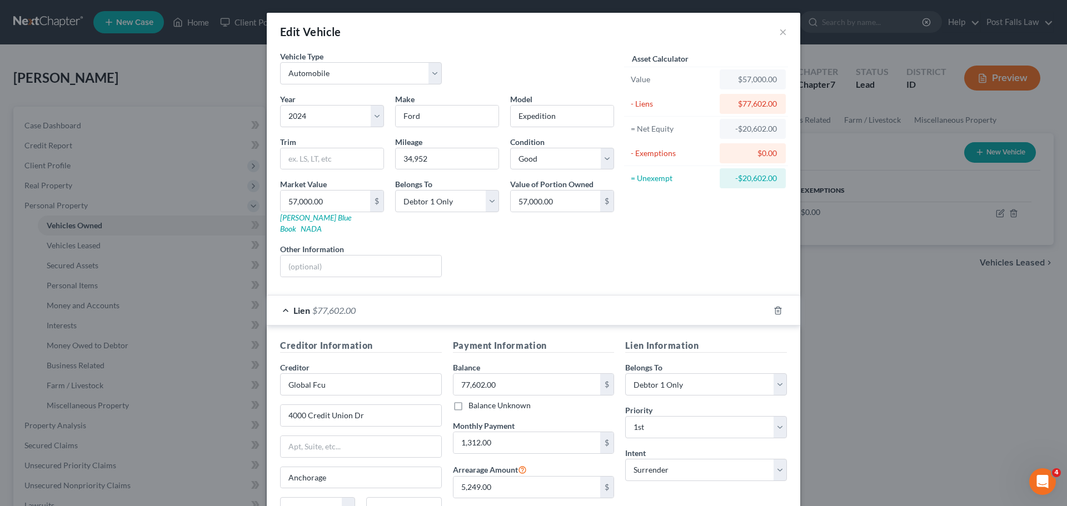
scroll to position [0, 0]
click at [511, 250] on div "Liens Select" at bounding box center [534, 261] width 173 height 34
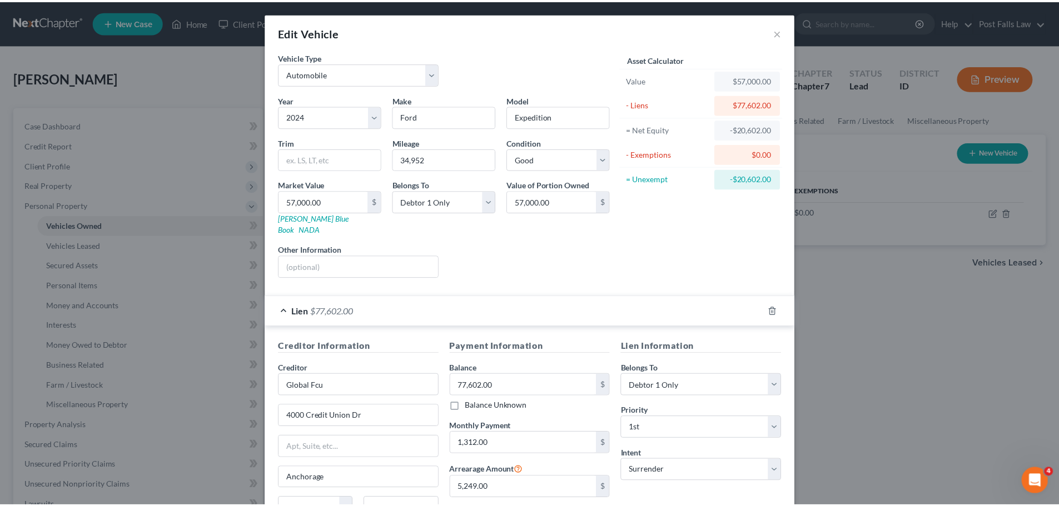
scroll to position [102, 0]
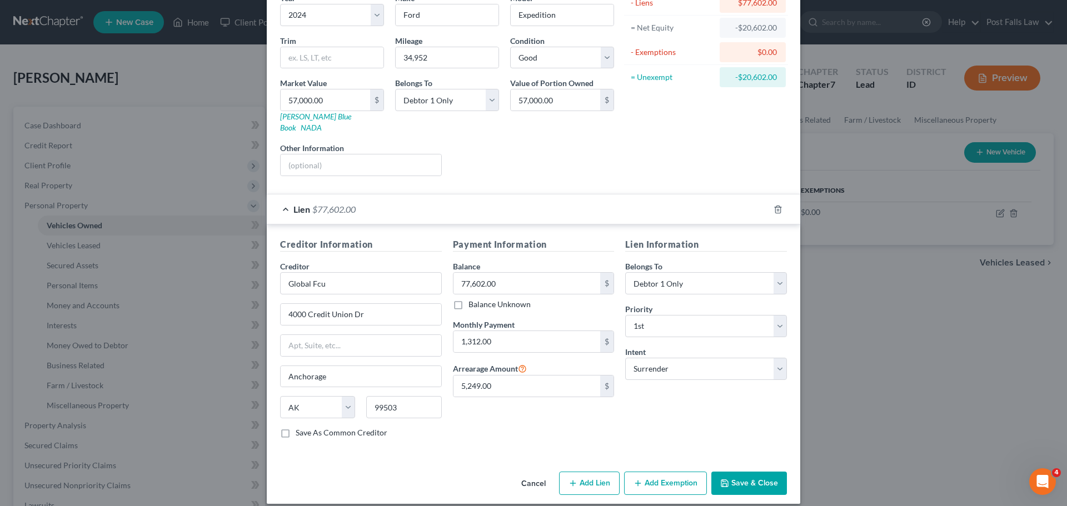
click at [534, 473] on button "Cancel" at bounding box center [534, 484] width 42 height 22
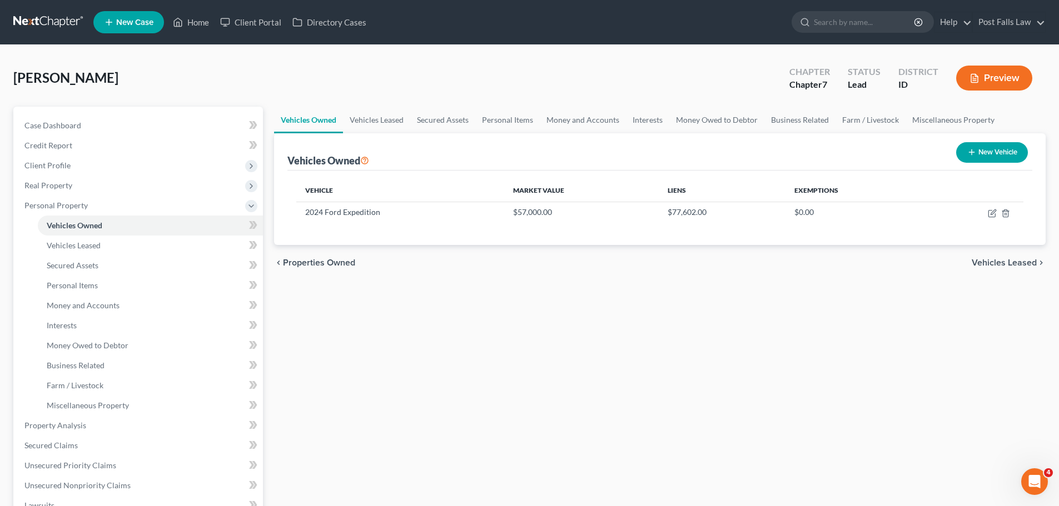
click at [967, 153] on icon "button" at bounding box center [971, 152] width 9 height 9
select select "0"
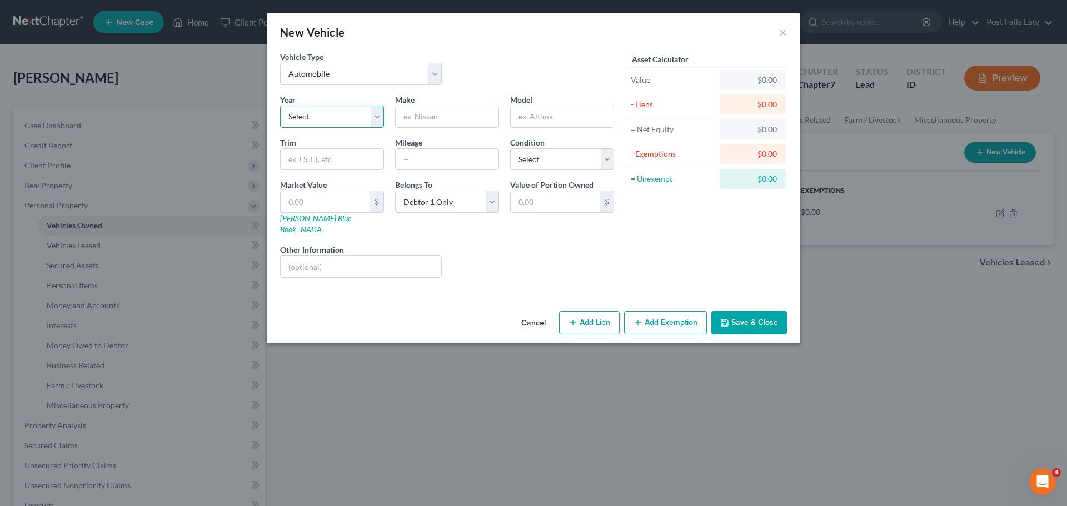
click at [315, 121] on select "Select 2026 2025 2024 2023 2022 2021 2020 2019 2018 2017 2016 2015 2014 2013 20…" at bounding box center [332, 117] width 104 height 22
select select "2"
click at [280, 106] on select "Select 2026 2025 2024 2023 2022 2021 2020 2019 2018 2017 2016 2015 2014 2013 20…" at bounding box center [332, 117] width 104 height 22
click at [412, 115] on input "text" at bounding box center [447, 116] width 103 height 21
type input "Ford"
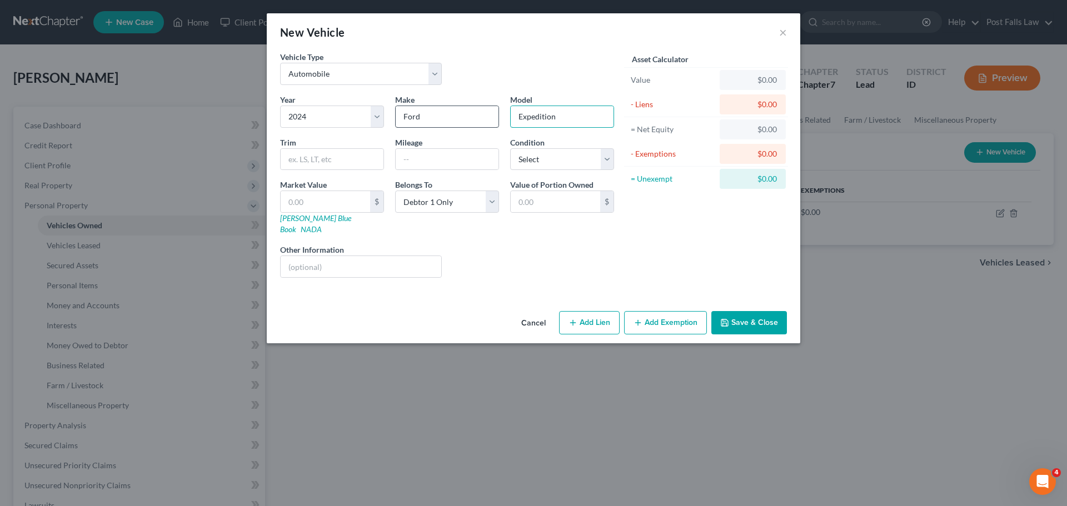
type input "Expedition"
type input "35000"
select select "2"
click at [584, 315] on button "Add Lien" at bounding box center [589, 322] width 61 height 23
select select "0"
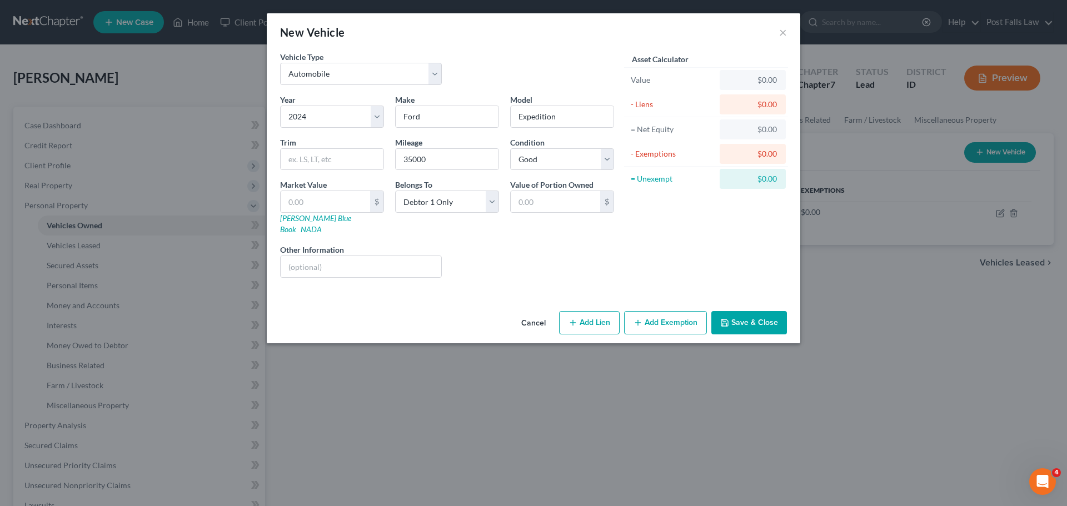
select select "0"
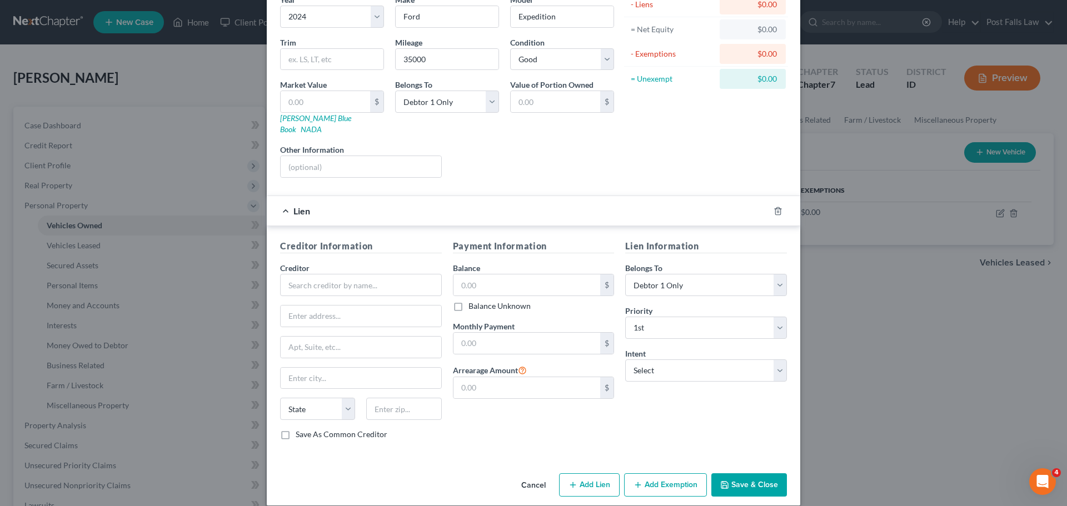
scroll to position [102, 0]
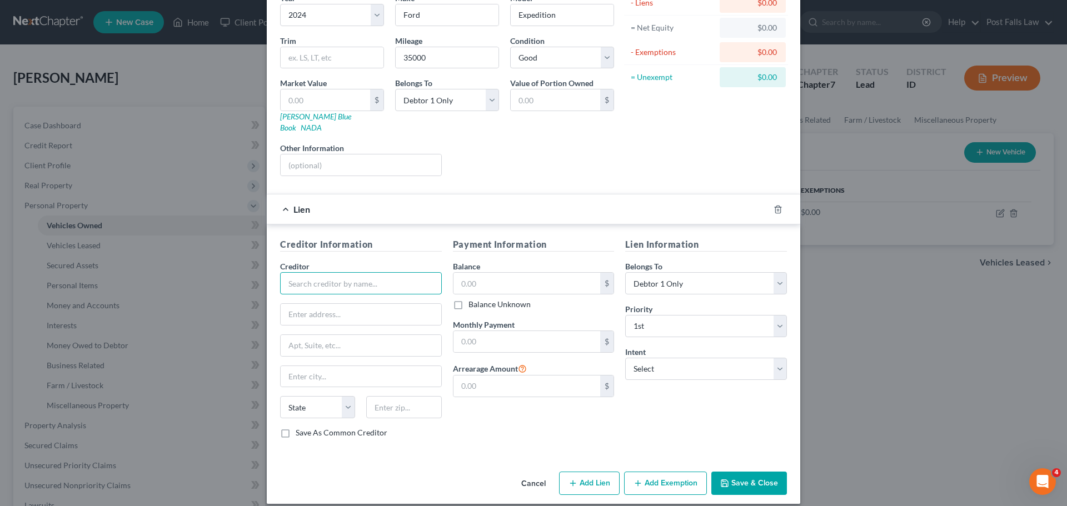
click at [410, 272] on input "text" at bounding box center [361, 283] width 162 height 22
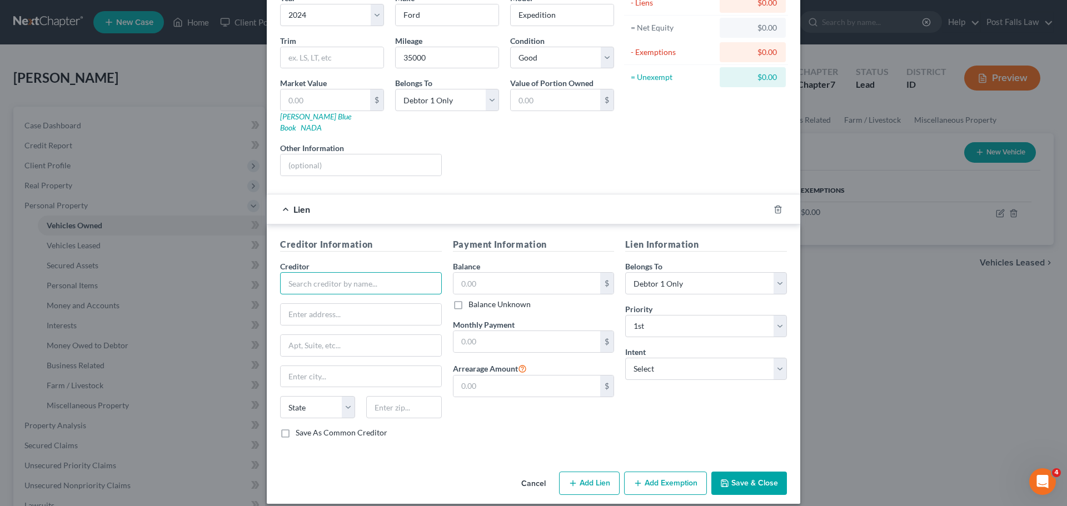
click at [410, 272] on input "text" at bounding box center [361, 283] width 162 height 22
click at [529, 473] on button "Cancel" at bounding box center [534, 484] width 42 height 22
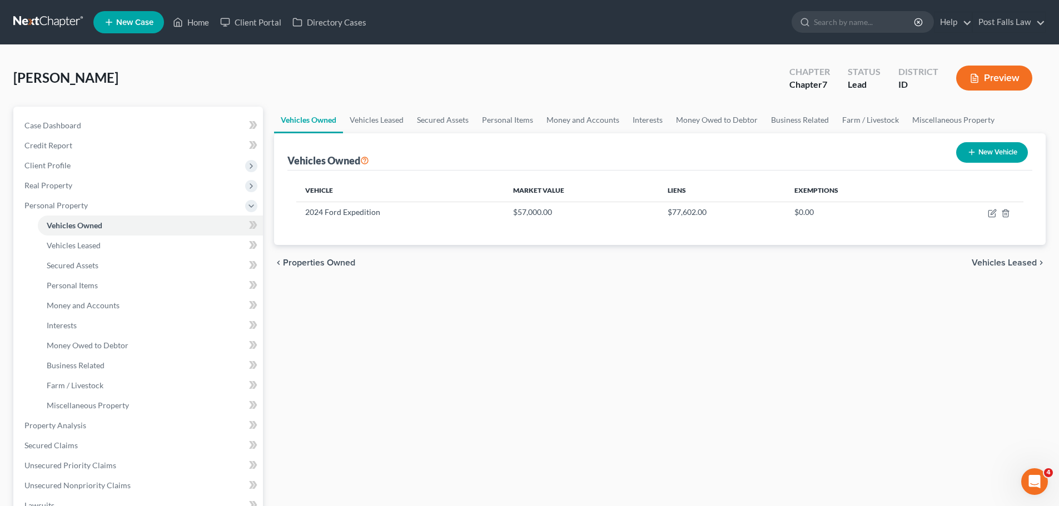
click at [972, 151] on icon "button" at bounding box center [971, 152] width 9 height 9
select select "0"
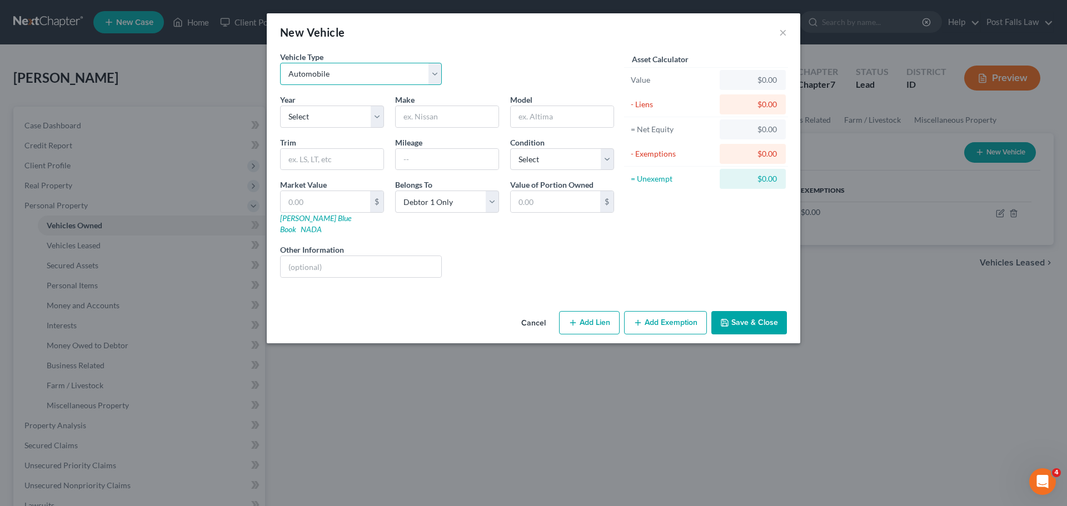
click at [436, 79] on select "Select Automobile Truck Trailer Watercraft Aircraft Motor Home Atv Other Vehicle" at bounding box center [361, 74] width 162 height 22
select select "2"
click at [280, 63] on select "Select Automobile Truck Trailer Watercraft Aircraft Motor Home Atv Other Vehicle" at bounding box center [361, 74] width 162 height 22
click at [524, 312] on button "Cancel" at bounding box center [534, 323] width 42 height 22
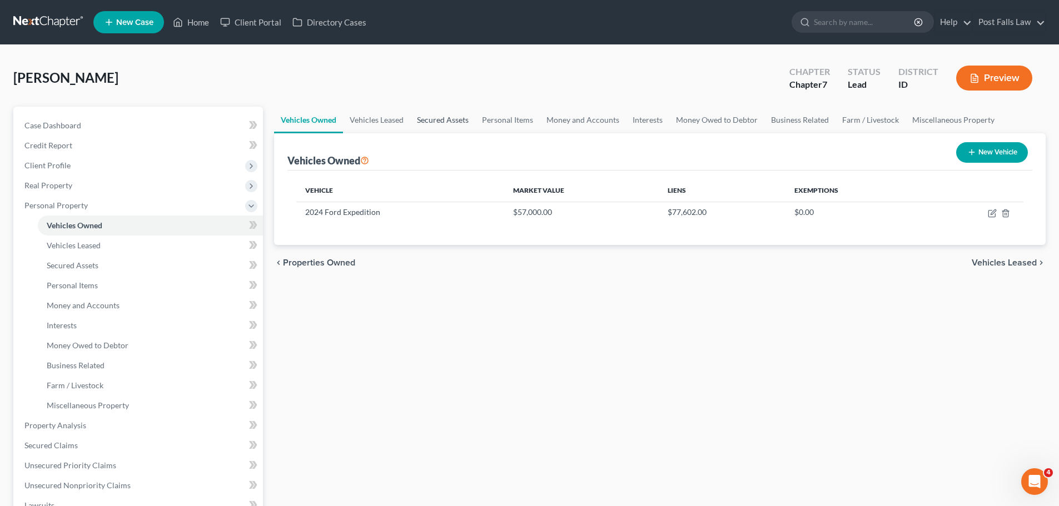
click at [456, 122] on link "Secured Assets" at bounding box center [442, 120] width 65 height 27
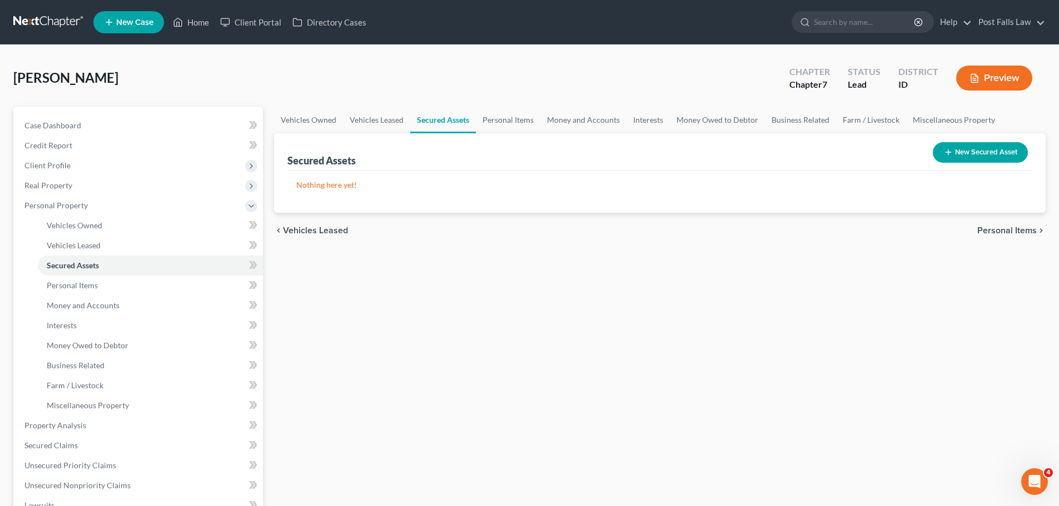
click at [950, 153] on icon "button" at bounding box center [948, 152] width 9 height 9
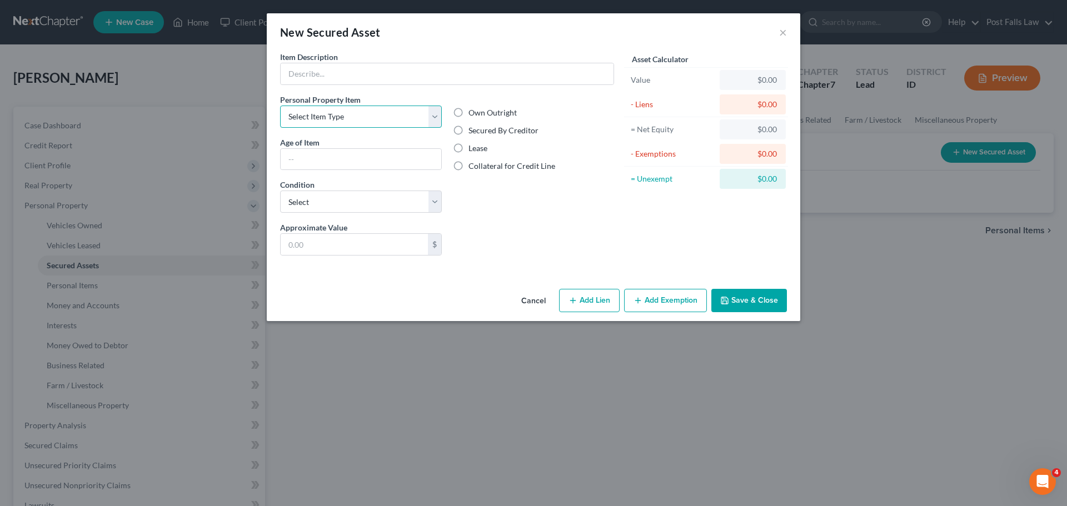
click at [436, 115] on select "Select Item Type Clothing Collectibles Of Value Electronics Firearms Household …" at bounding box center [361, 117] width 162 height 22
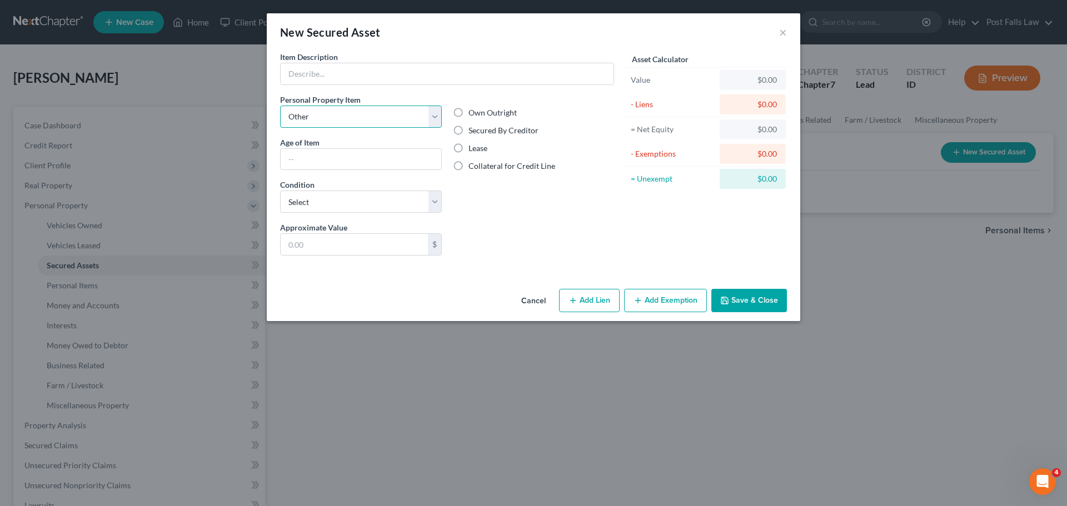
click at [280, 106] on select "Select Item Type Clothing Collectibles Of Value Electronics Firearms Household …" at bounding box center [361, 117] width 162 height 22
click at [438, 111] on select "Select Item Type Clothing Collectibles Of Value Electronics Firearms Household …" at bounding box center [361, 117] width 162 height 22
click at [280, 106] on select "Select Item Type Clothing Collectibles Of Value Electronics Firearms Household …" at bounding box center [361, 117] width 162 height 22
click at [433, 121] on select "Select Item Type Clothing Collectibles Of Value Electronics Firearms Household …" at bounding box center [361, 117] width 162 height 22
click at [280, 106] on select "Select Item Type Clothing Collectibles Of Value Electronics Firearms Household …" at bounding box center [361, 117] width 162 height 22
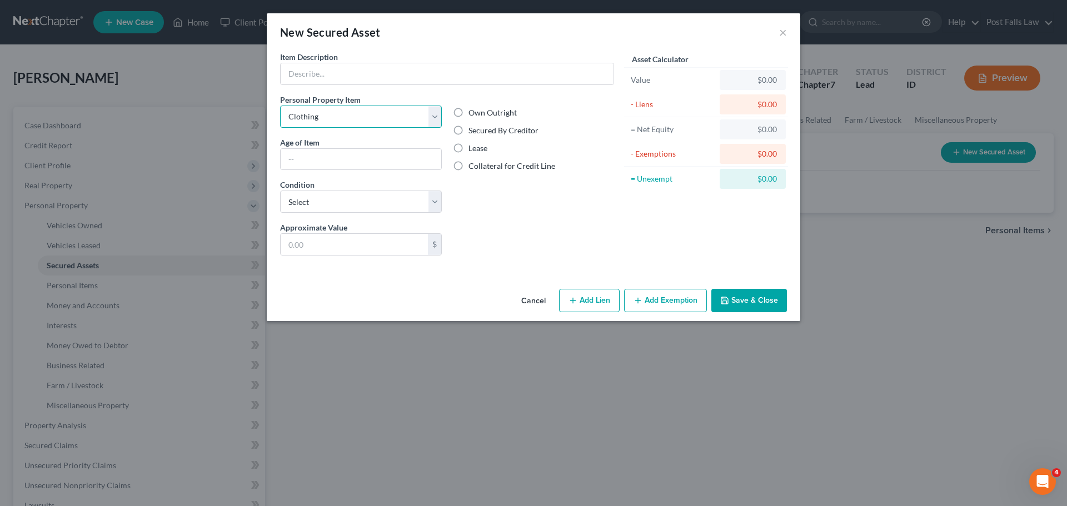
click at [438, 109] on select "Select Item Type Clothing Collectibles Of Value Electronics Firearms Household …" at bounding box center [361, 117] width 162 height 22
select select "sports_and_hobby_equipment"
click at [280, 106] on select "Select Item Type Clothing Collectibles Of Value Electronics Firearms Household …" at bounding box center [361, 117] width 162 height 22
click at [372, 247] on input "text" at bounding box center [354, 244] width 147 height 21
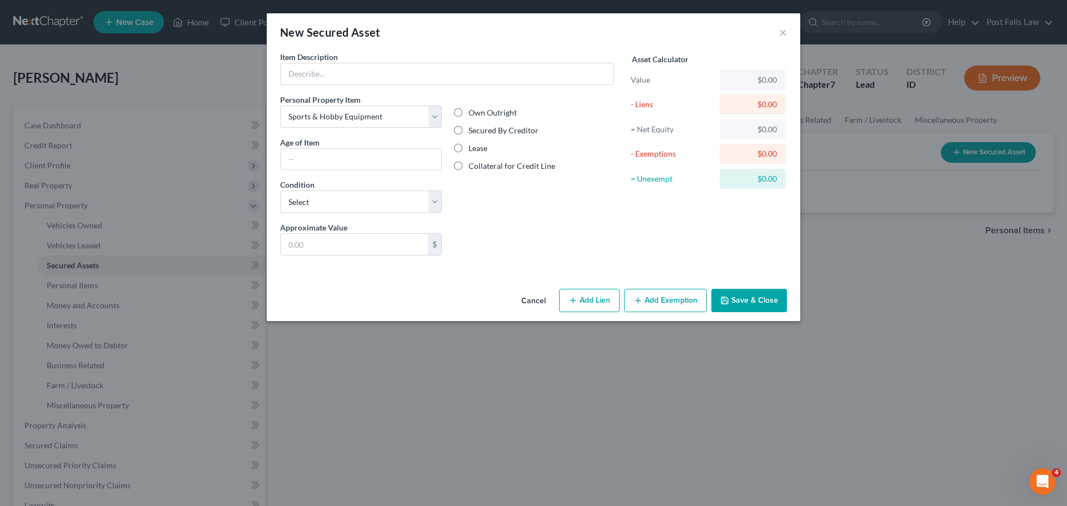
click at [469, 129] on label "Secured By Creditor" at bounding box center [504, 130] width 70 height 11
click at [473, 129] on input "Secured By Creditor" at bounding box center [476, 128] width 7 height 7
radio input "true"
click at [580, 293] on button "Add Lien" at bounding box center [589, 300] width 61 height 23
select select "0"
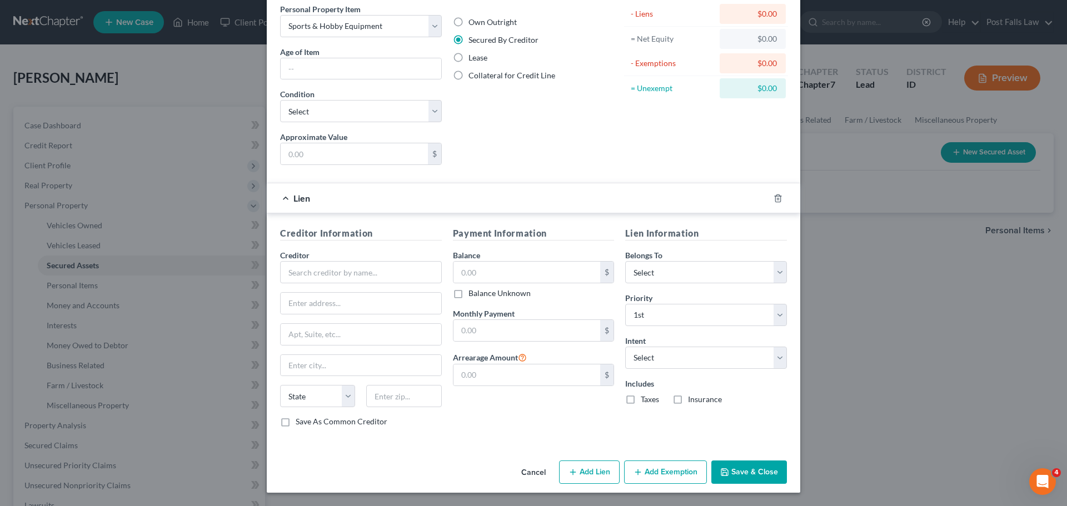
scroll to position [35, 0]
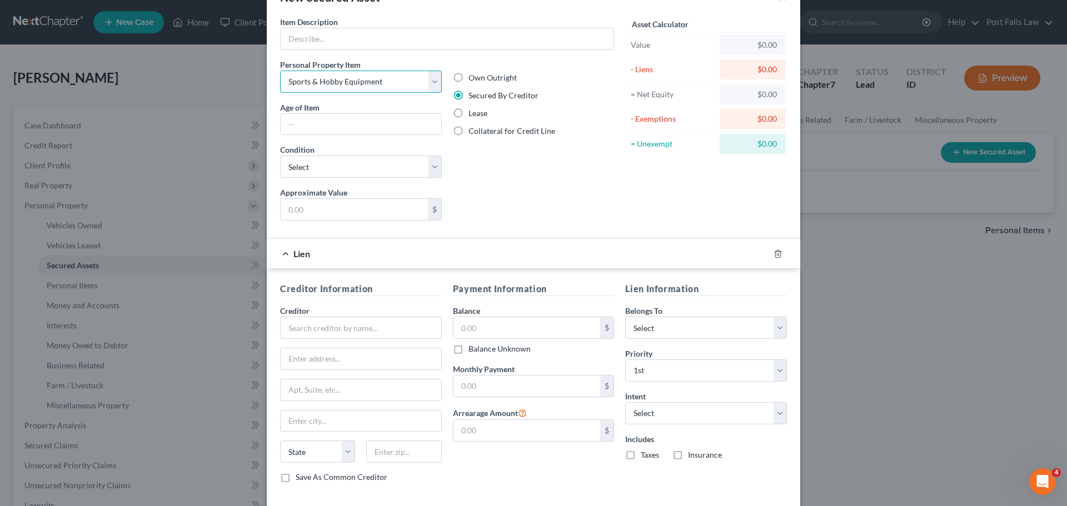
click at [430, 87] on select "Select Item Type Clothing Collectibles Of Value Electronics Firearms Household …" at bounding box center [361, 82] width 162 height 22
click at [510, 183] on div "Own Outright Secured By Creditor Lease Collateral for Credit Line" at bounding box center [534, 123] width 173 height 128
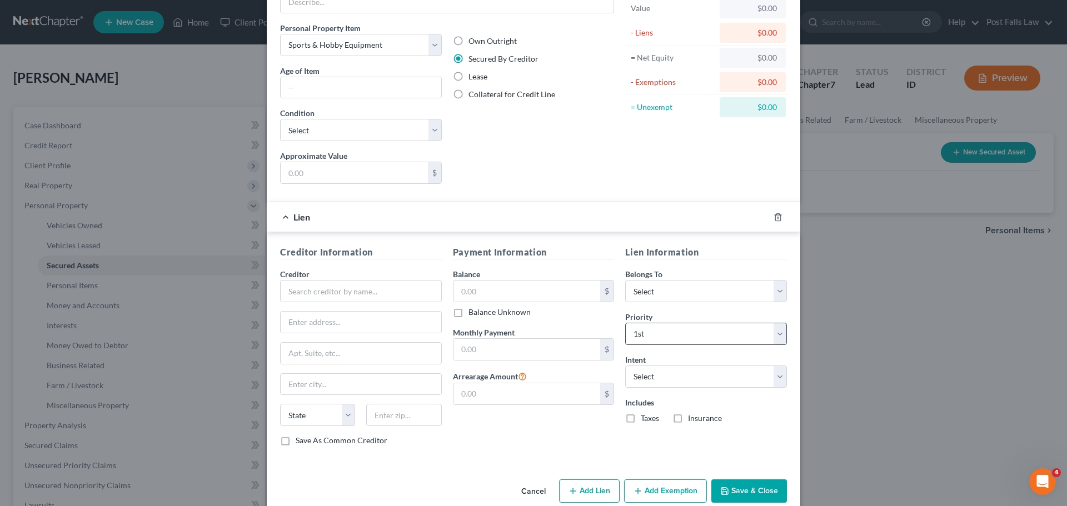
scroll to position [91, 0]
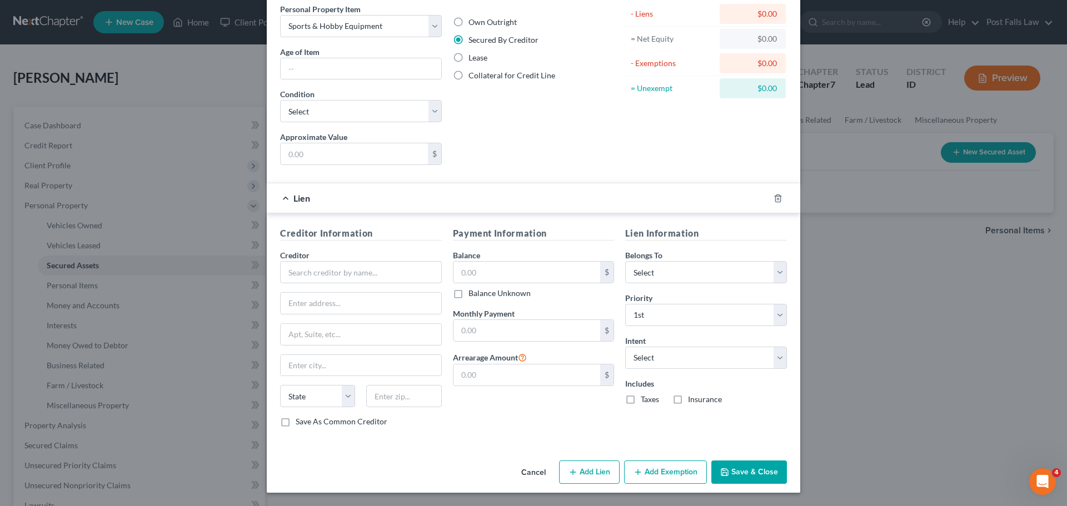
click at [533, 469] on button "Cancel" at bounding box center [534, 473] width 42 height 22
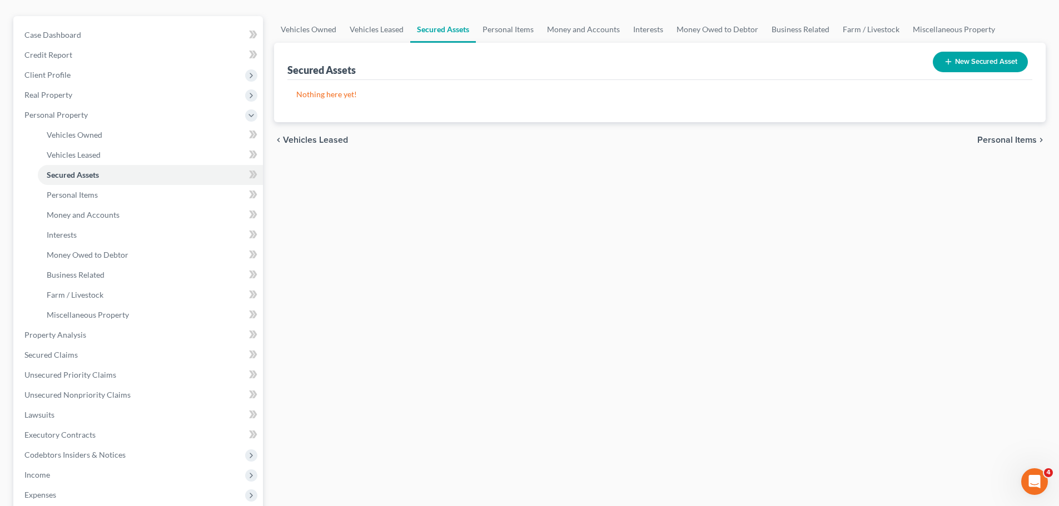
scroll to position [0, 0]
